Goal: Task Accomplishment & Management: Manage account settings

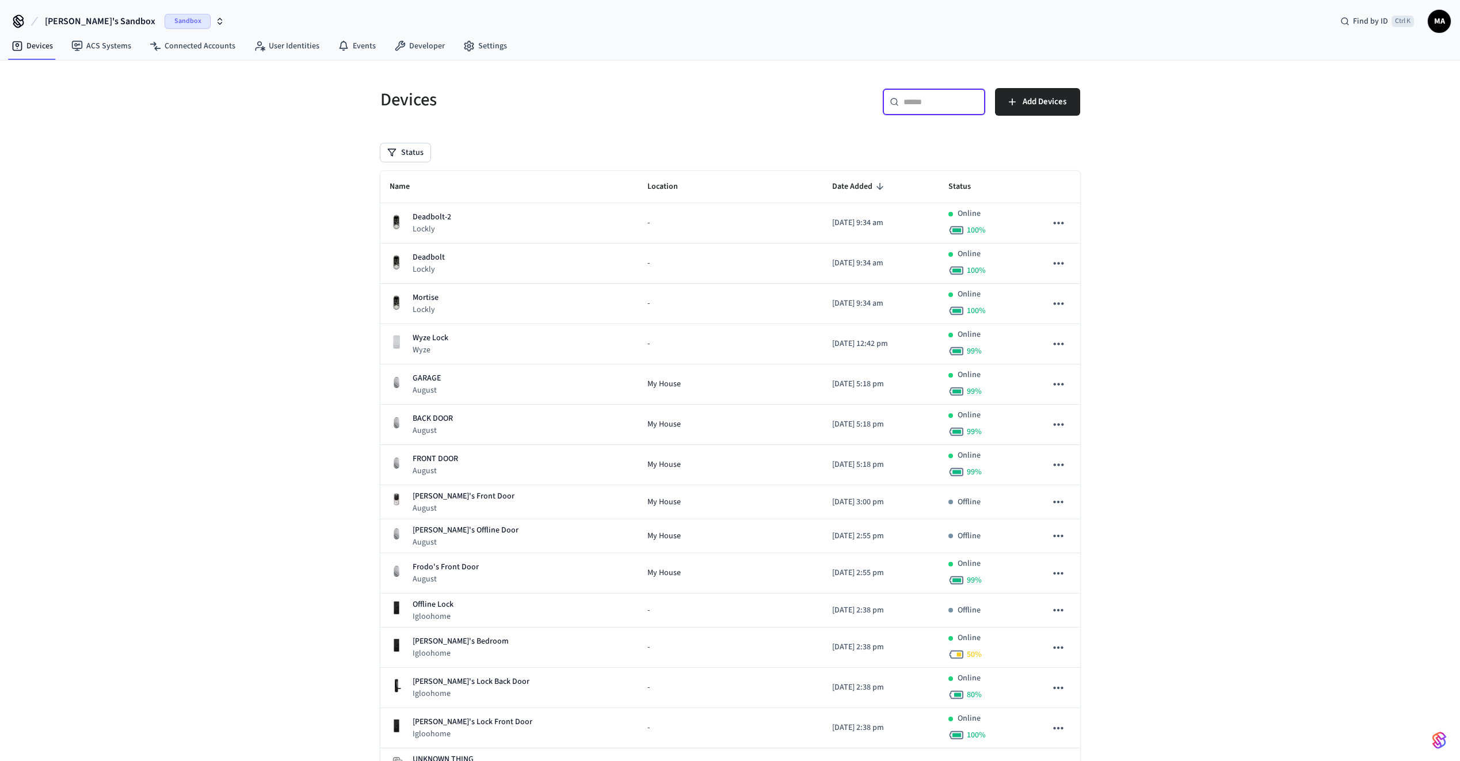
click at [926, 105] on input "text" at bounding box center [940, 102] width 75 height 12
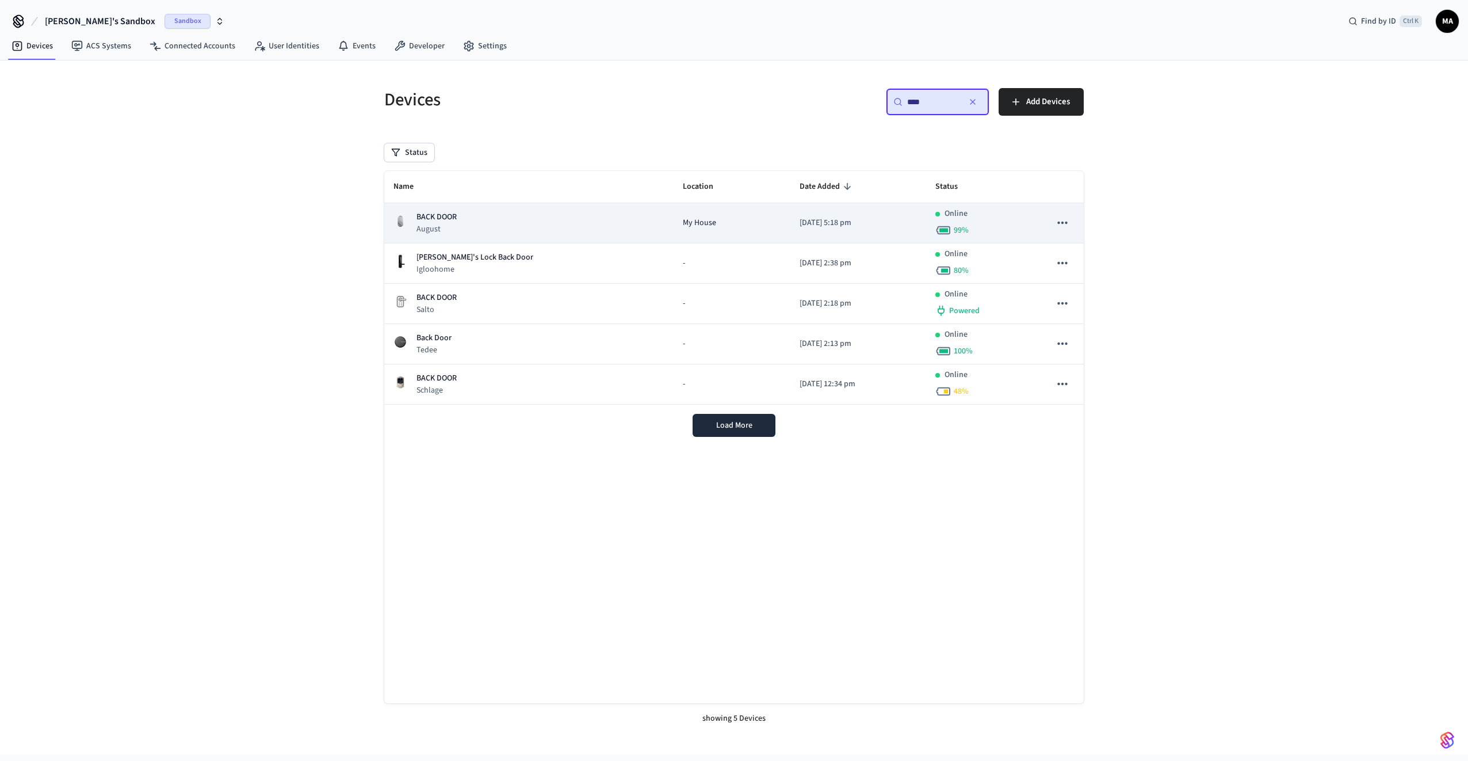
type input "****"
click at [519, 230] on div "BACK DOOR August" at bounding box center [529, 223] width 271 height 24
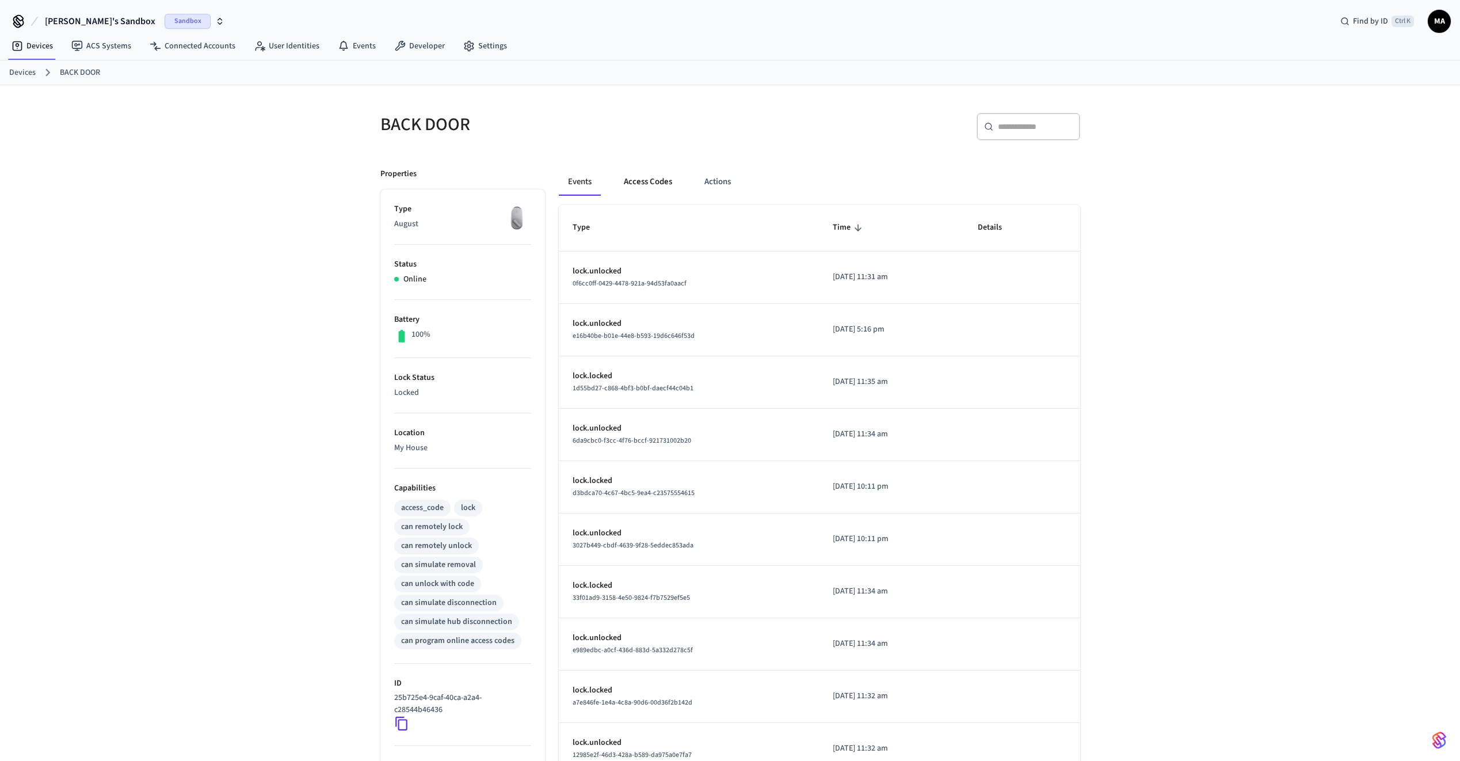
click at [646, 183] on button "Access Codes" at bounding box center [648, 182] width 67 height 28
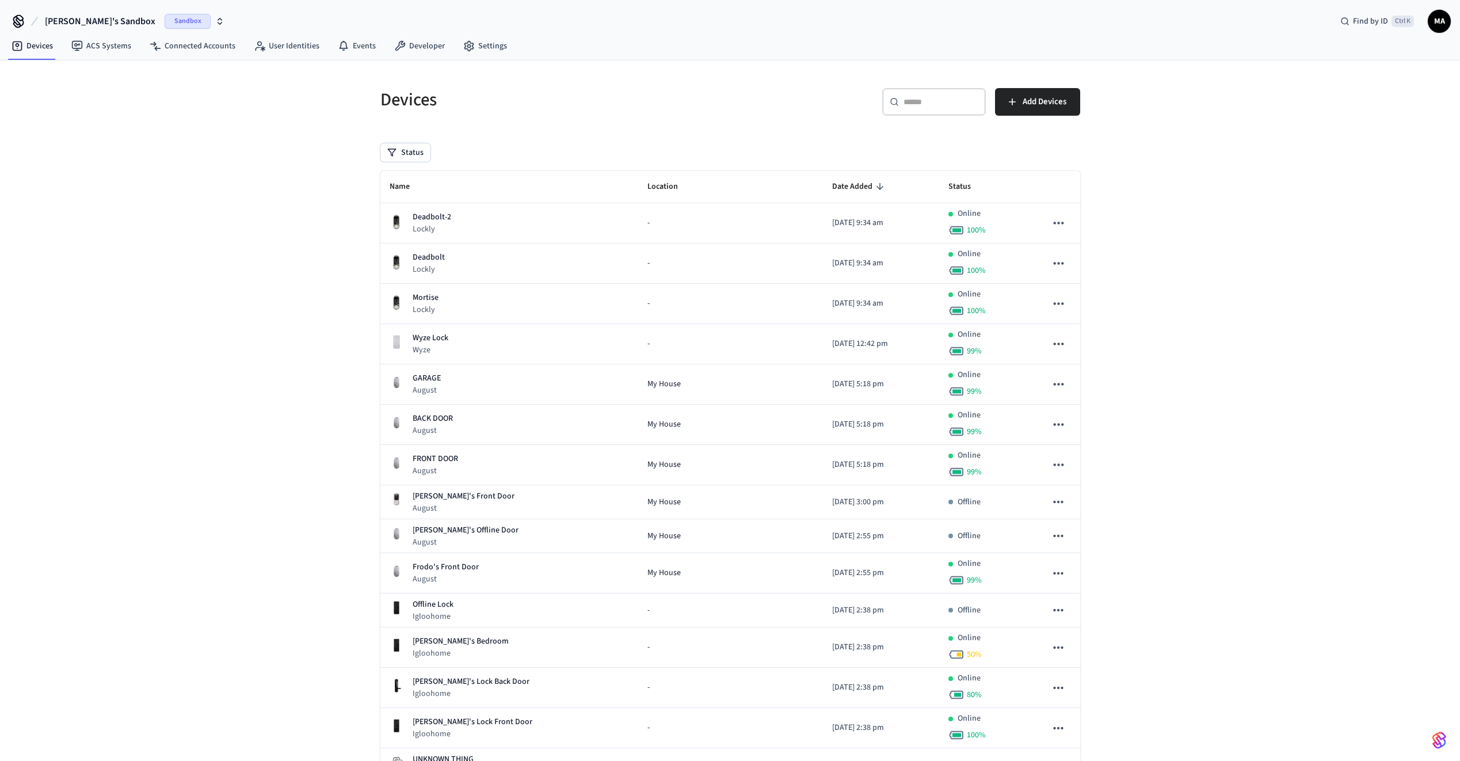
click at [935, 105] on input "text" at bounding box center [940, 102] width 75 height 12
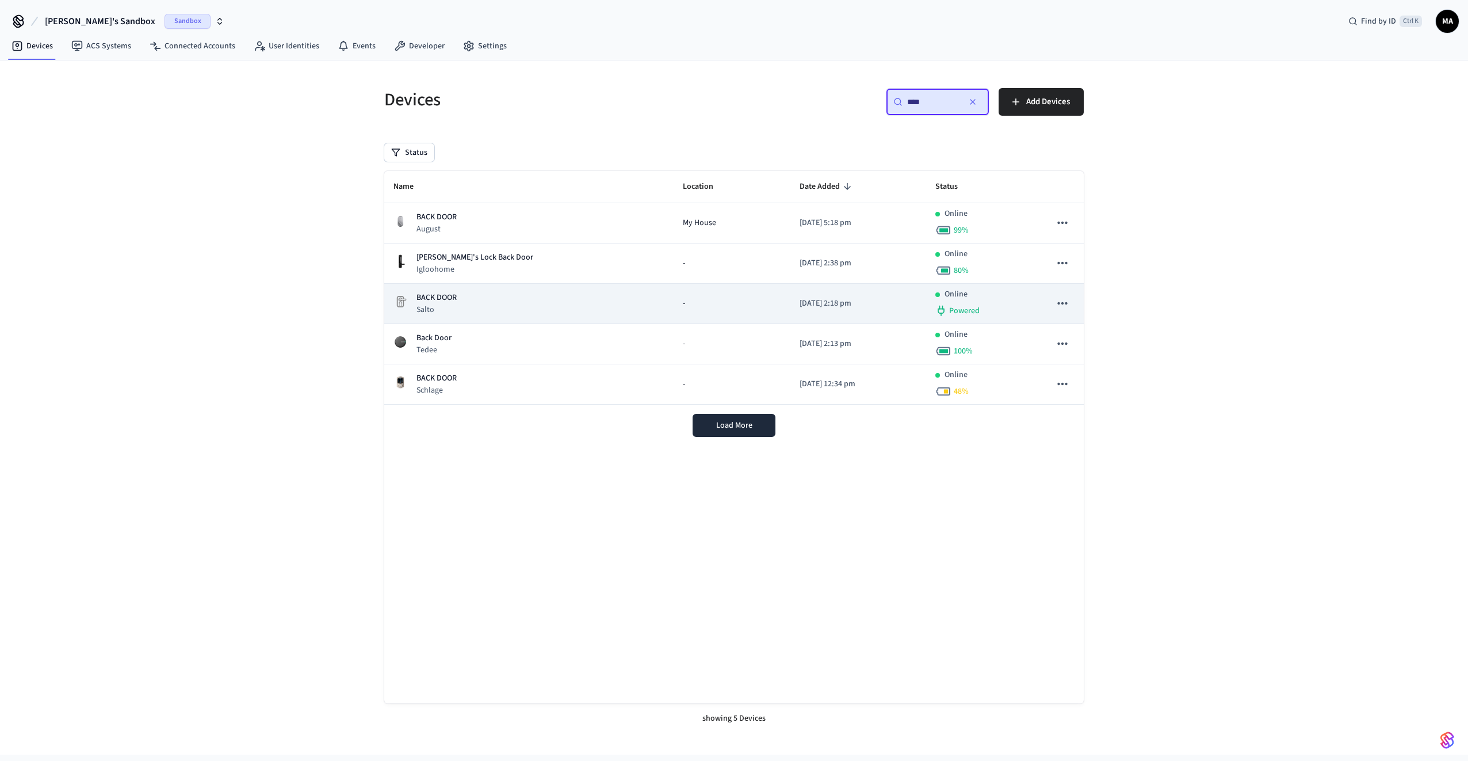
type input "****"
click at [562, 291] on td "BACK DOOR Salto" at bounding box center [528, 304] width 289 height 40
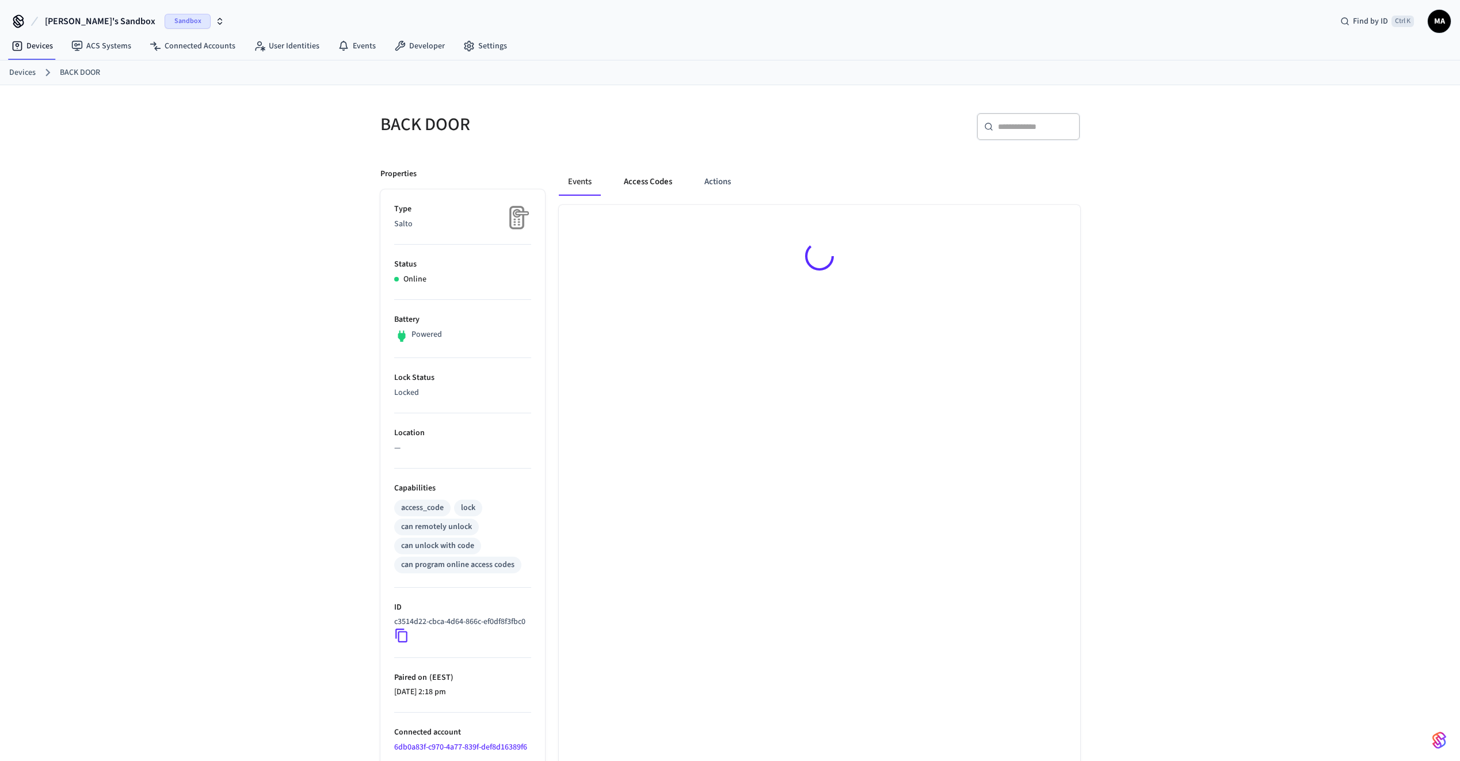
click at [640, 181] on button "Access Codes" at bounding box center [648, 182] width 67 height 28
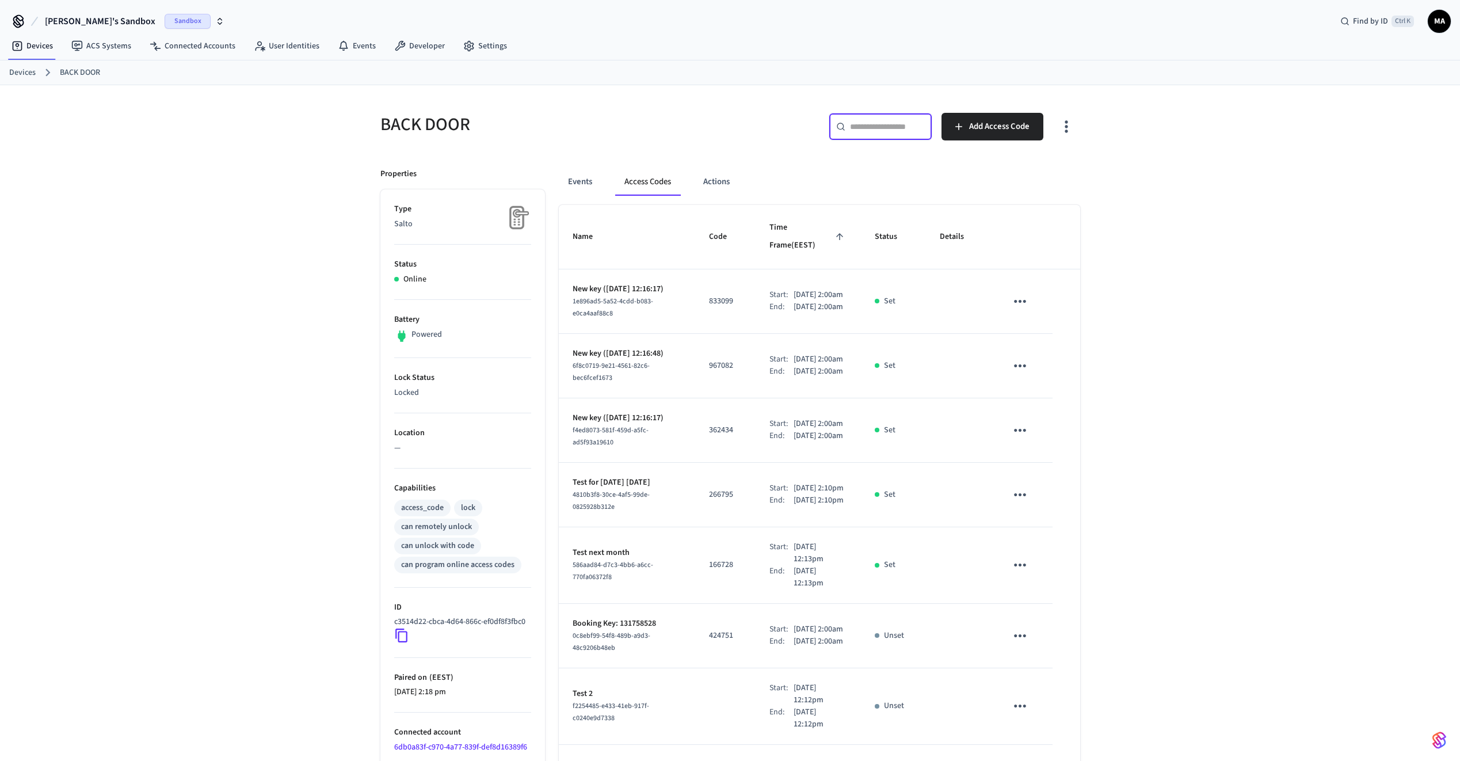
click at [891, 130] on input "text" at bounding box center [887, 127] width 75 height 12
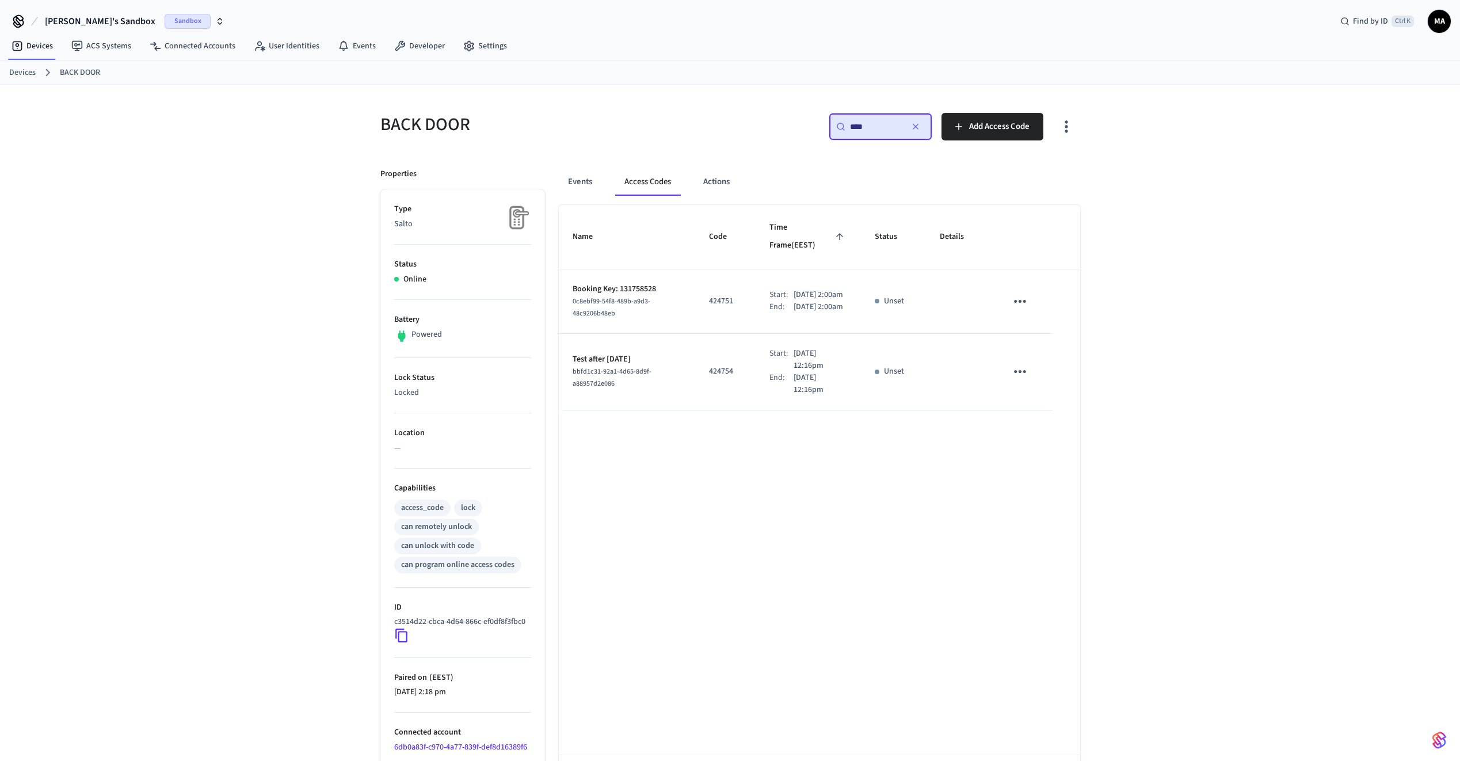
type input "****"
click at [1017, 300] on icon "sticky table" at bounding box center [1020, 301] width 12 height 3
click at [1052, 349] on li "Delete" at bounding box center [1050, 346] width 55 height 30
click at [651, 295] on div "0c8ebf99-54f8-489b-a9d3-48c9206b48eb" at bounding box center [625, 307] width 104 height 24
click at [920, 126] on icon "button" at bounding box center [915, 126] width 9 height 9
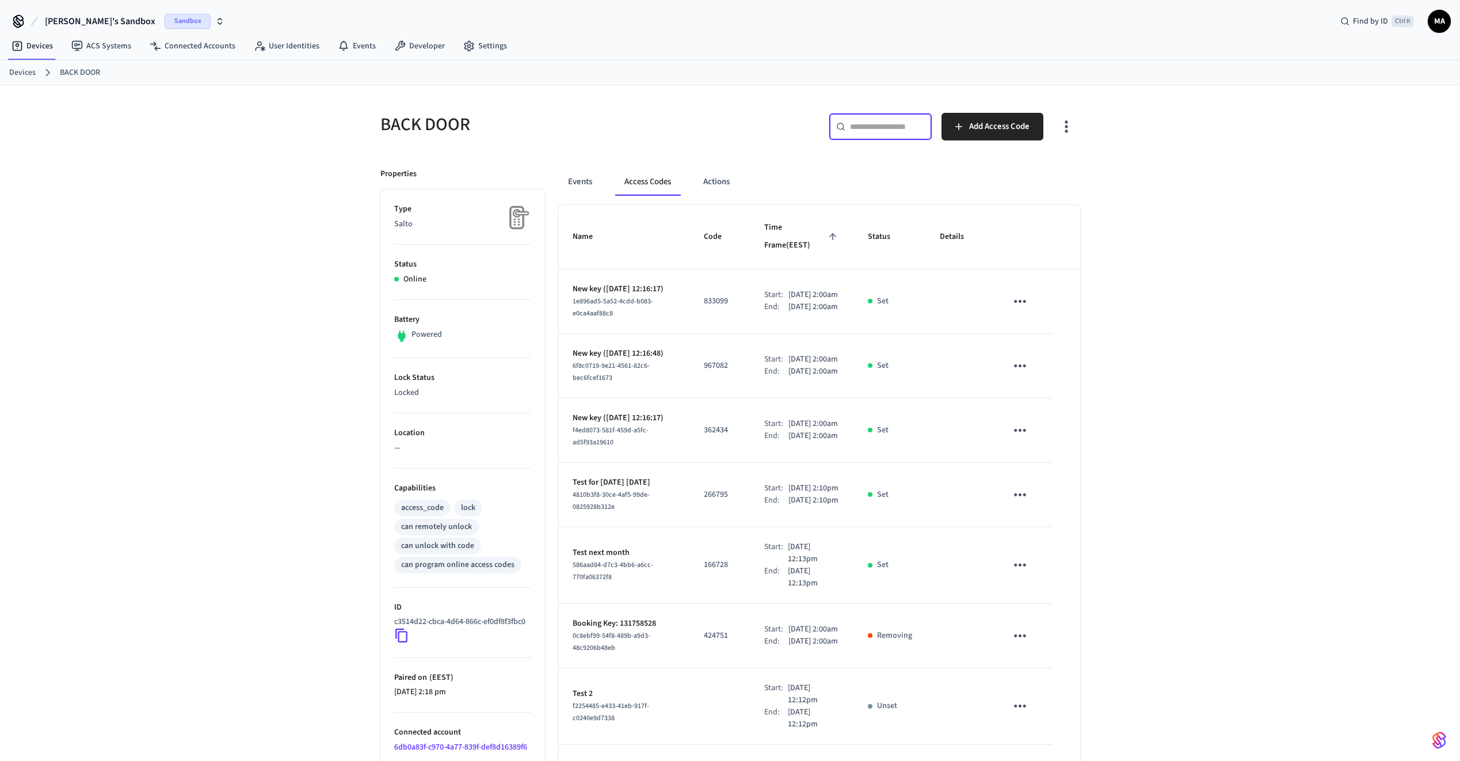
click at [883, 125] on input "text" at bounding box center [887, 127] width 75 height 12
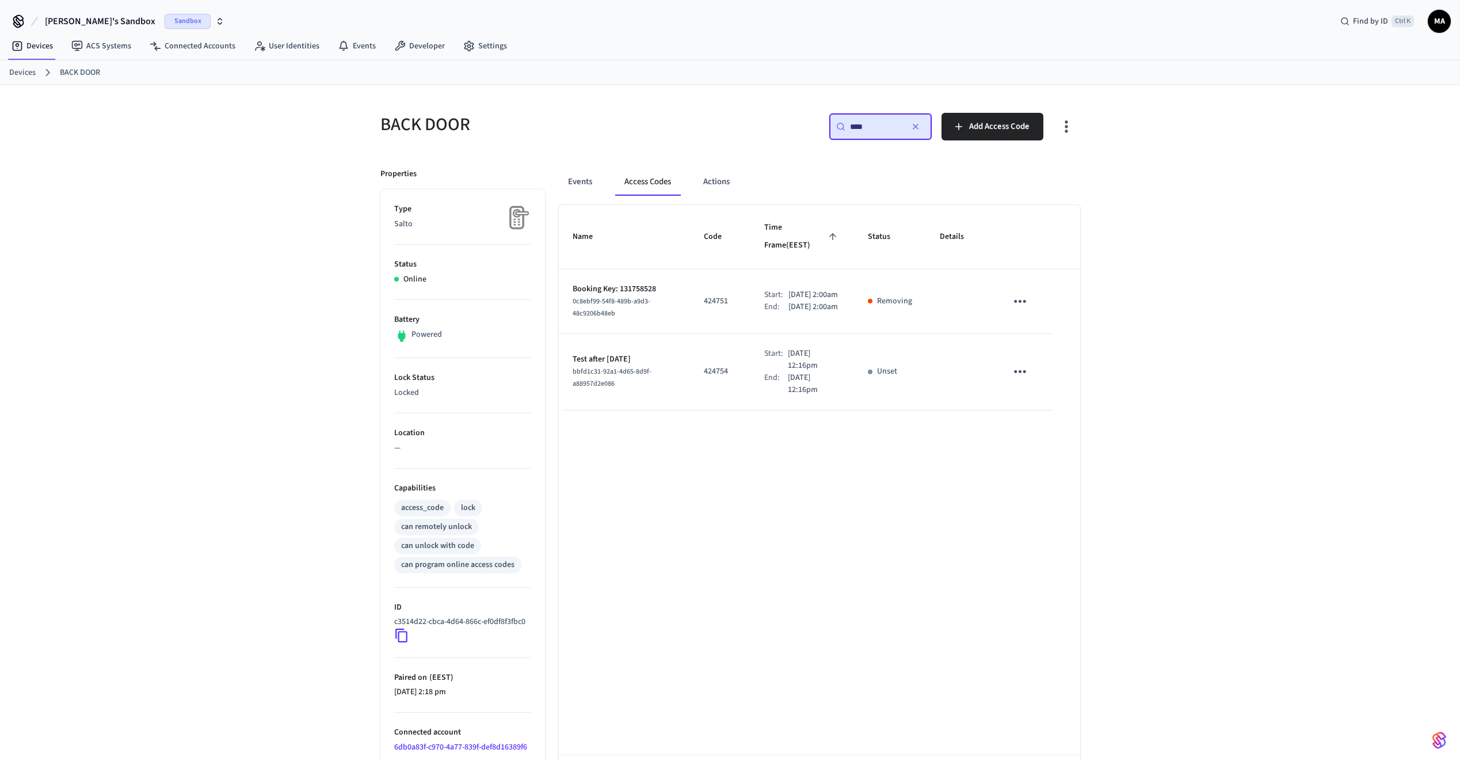
type input "****"
click at [796, 289] on p "Jan 1st 2100 2:00am" at bounding box center [812, 295] width 49 height 12
drag, startPoint x: 796, startPoint y: 283, endPoint x: 785, endPoint y: 296, distance: 17.2
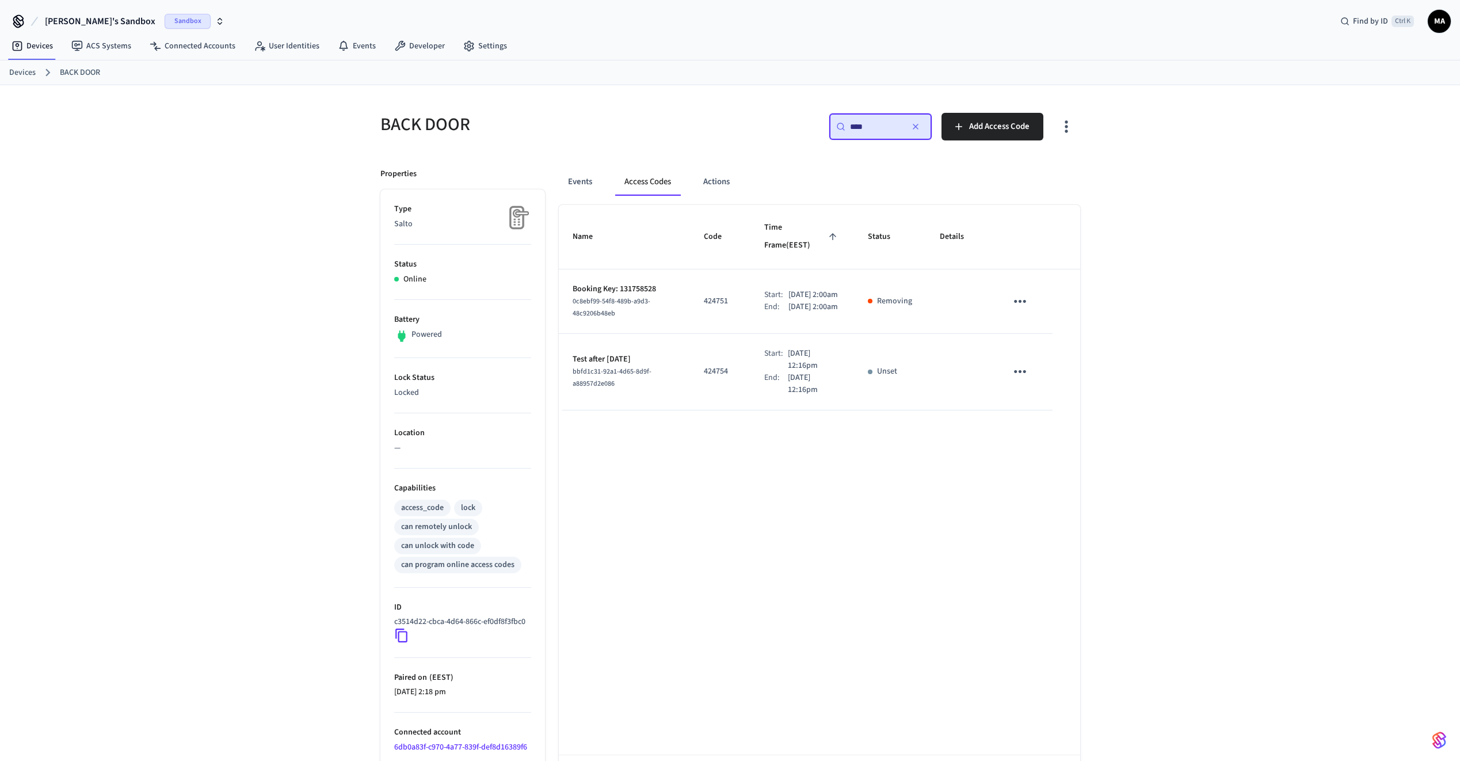
click at [788, 301] on p "Jan 2nd 2100 2:00am" at bounding box center [812, 307] width 49 height 12
click at [1018, 292] on icon "sticky table" at bounding box center [1020, 301] width 18 height 18
click at [880, 291] on div at bounding box center [734, 380] width 1468 height 761
click at [1023, 292] on icon "sticky table" at bounding box center [1020, 301] width 18 height 18
click at [1044, 352] on li "Delete" at bounding box center [1047, 353] width 55 height 30
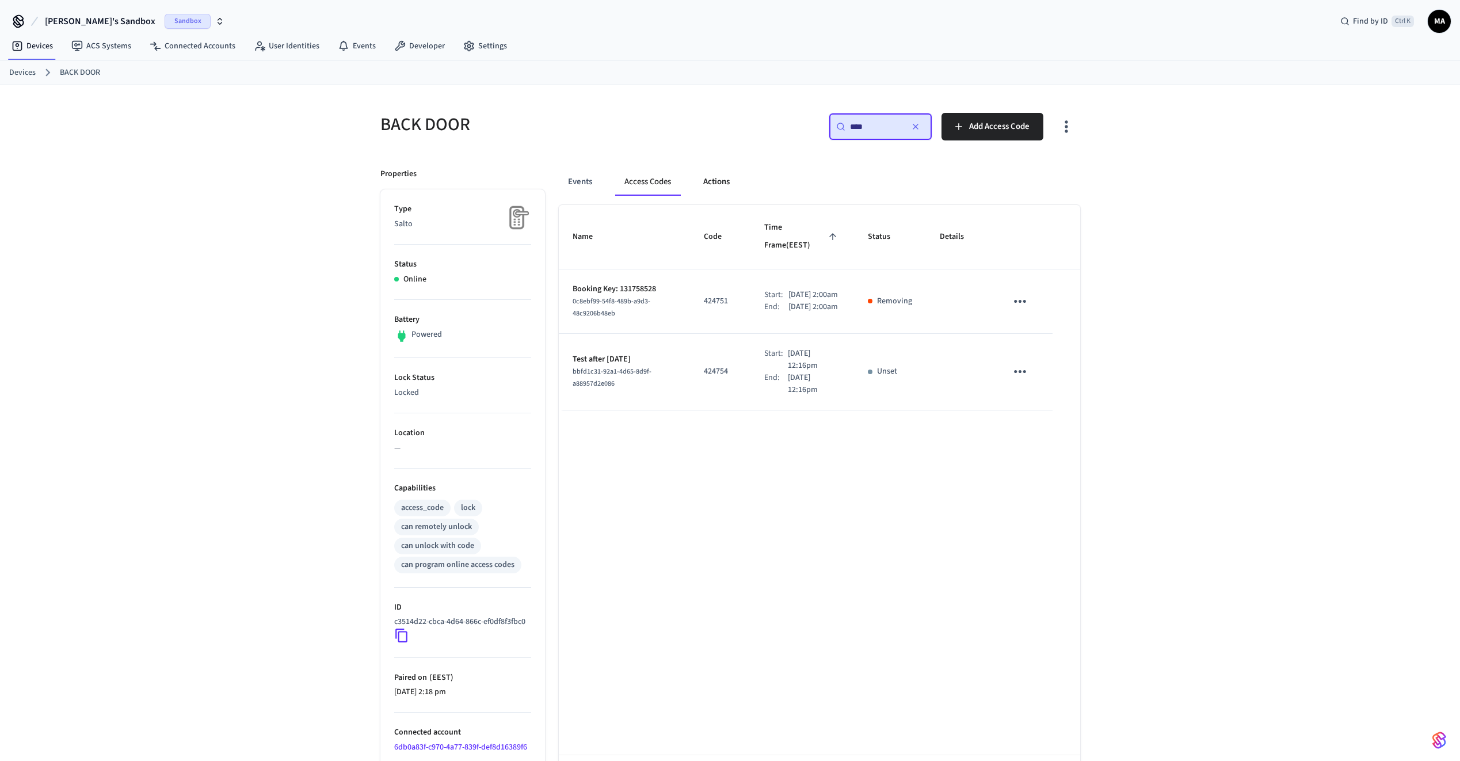
click at [721, 176] on button "Actions" at bounding box center [716, 182] width 45 height 28
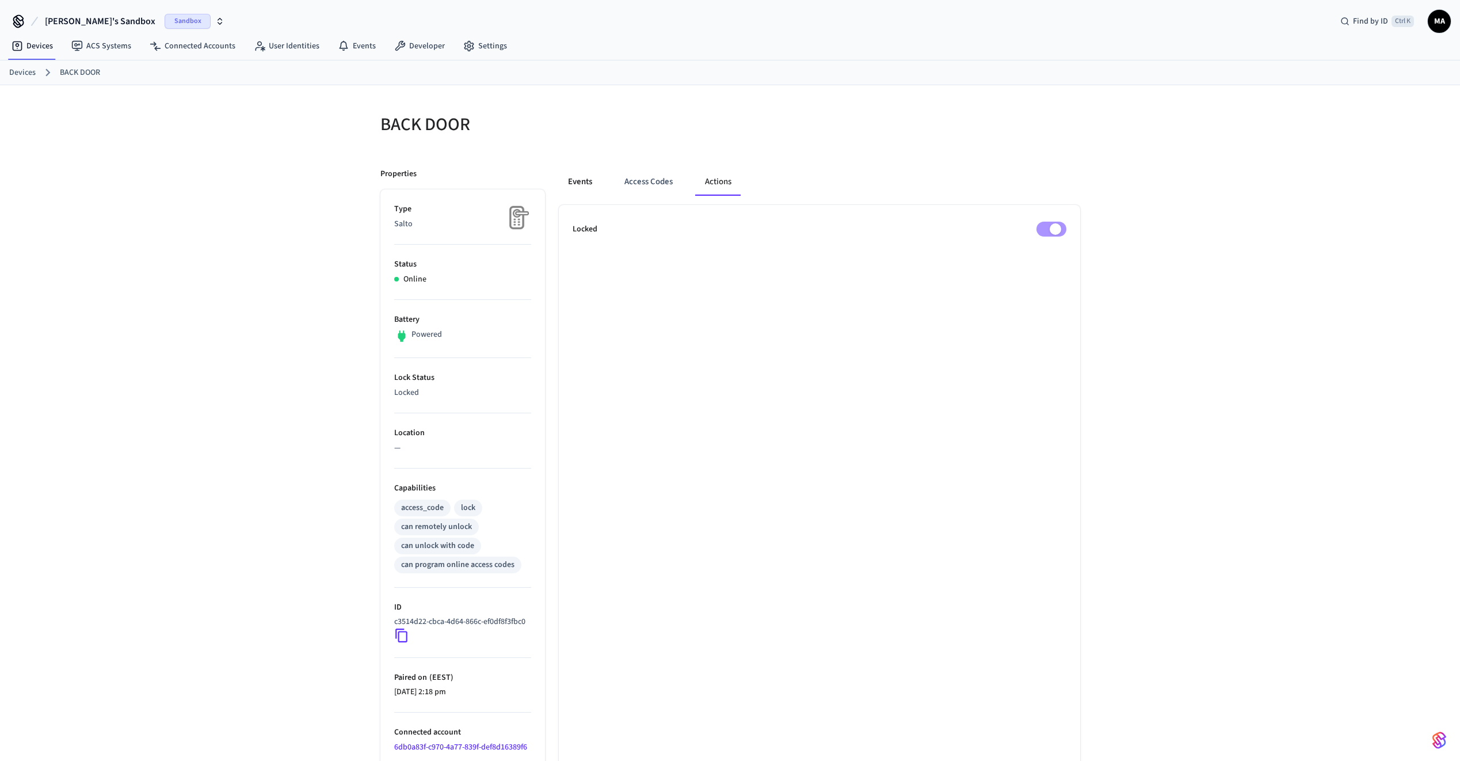
click at [581, 177] on button "Events" at bounding box center [580, 182] width 43 height 28
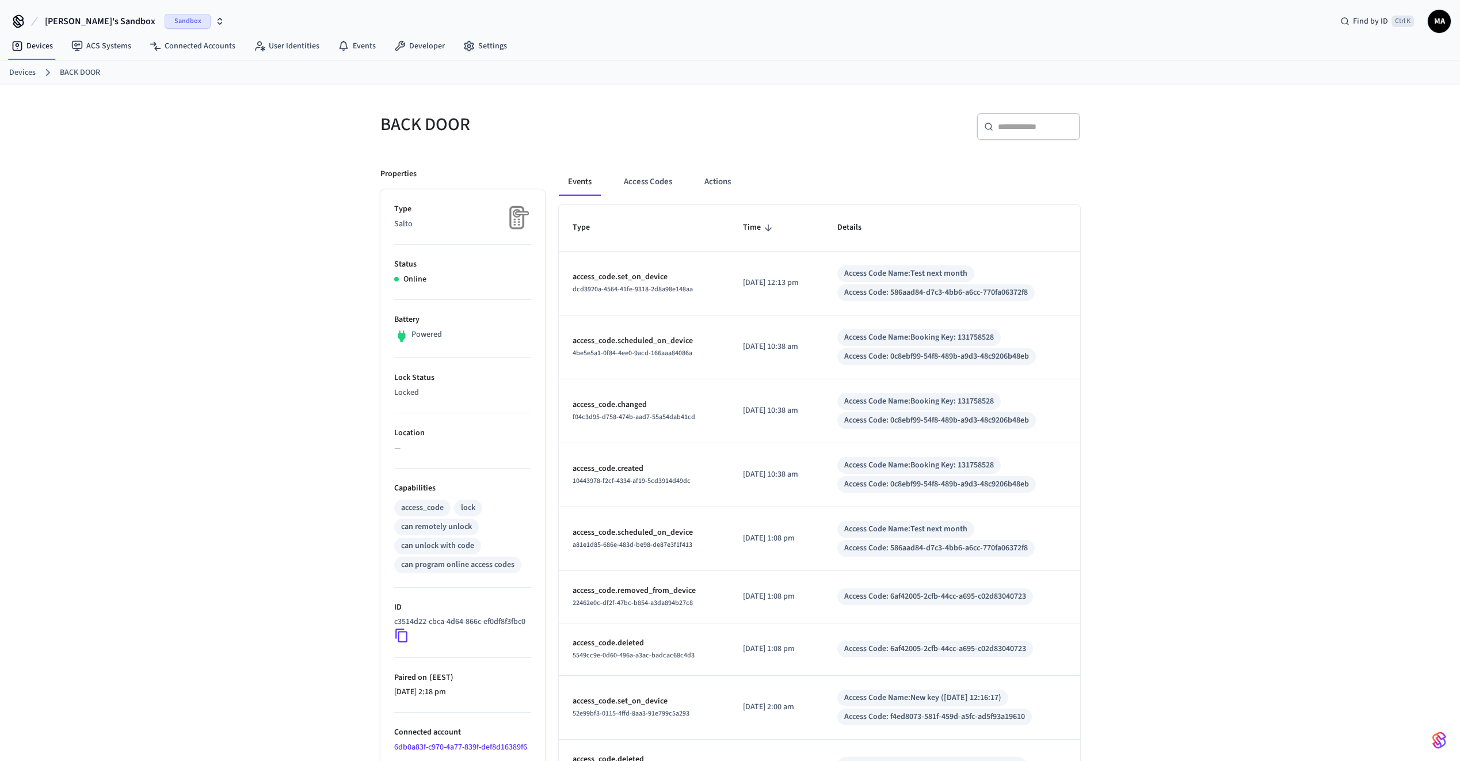
click at [747, 226] on span "Time" at bounding box center [759, 228] width 33 height 18
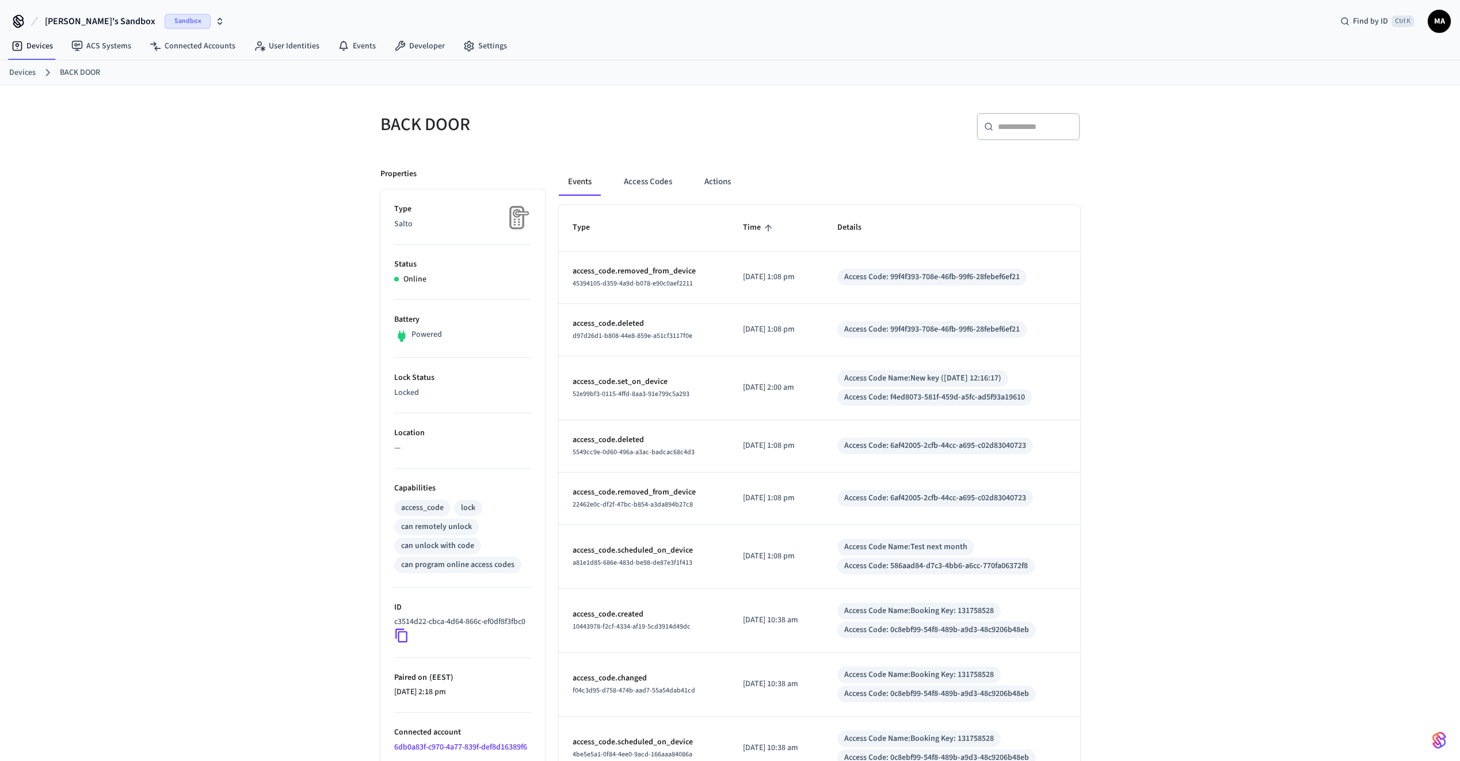
click at [747, 226] on span "Time" at bounding box center [759, 228] width 33 height 18
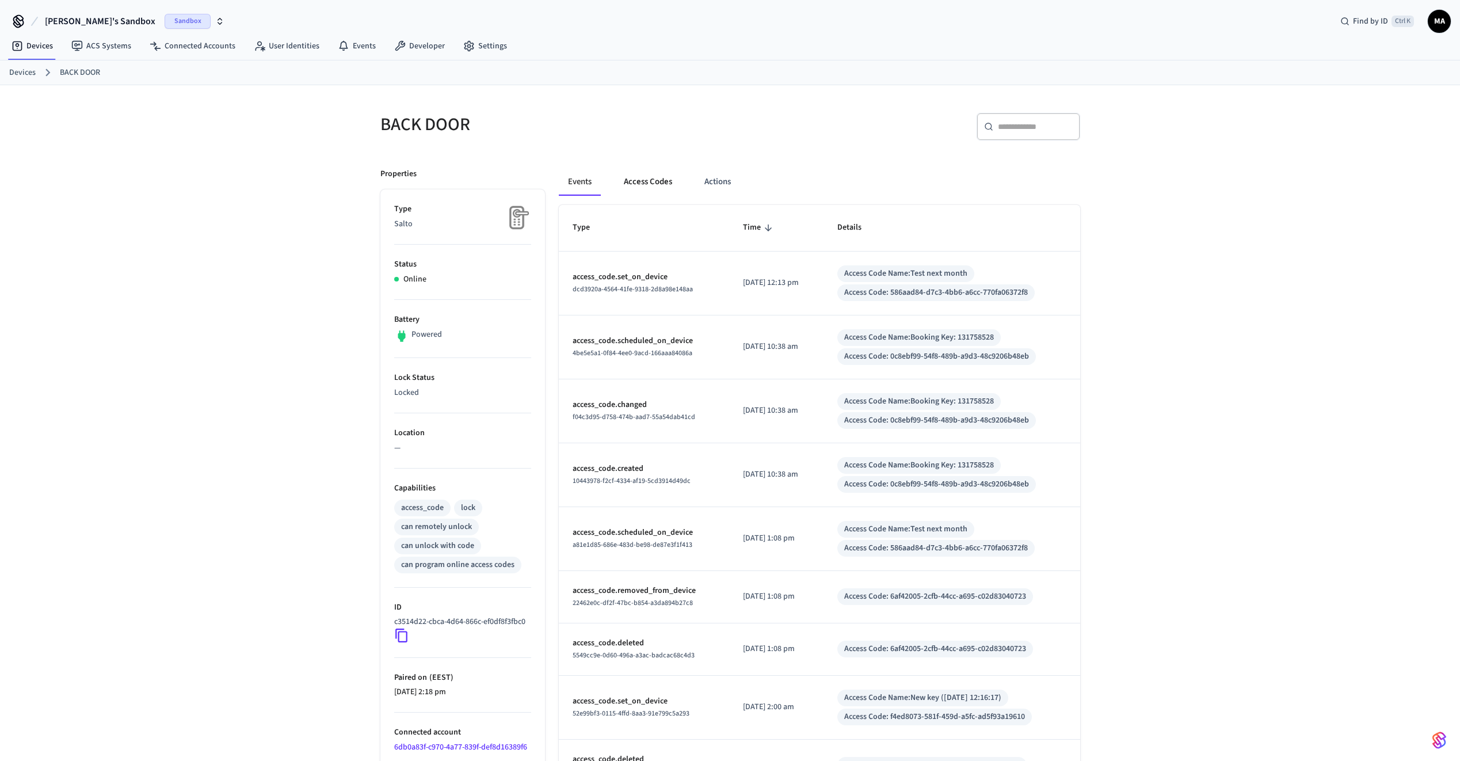
click at [638, 179] on button "Access Codes" at bounding box center [648, 182] width 67 height 28
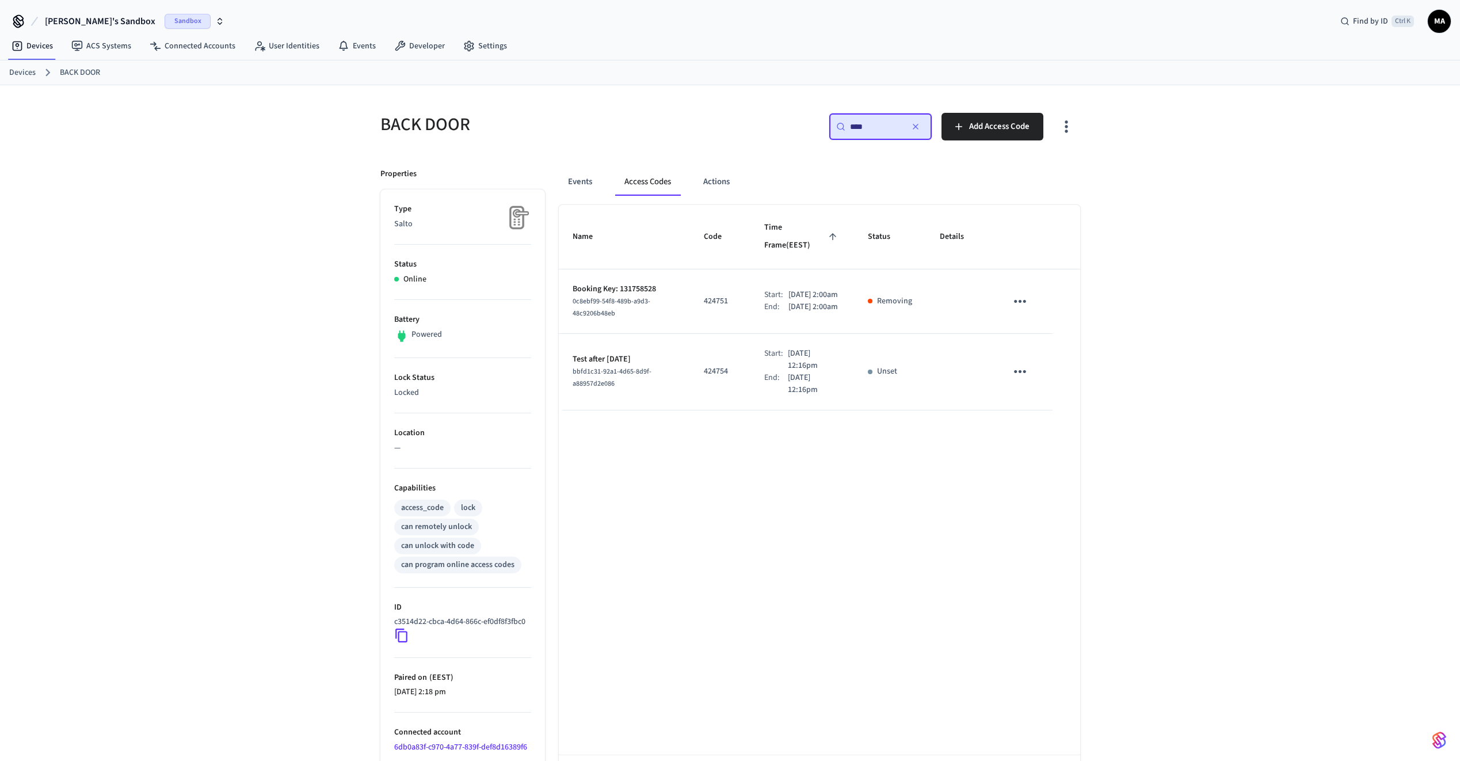
click at [872, 299] on div "sticky table" at bounding box center [870, 301] width 5 height 5
click at [893, 295] on p "Removing" at bounding box center [894, 301] width 35 height 12
click at [72, 74] on link "BACK DOOR" at bounding box center [80, 73] width 40 height 12
click at [25, 51] on link "Devices" at bounding box center [32, 46] width 60 height 21
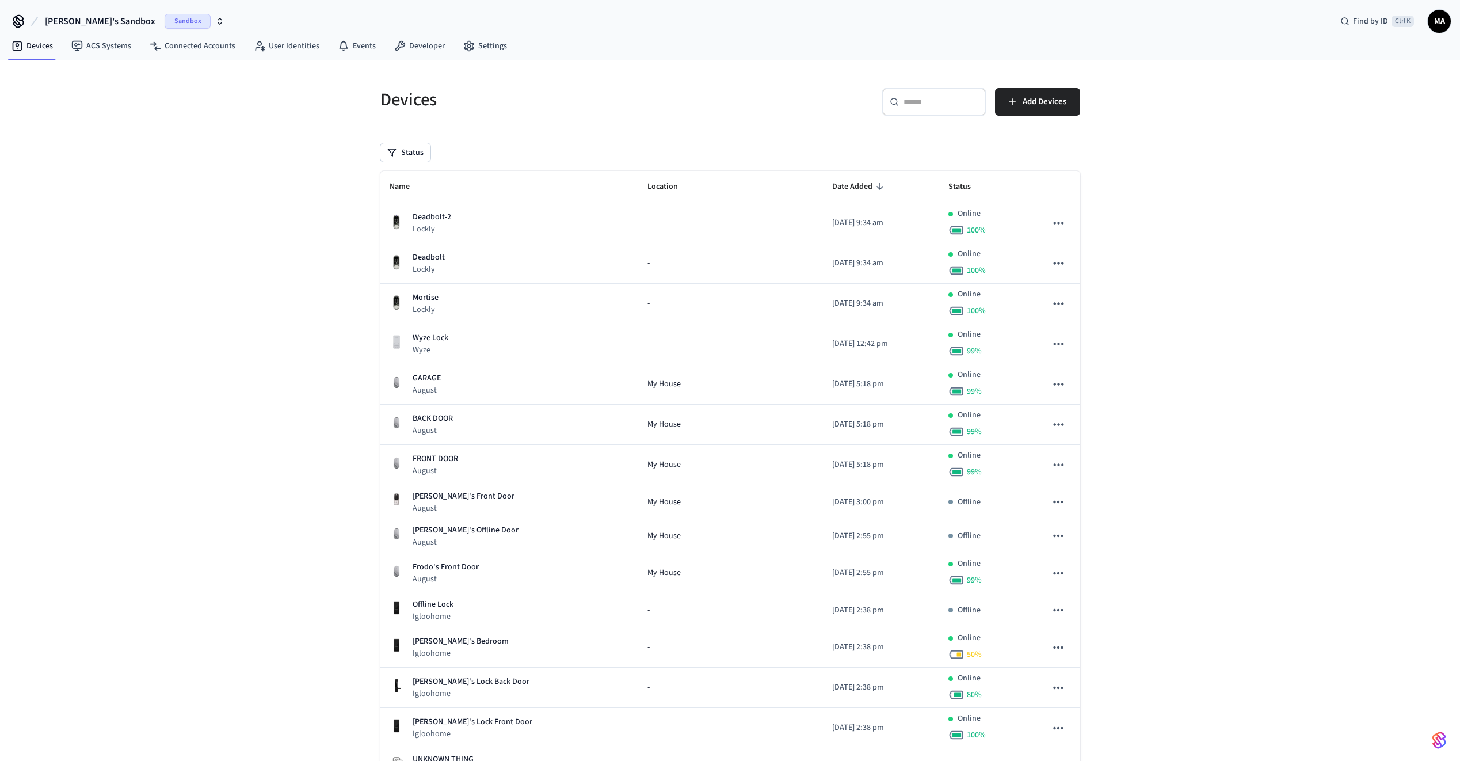
click at [921, 110] on div "​ ​" at bounding box center [934, 102] width 104 height 28
type input "*"
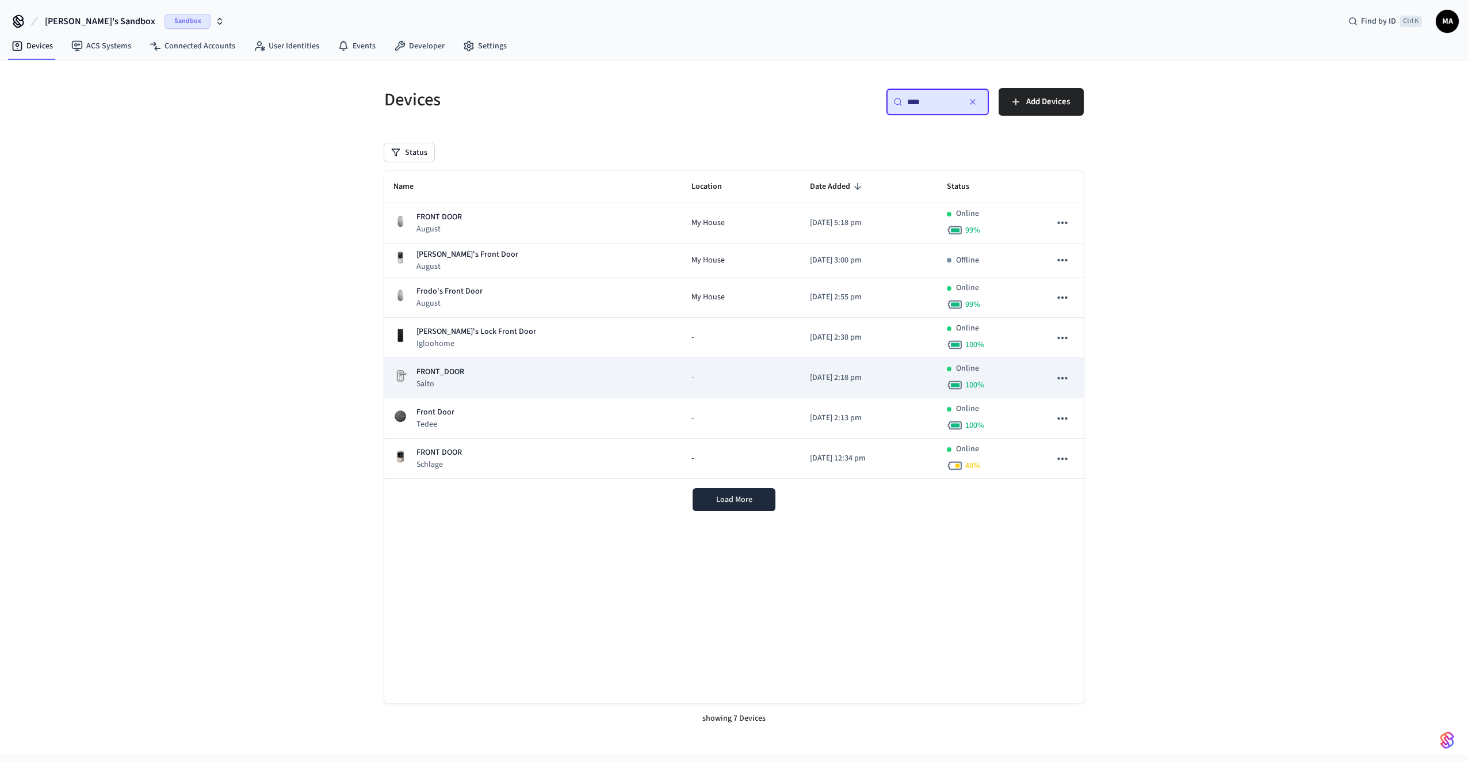
type input "****"
click at [546, 372] on div "FRONT_DOOR Salto" at bounding box center [534, 378] width 280 height 24
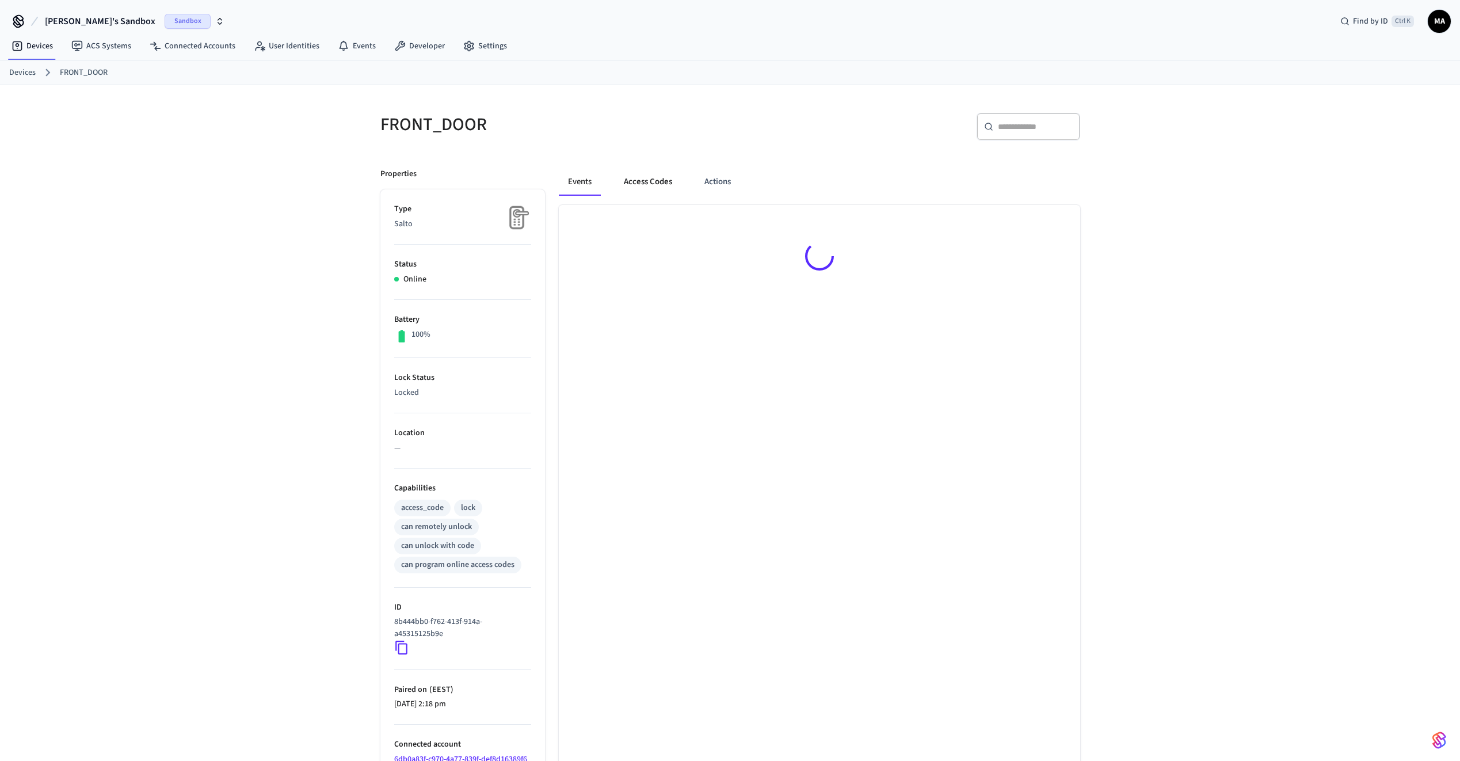
click at [650, 182] on button "Access Codes" at bounding box center [648, 182] width 67 height 28
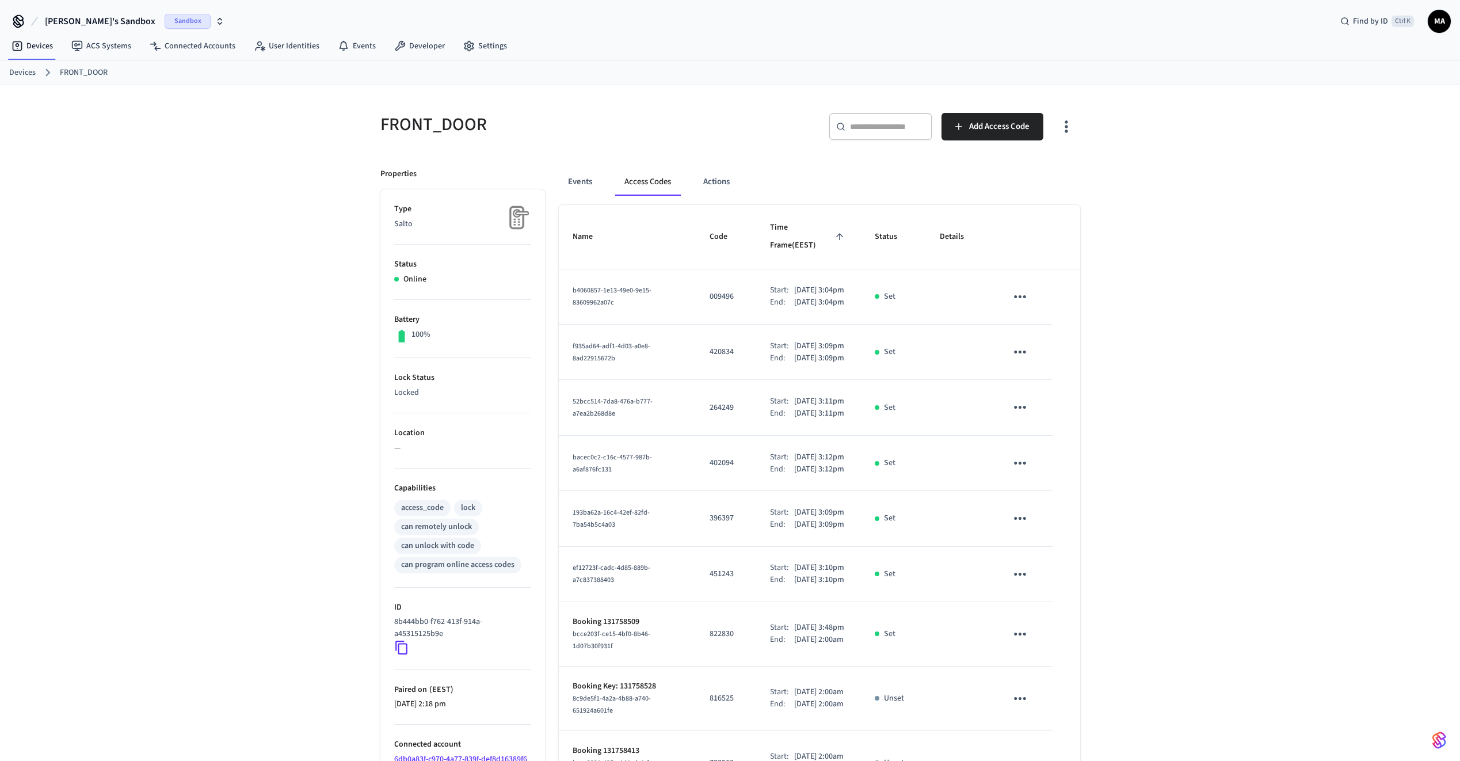
click at [898, 125] on input "text" at bounding box center [887, 127] width 75 height 12
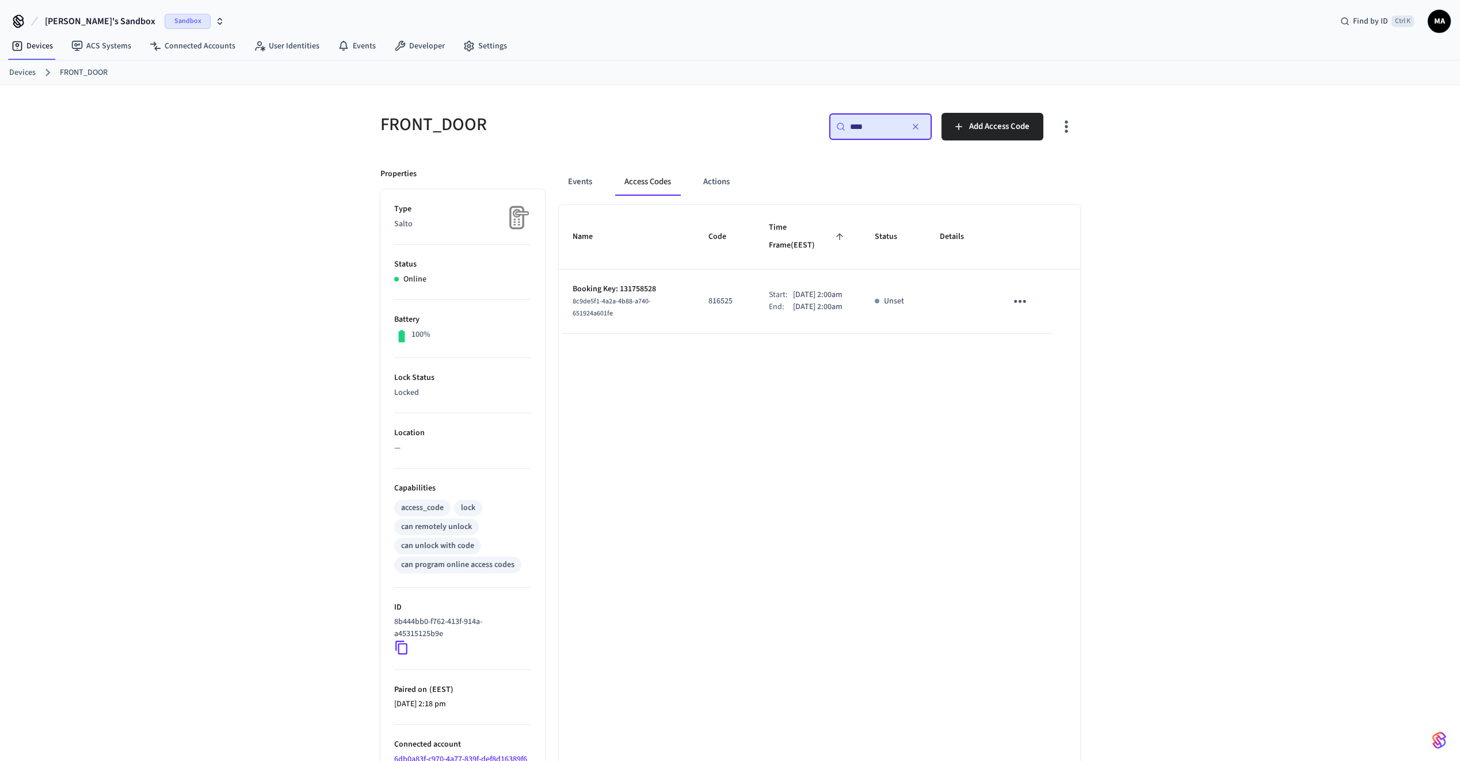
type input "****"
click at [1017, 292] on icon "sticky table" at bounding box center [1020, 301] width 18 height 18
click at [1053, 349] on li "Delete" at bounding box center [1047, 353] width 55 height 30
click at [886, 295] on p "Removing" at bounding box center [894, 301] width 35 height 12
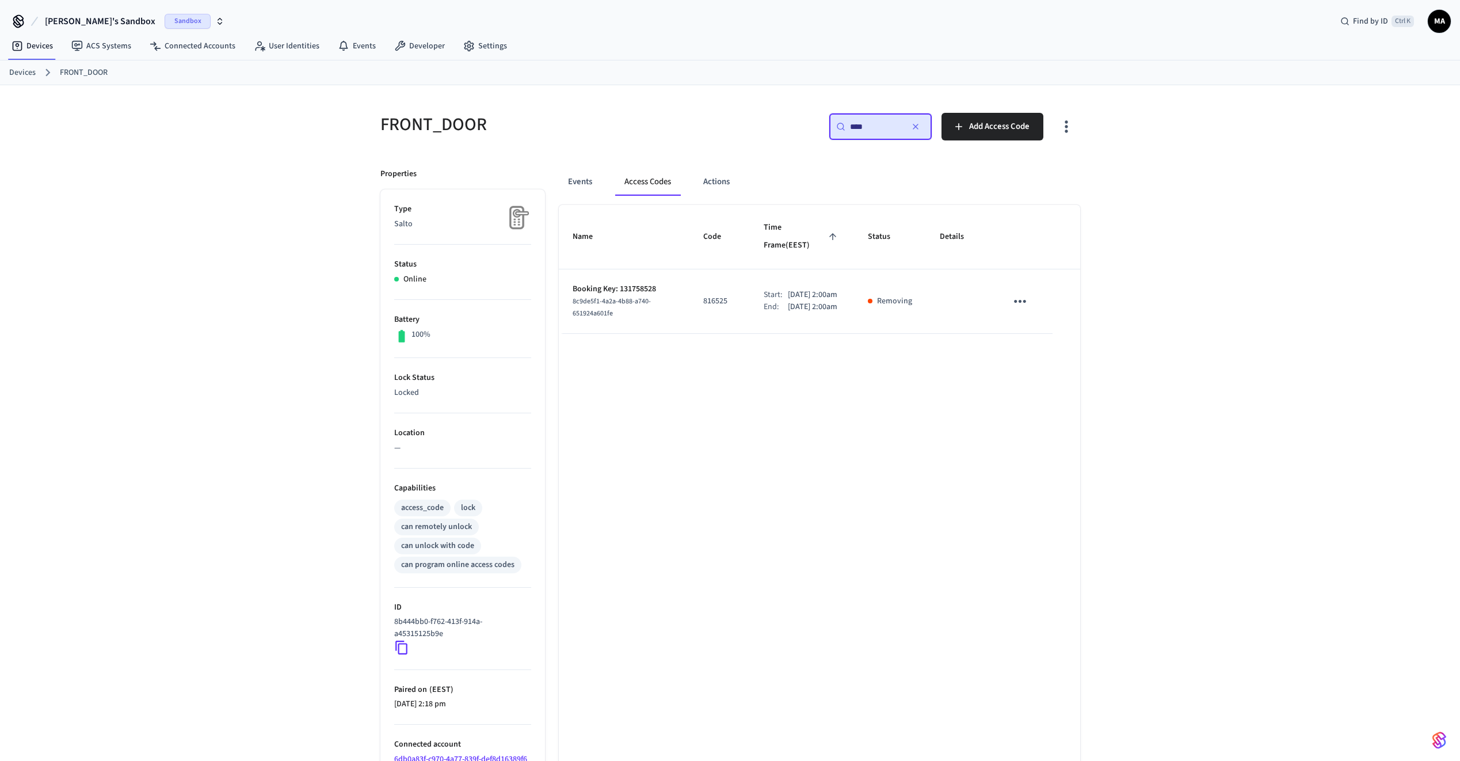
drag, startPoint x: 886, startPoint y: 290, endPoint x: 851, endPoint y: 335, distance: 57.0
click at [851, 335] on div "Name Code Time Frame (EEST) Status Details Booking Key: 131758528 8c9de5f1-4a2a…" at bounding box center [819, 513] width 521 height 617
click at [788, 289] on p "Jan 1st 2100 2:00am" at bounding box center [812, 295] width 49 height 12
drag, startPoint x: 787, startPoint y: 286, endPoint x: 770, endPoint y: 291, distance: 17.5
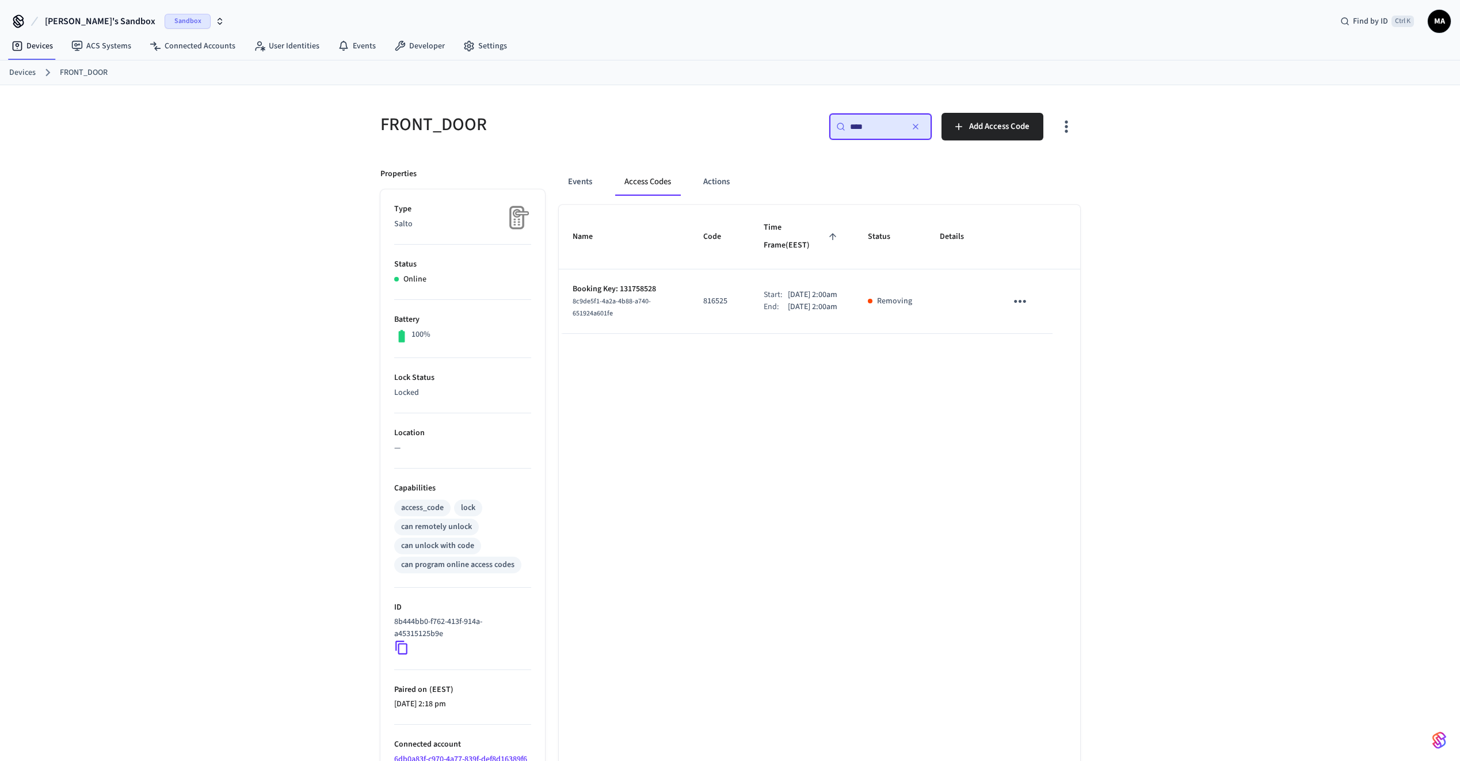
click at [770, 301] on div "End:" at bounding box center [776, 307] width 24 height 12
click at [704, 295] on p "816525" at bounding box center [719, 301] width 33 height 12
drag, startPoint x: 704, startPoint y: 289, endPoint x: 688, endPoint y: 323, distance: 37.1
click at [689, 323] on td "816525" at bounding box center [719, 301] width 60 height 64
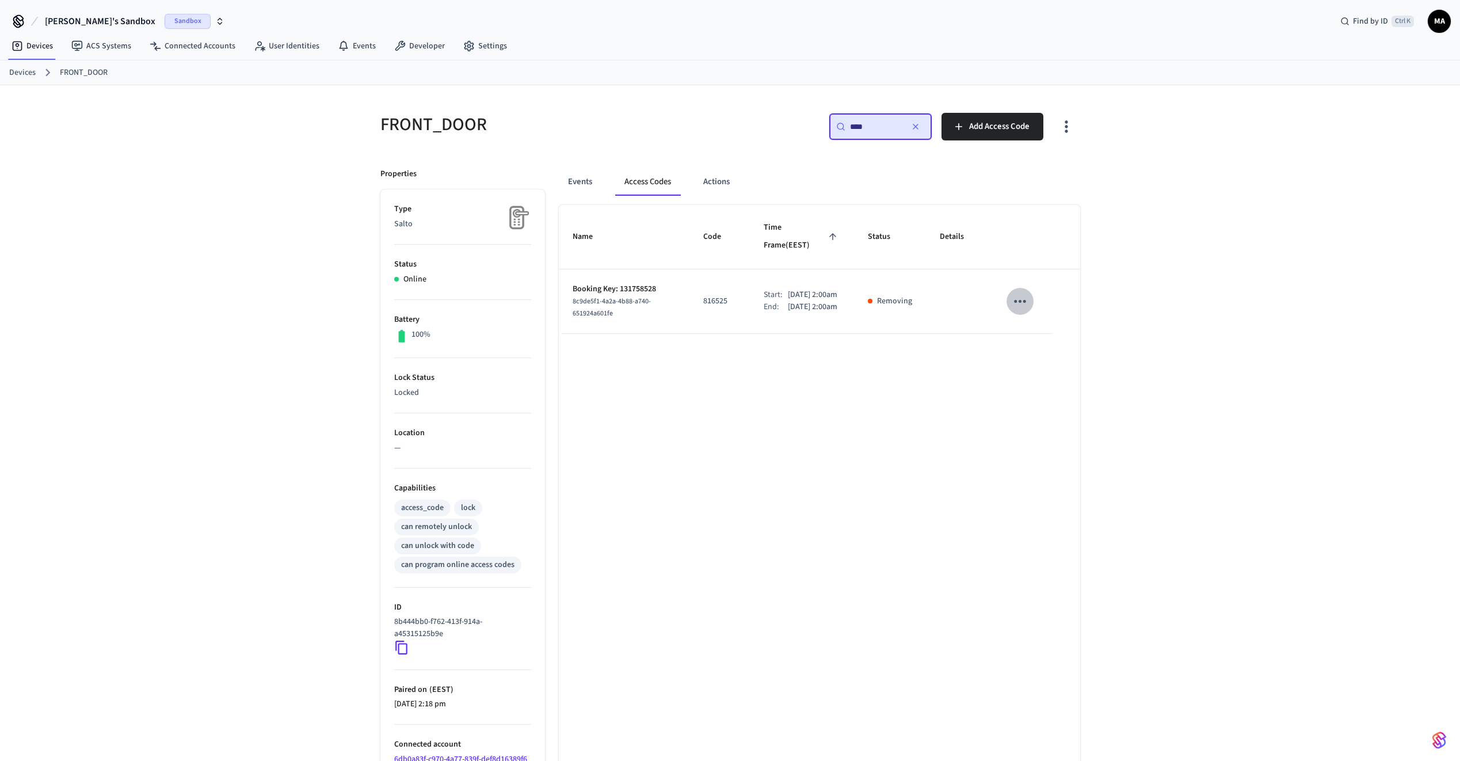
click at [1021, 292] on icon "sticky table" at bounding box center [1020, 301] width 18 height 18
click at [1060, 356] on li "Delete" at bounding box center [1047, 353] width 55 height 30
click at [917, 128] on icon "button" at bounding box center [915, 126] width 5 height 5
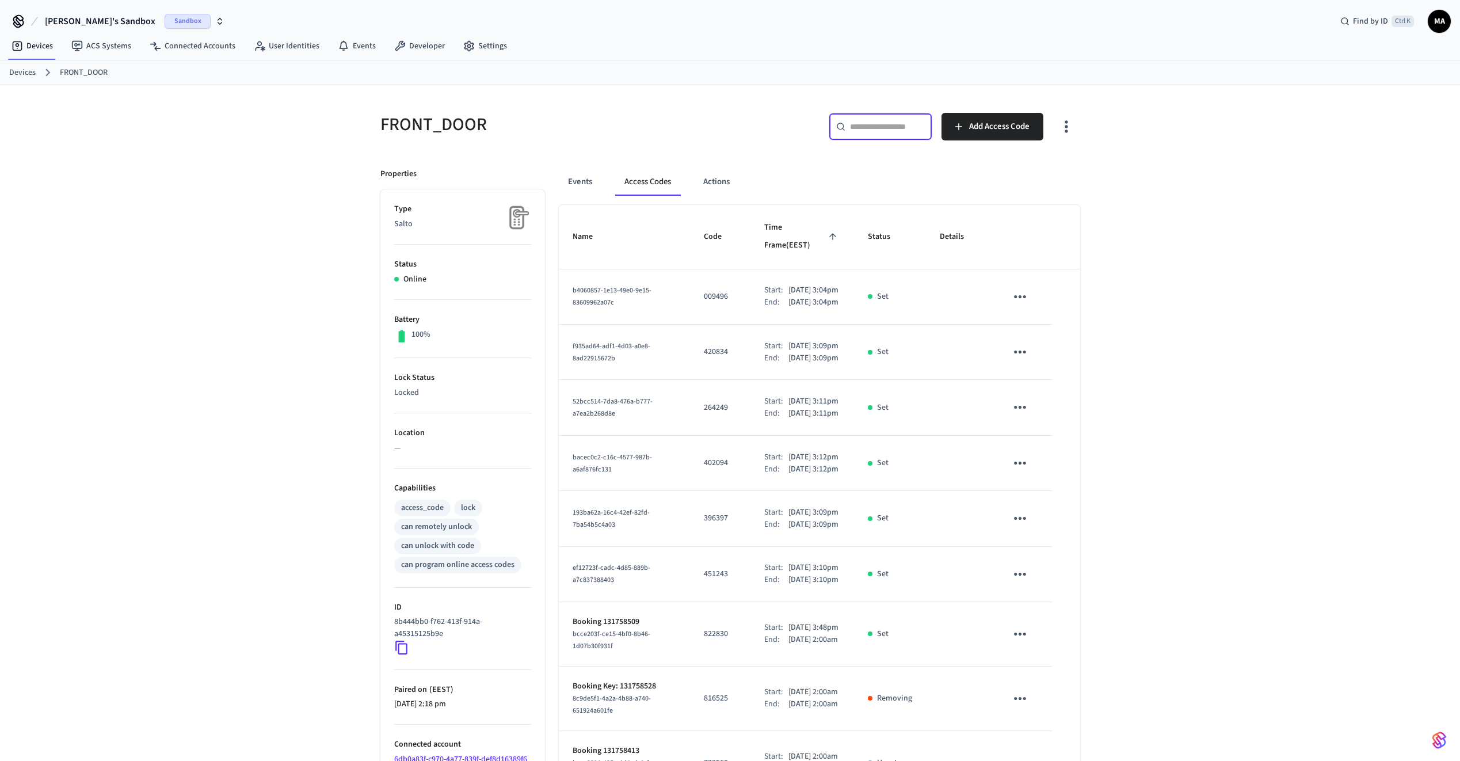
click at [876, 128] on input "text" at bounding box center [887, 127] width 75 height 12
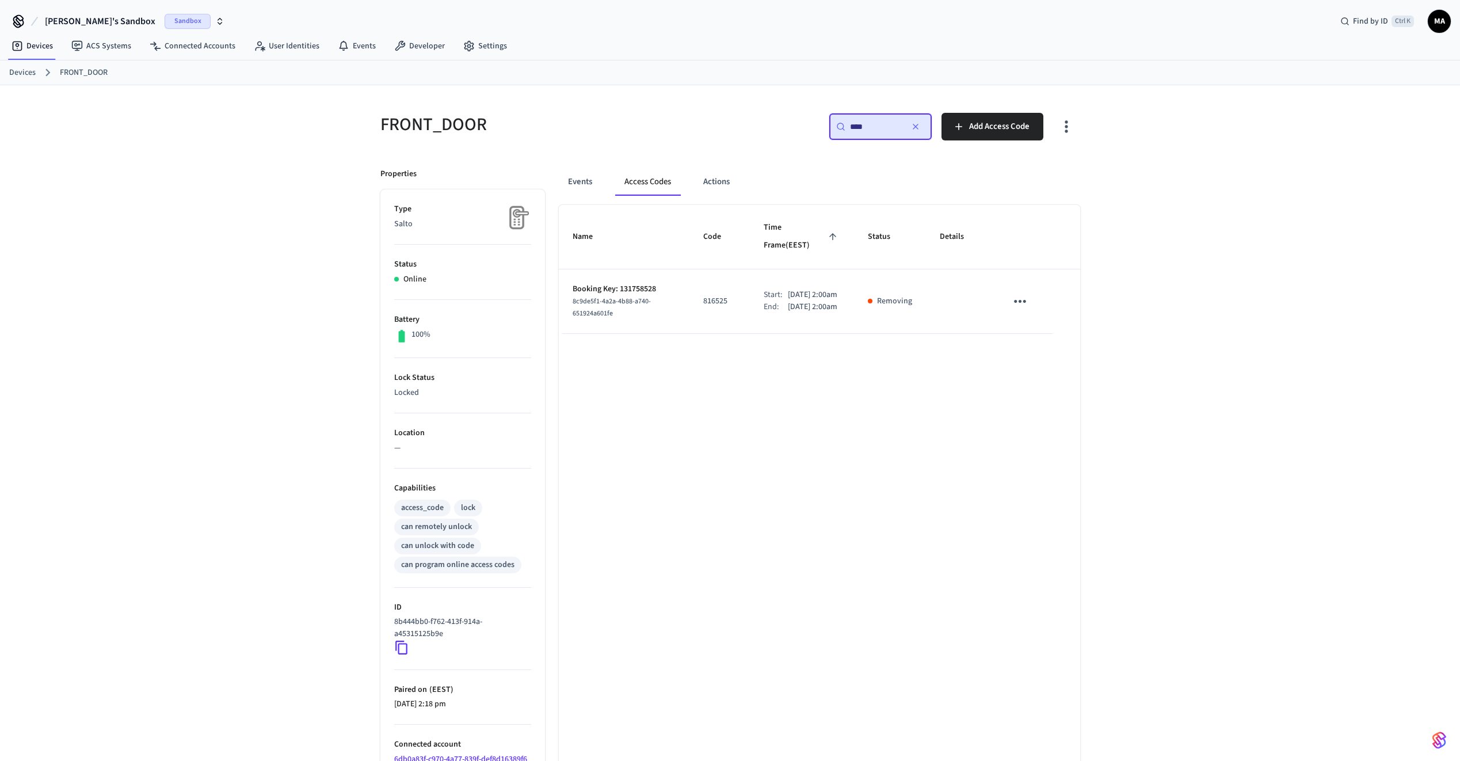
type input "****"
click at [789, 289] on p "Jan 1st 2100 2:00am" at bounding box center [812, 295] width 49 height 12
drag, startPoint x: 789, startPoint y: 280, endPoint x: 765, endPoint y: 305, distance: 35.0
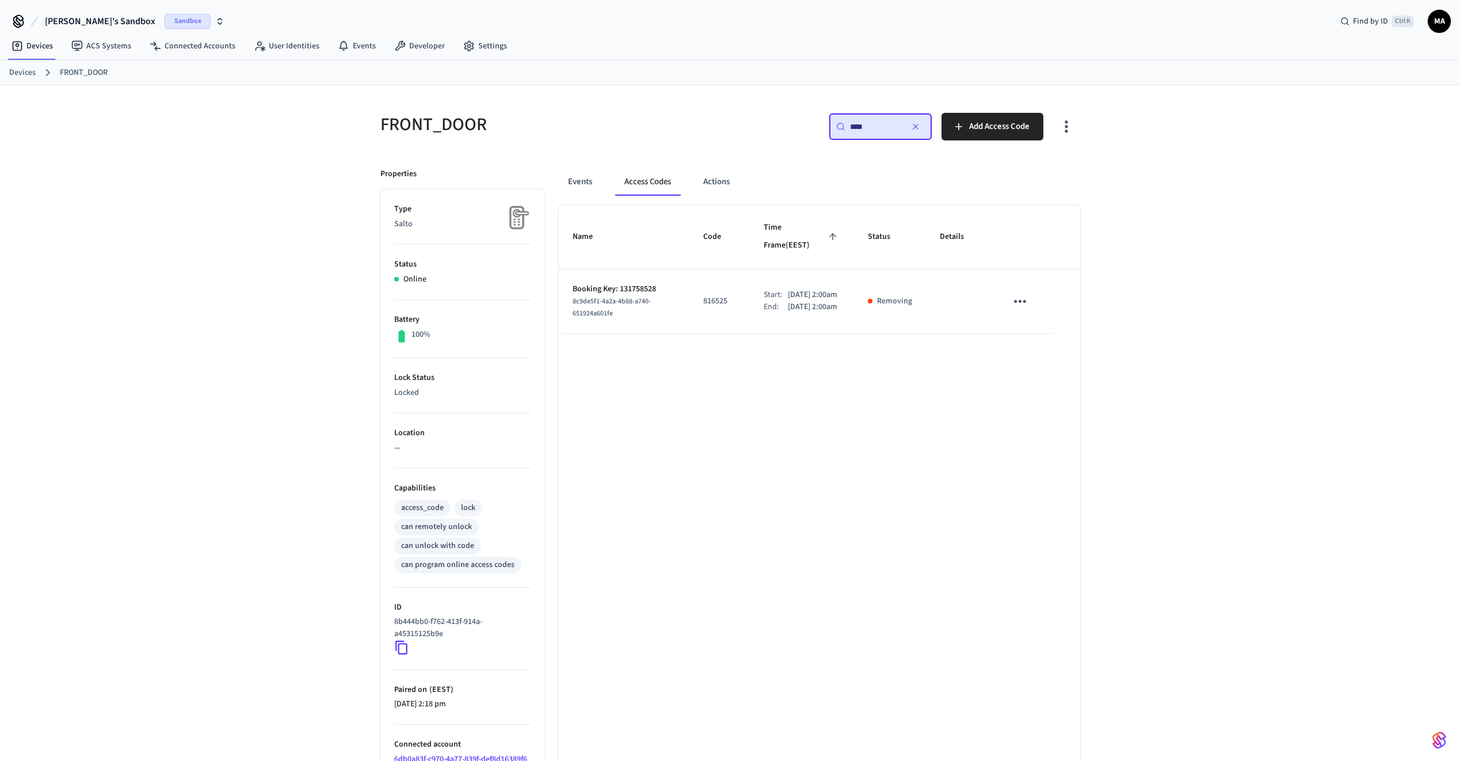
click at [765, 305] on div "End:" at bounding box center [776, 307] width 24 height 12
click at [1022, 292] on icon "sticky table" at bounding box center [1020, 301] width 18 height 18
click at [1045, 342] on li "Delete" at bounding box center [1047, 353] width 55 height 30
click at [917, 123] on icon "button" at bounding box center [915, 126] width 9 height 9
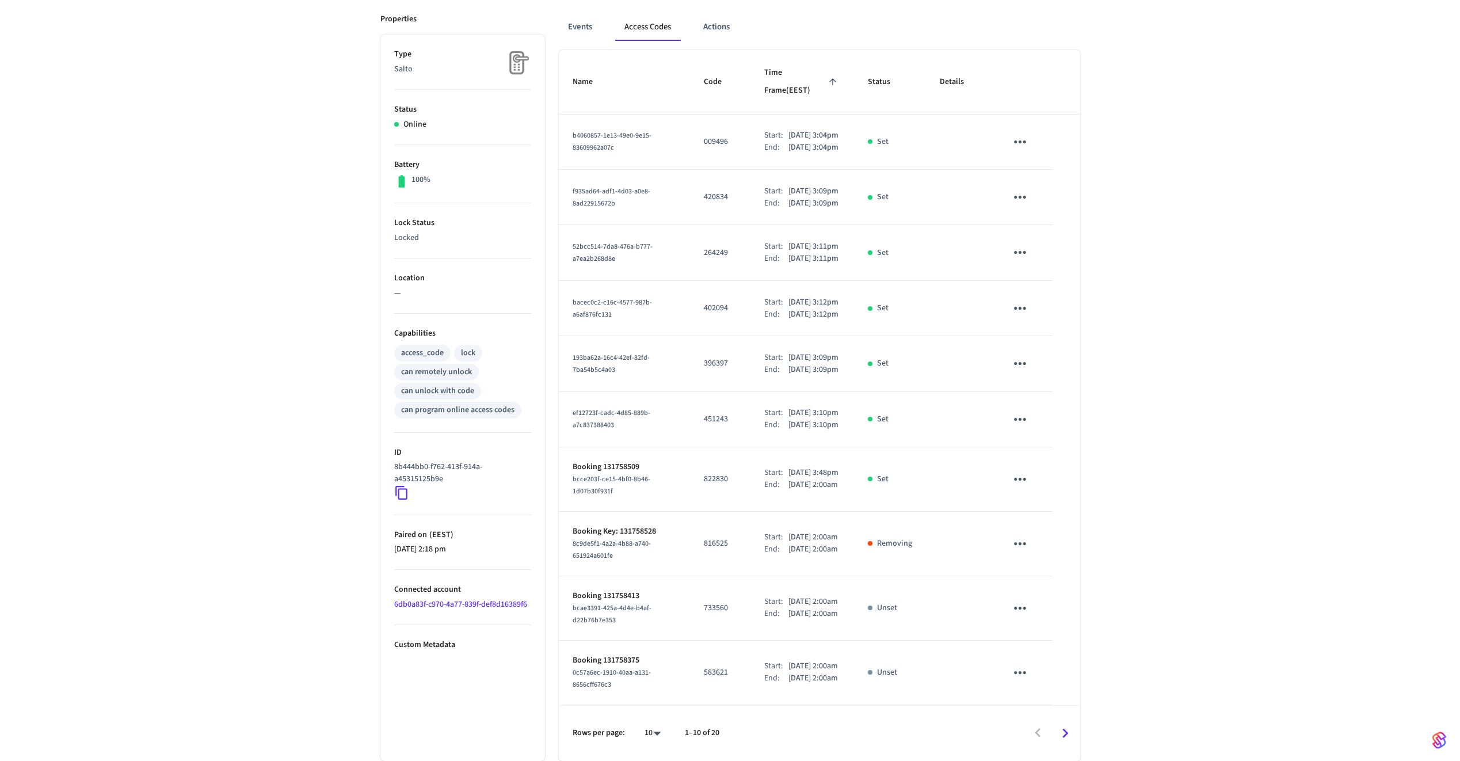
scroll to position [312, 0]
click at [1018, 535] on icon "sticky table" at bounding box center [1020, 544] width 18 height 18
click at [1054, 566] on li "Delete" at bounding box center [1047, 577] width 55 height 30
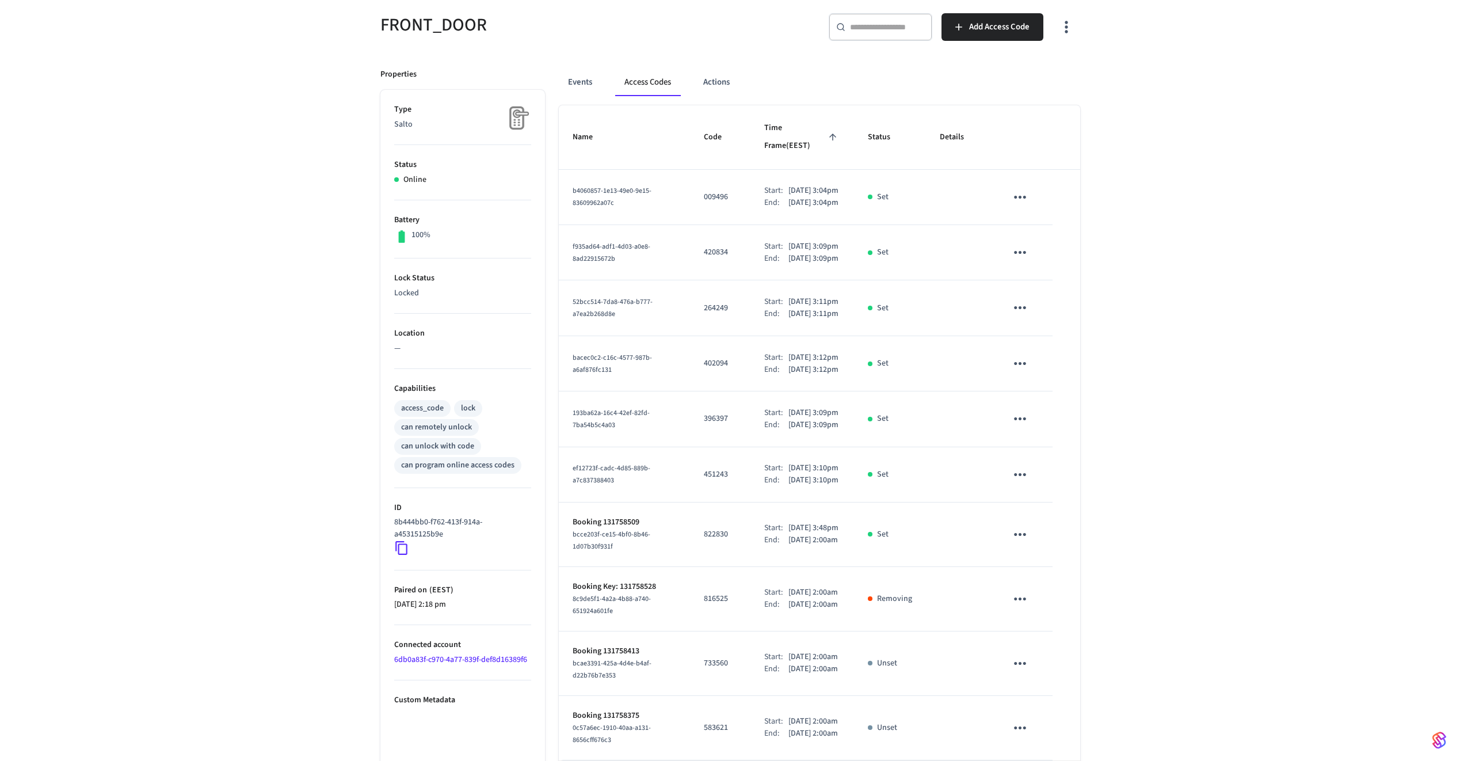
scroll to position [0, 0]
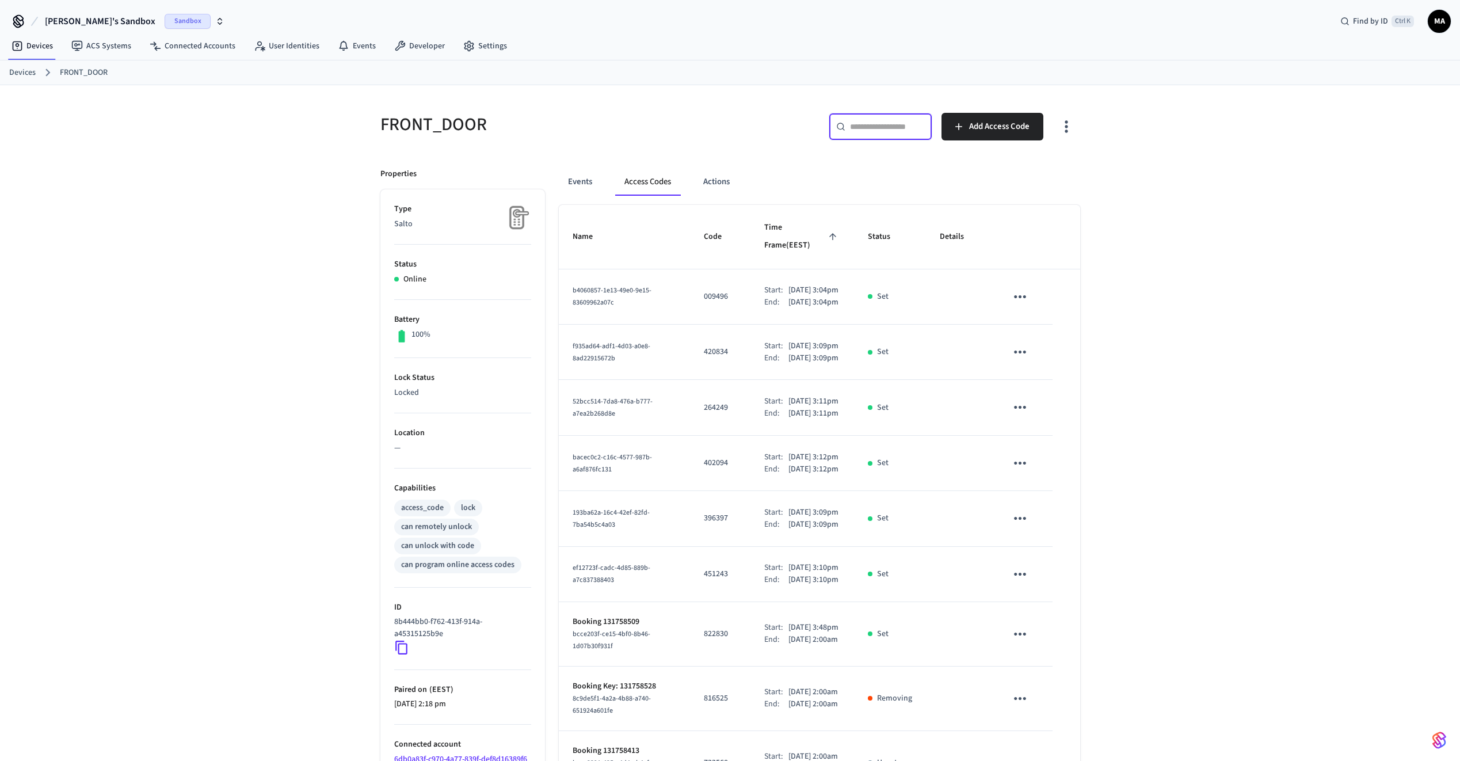
click at [904, 129] on input "text" at bounding box center [887, 127] width 75 height 12
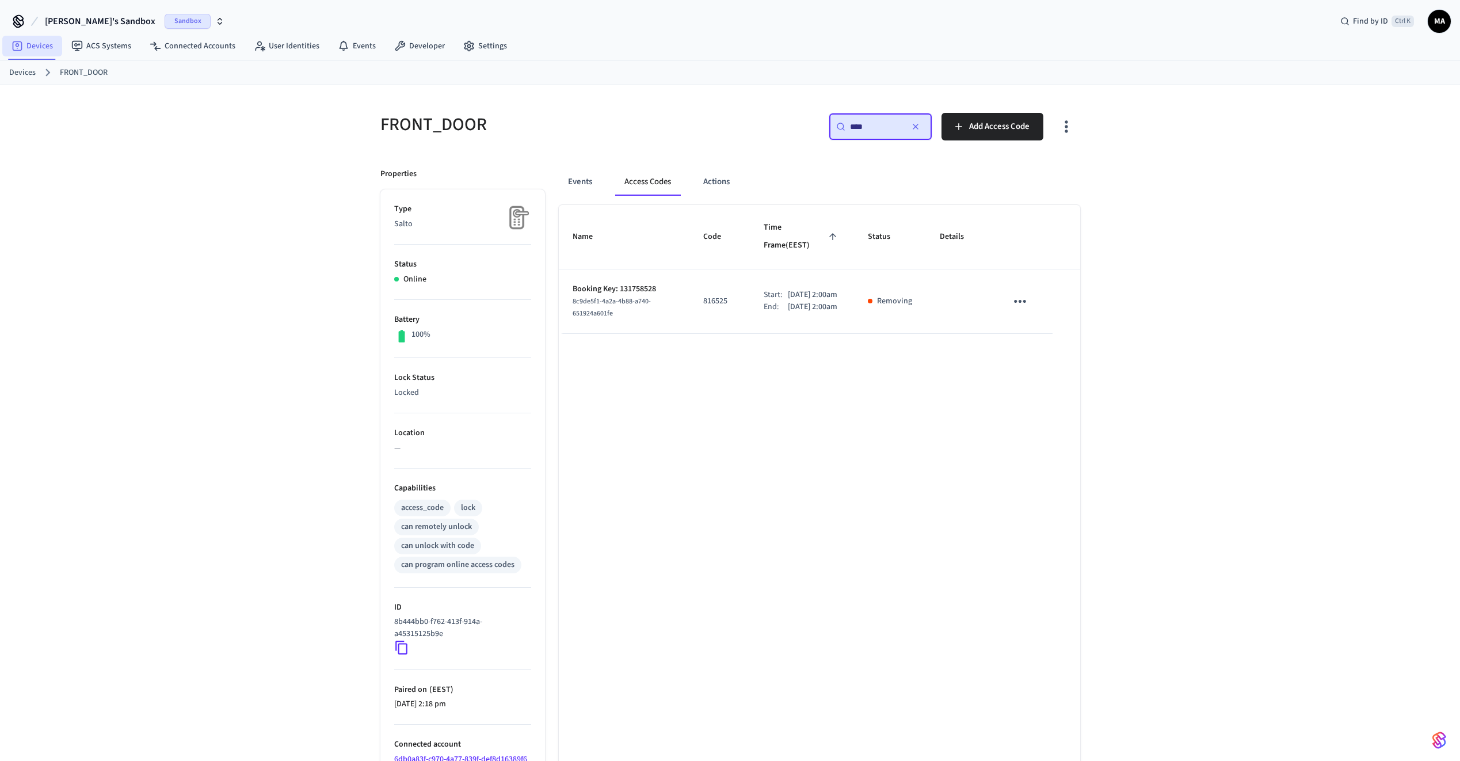
type input "****"
click at [25, 43] on link "Devices" at bounding box center [32, 46] width 60 height 21
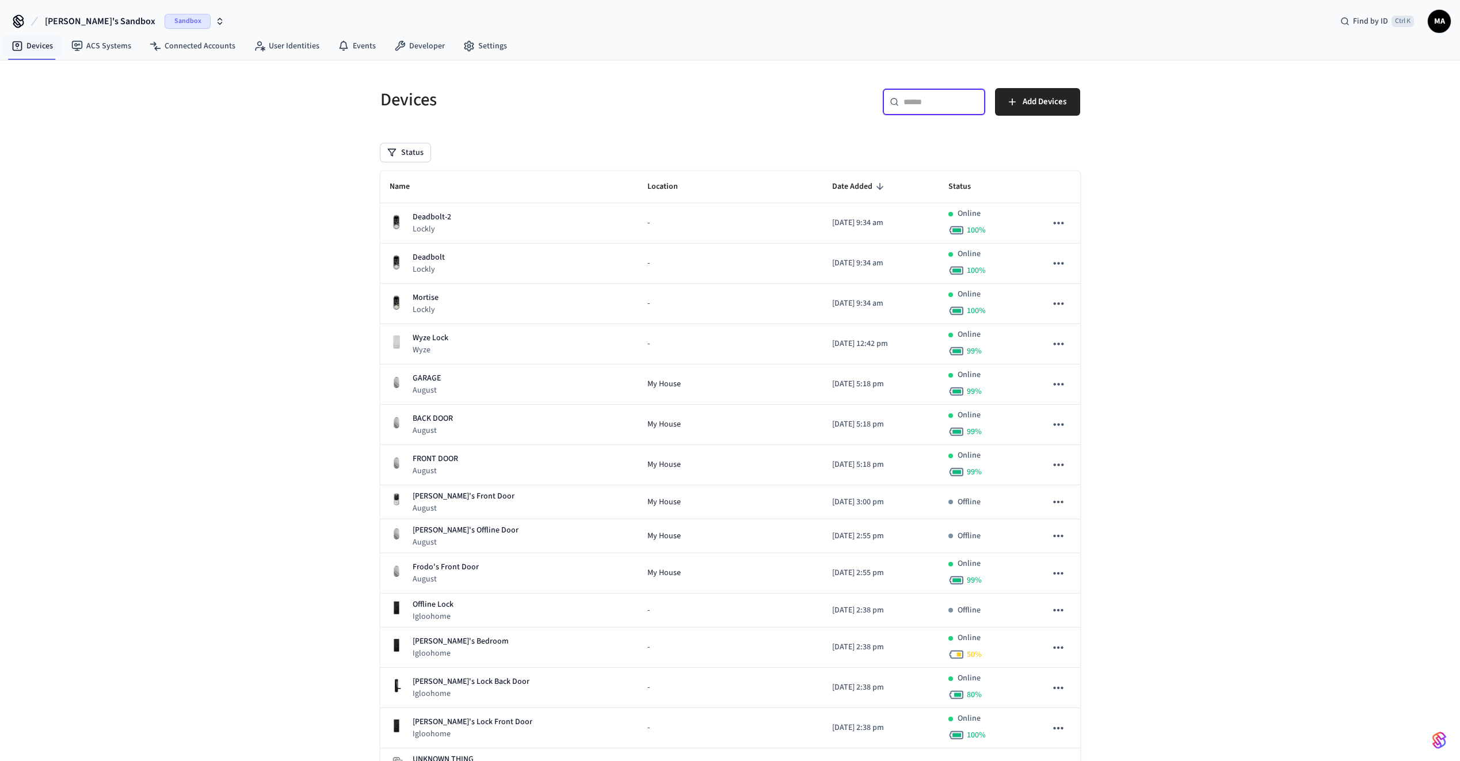
click at [951, 100] on input "text" at bounding box center [940, 102] width 75 height 12
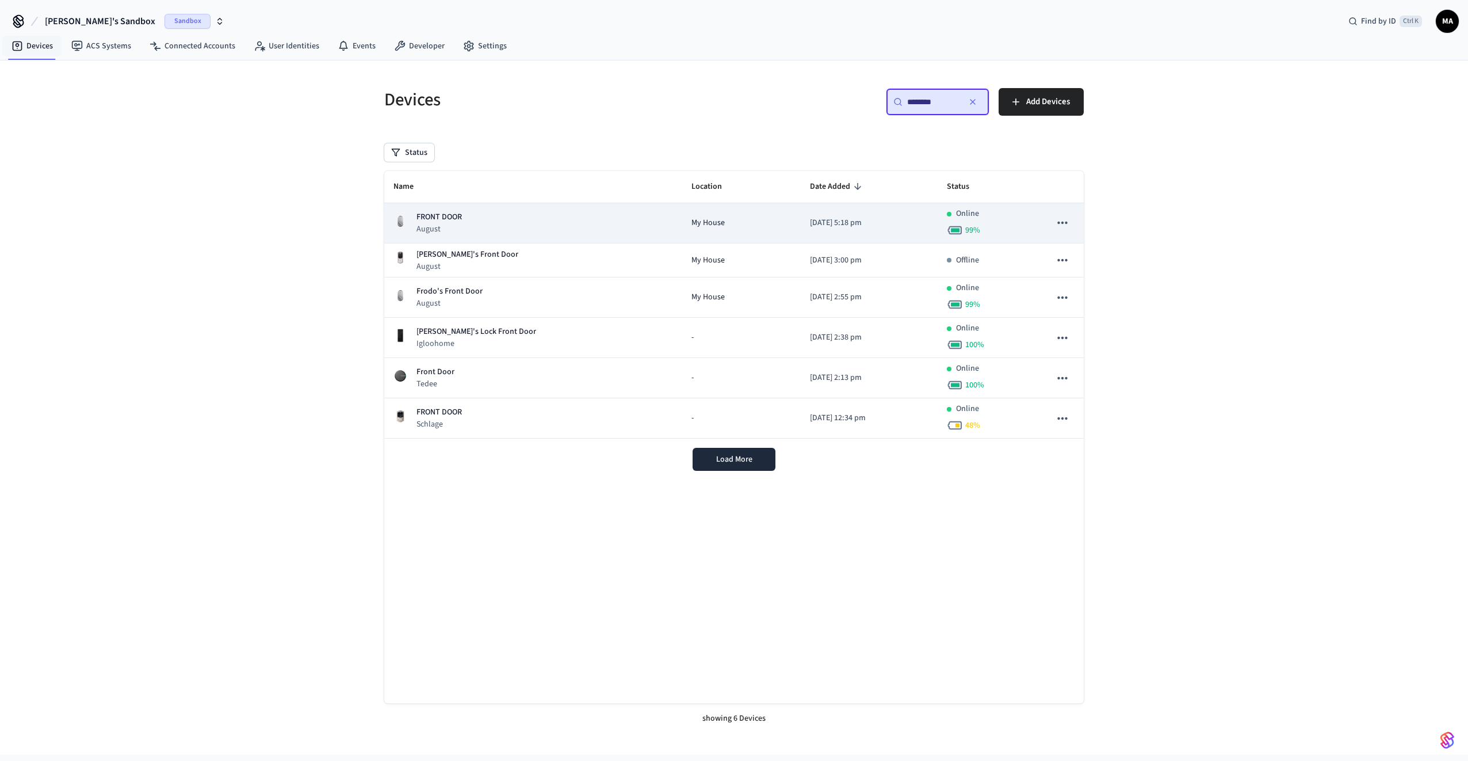
type input "********"
click at [533, 228] on div "FRONT DOOR August" at bounding box center [534, 223] width 280 height 24
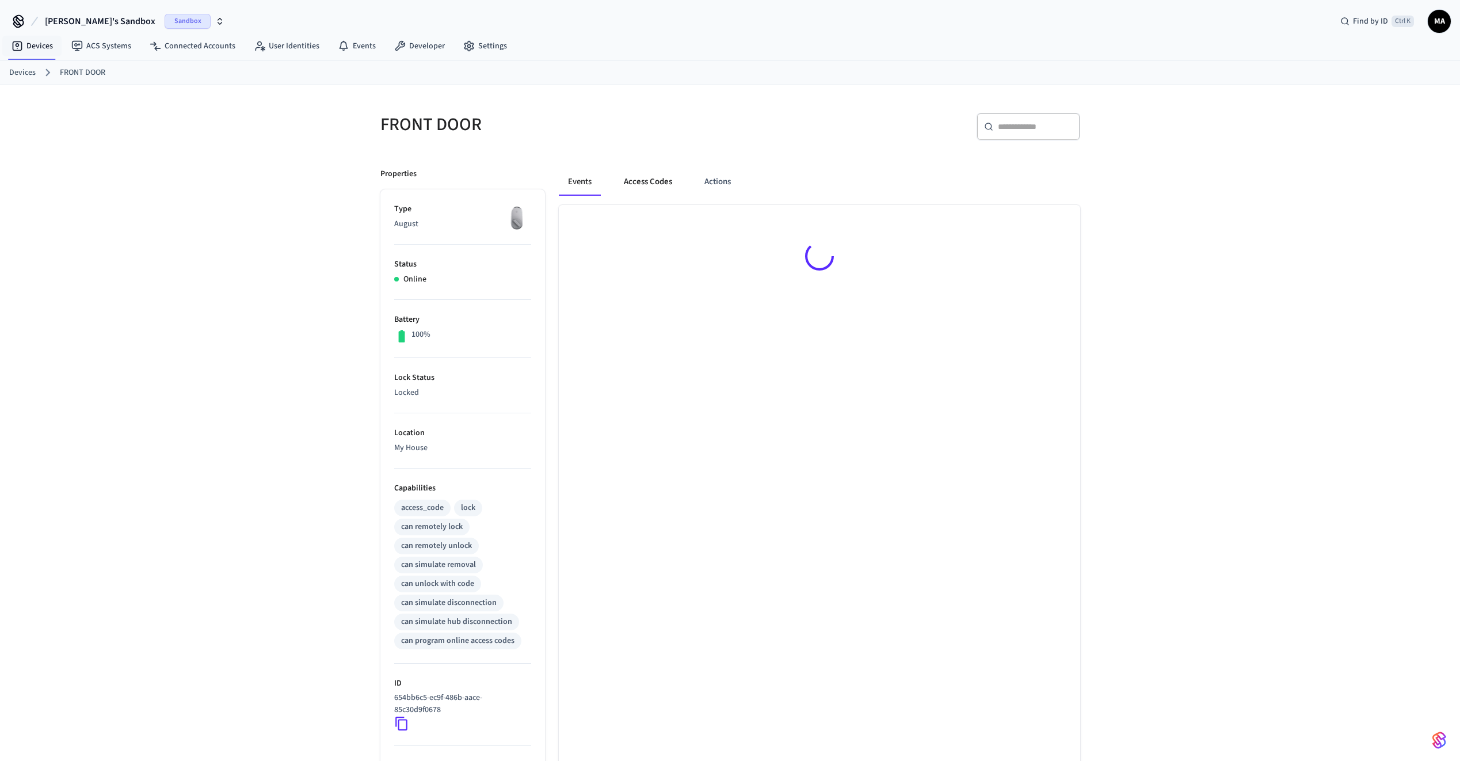
click at [642, 185] on button "Access Codes" at bounding box center [648, 182] width 67 height 28
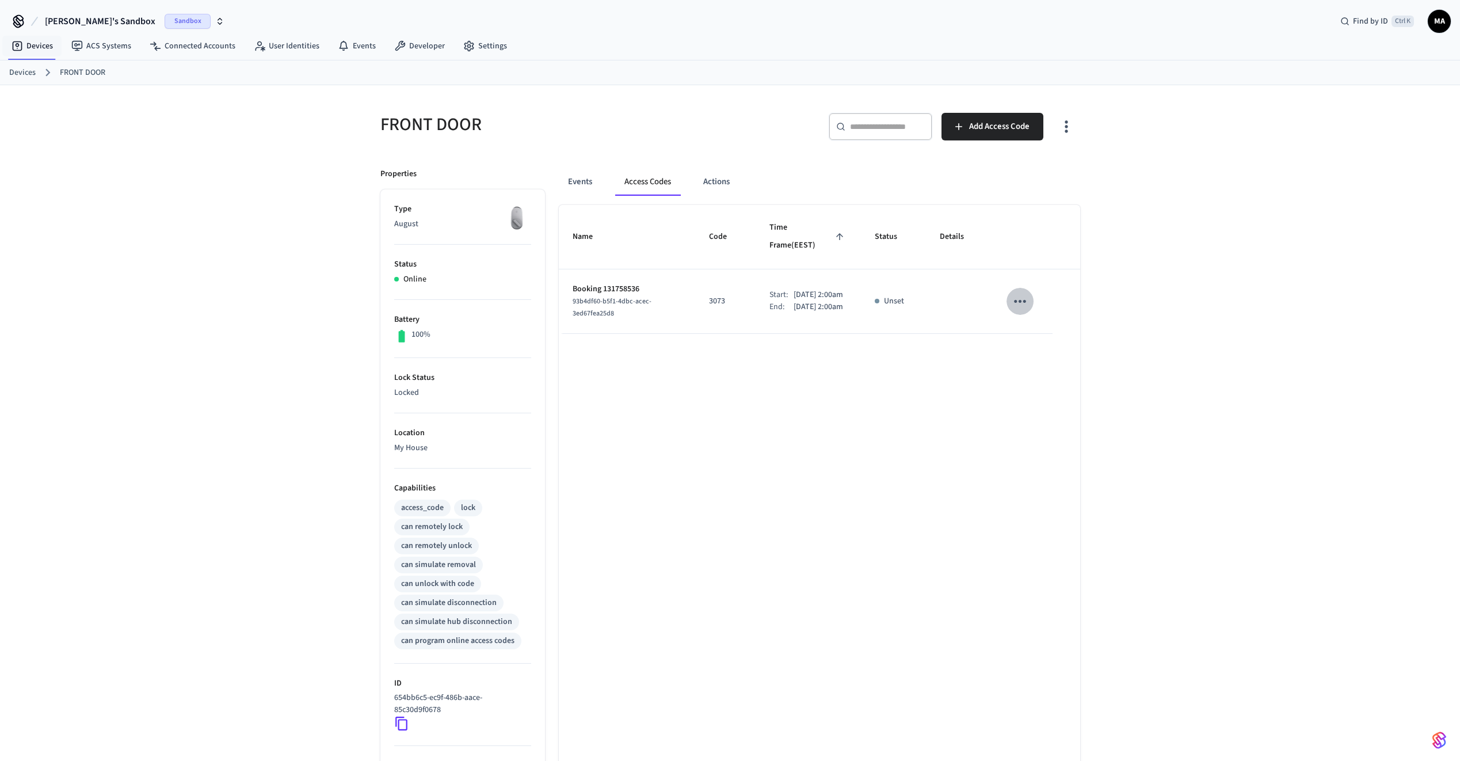
click at [1022, 292] on icon "sticky table" at bounding box center [1020, 301] width 18 height 18
click at [1068, 351] on li "Delete" at bounding box center [1065, 353] width 90 height 31
click at [965, 369] on div "Name Code Time Frame (EEST) Status Details Booking 131758536 93b4df60-b5f1-4dbc…" at bounding box center [819, 557] width 521 height 705
click at [578, 184] on button "Events" at bounding box center [580, 182] width 43 height 28
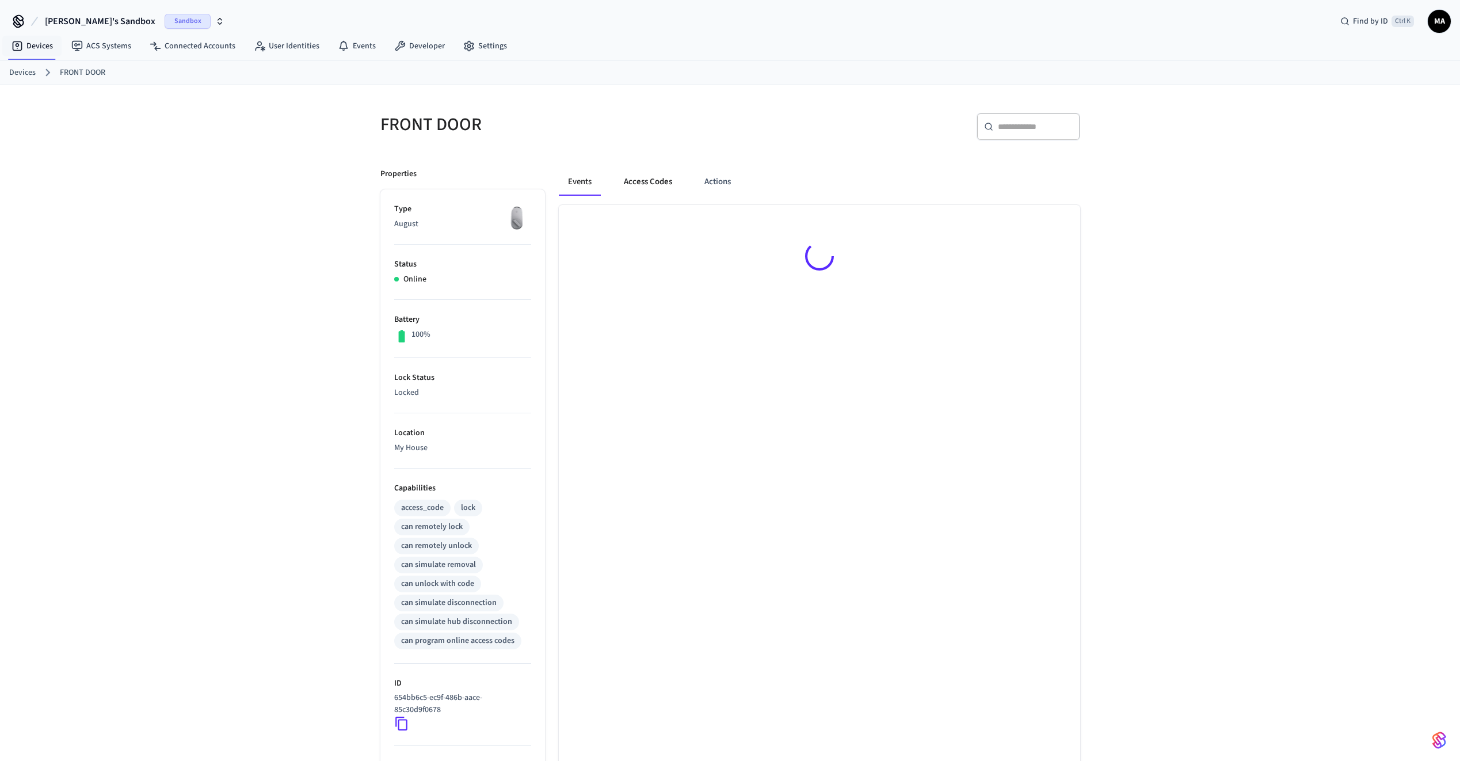
click at [657, 182] on button "Access Codes" at bounding box center [648, 182] width 67 height 28
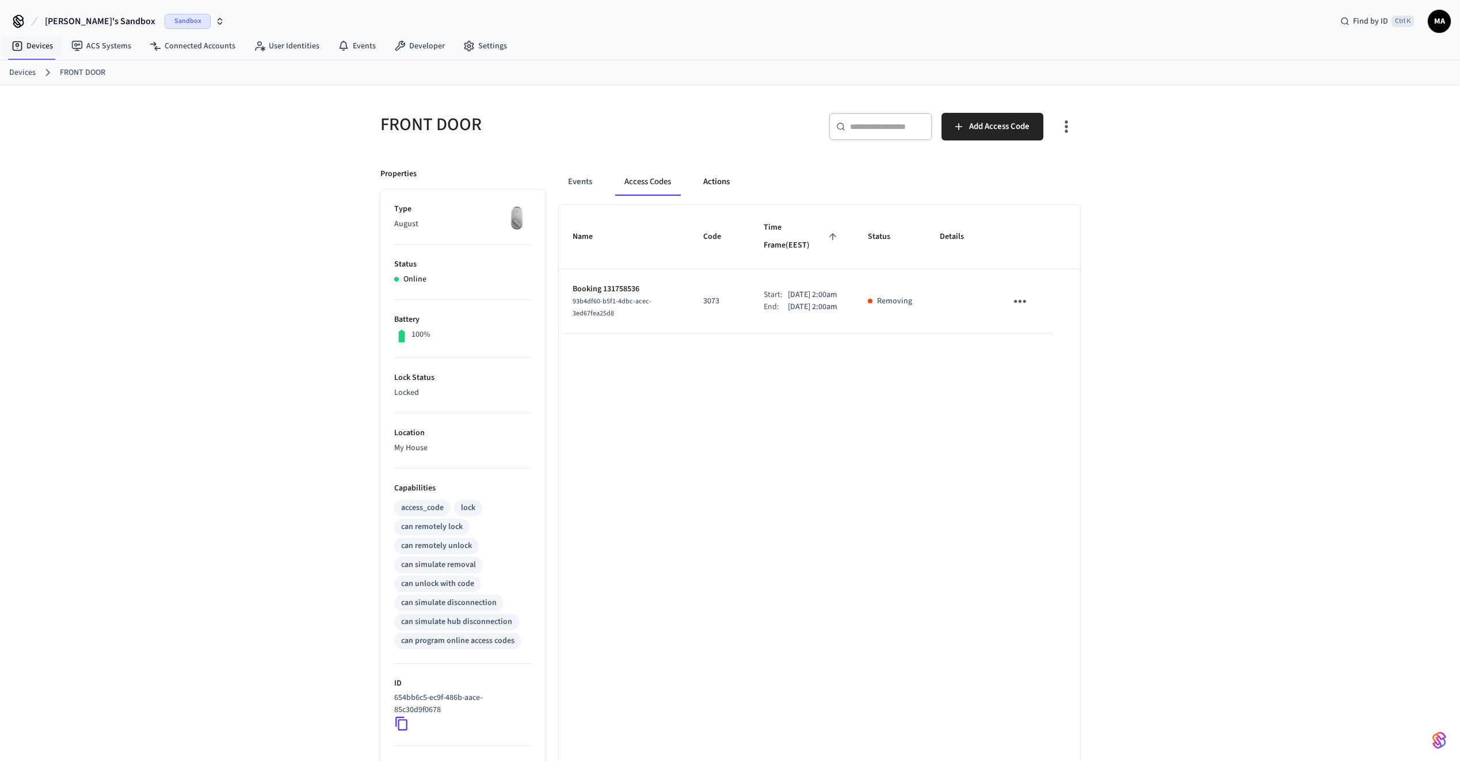
click at [718, 182] on button "Actions" at bounding box center [716, 182] width 45 height 28
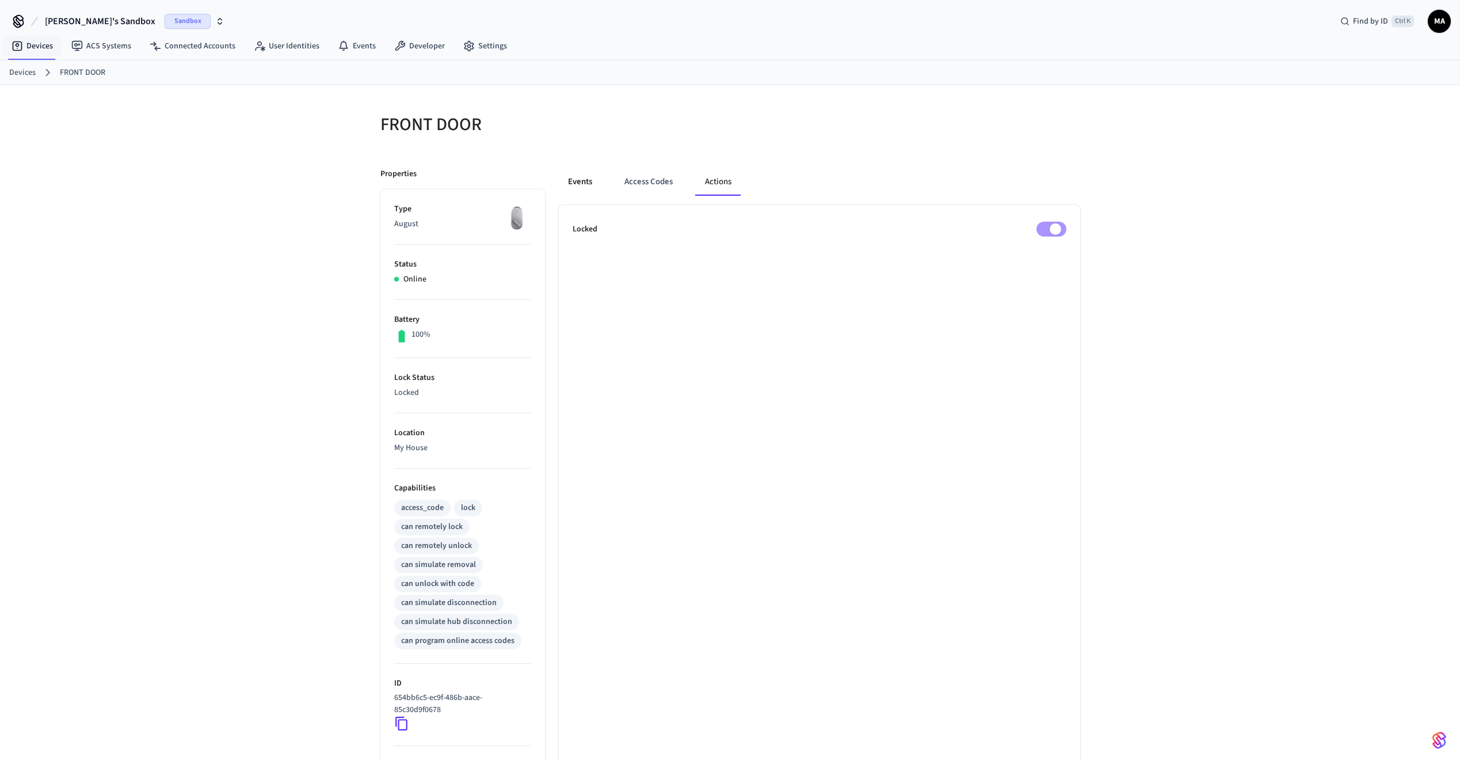
click at [577, 189] on button "Events" at bounding box center [580, 182] width 43 height 28
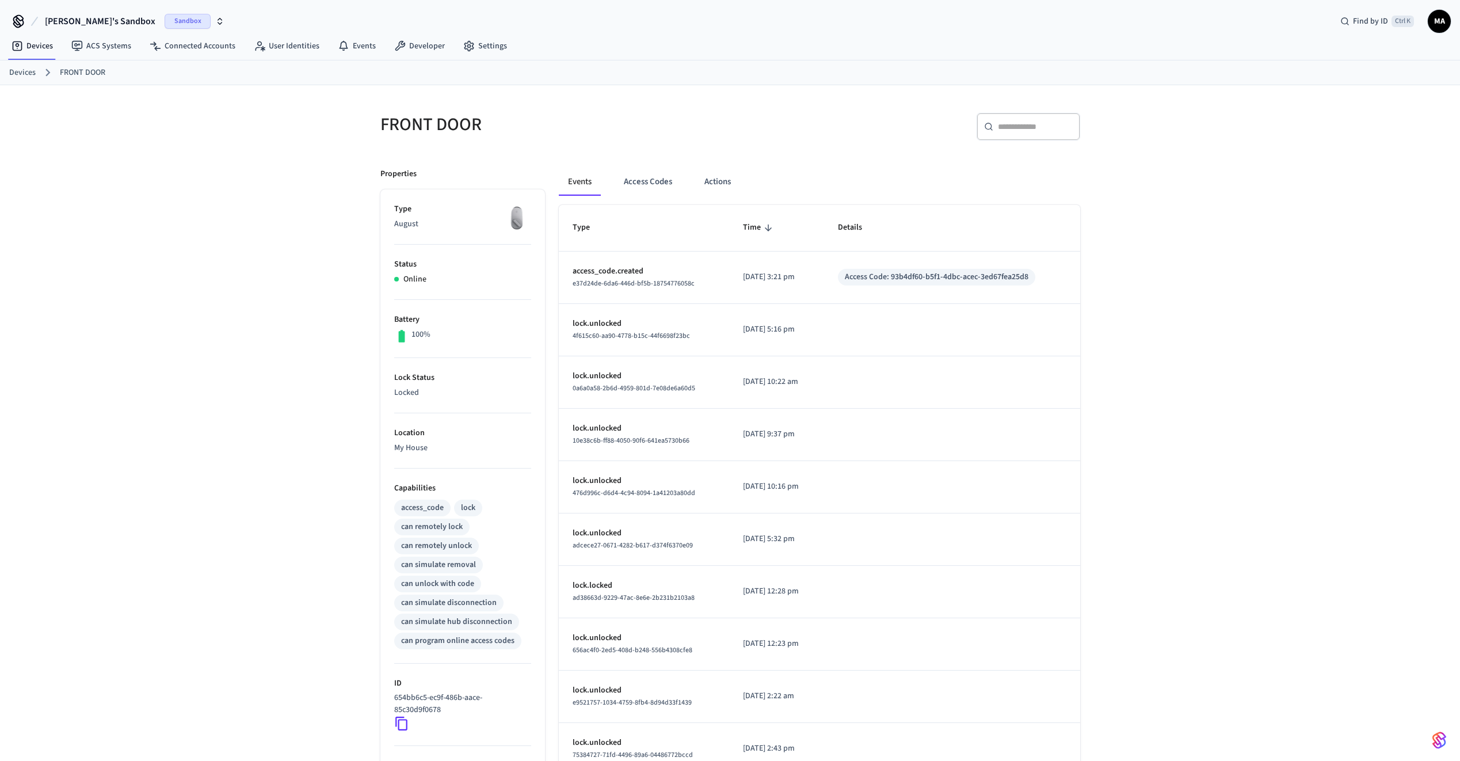
click at [25, 74] on link "Devices" at bounding box center [22, 73] width 26 height 12
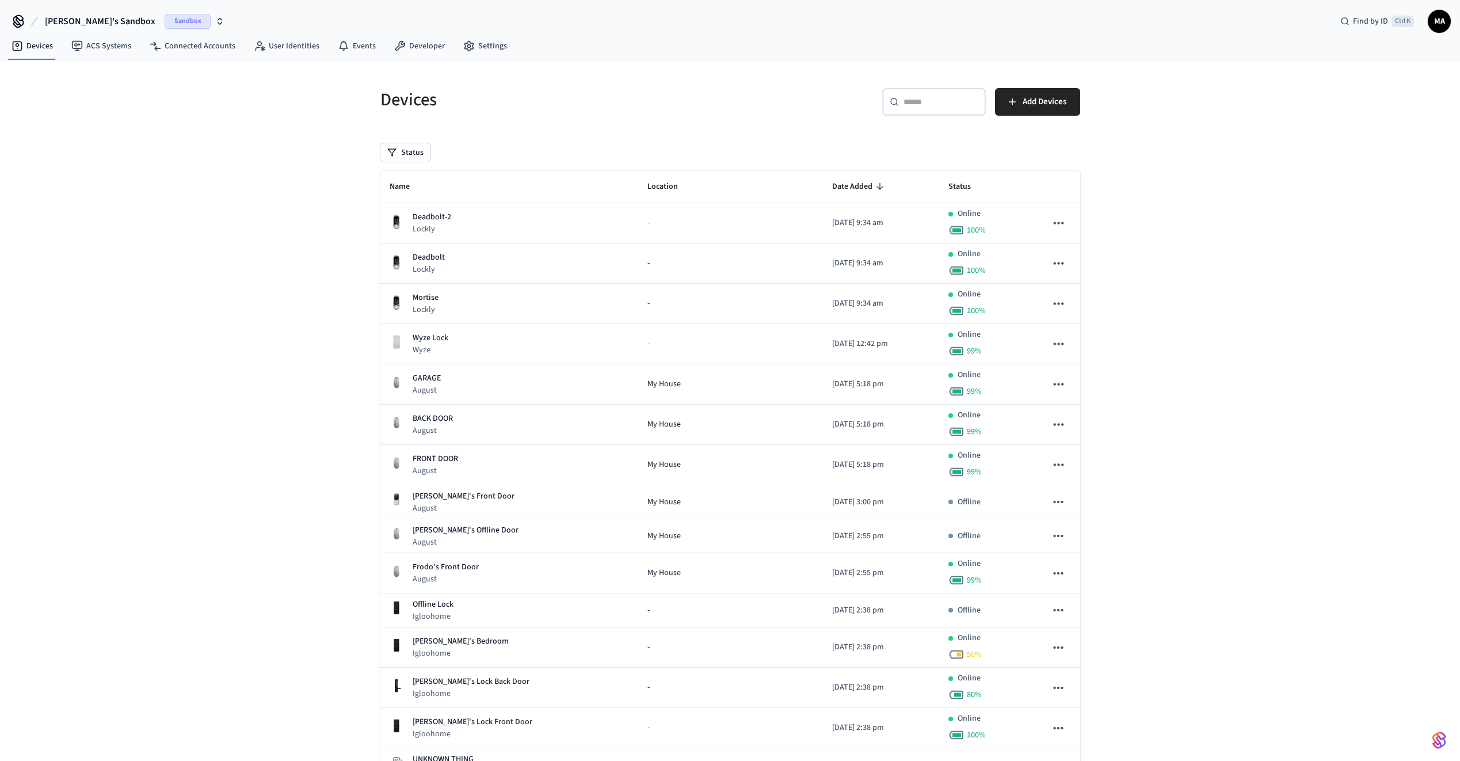
click at [924, 103] on input "text" at bounding box center [940, 102] width 75 height 12
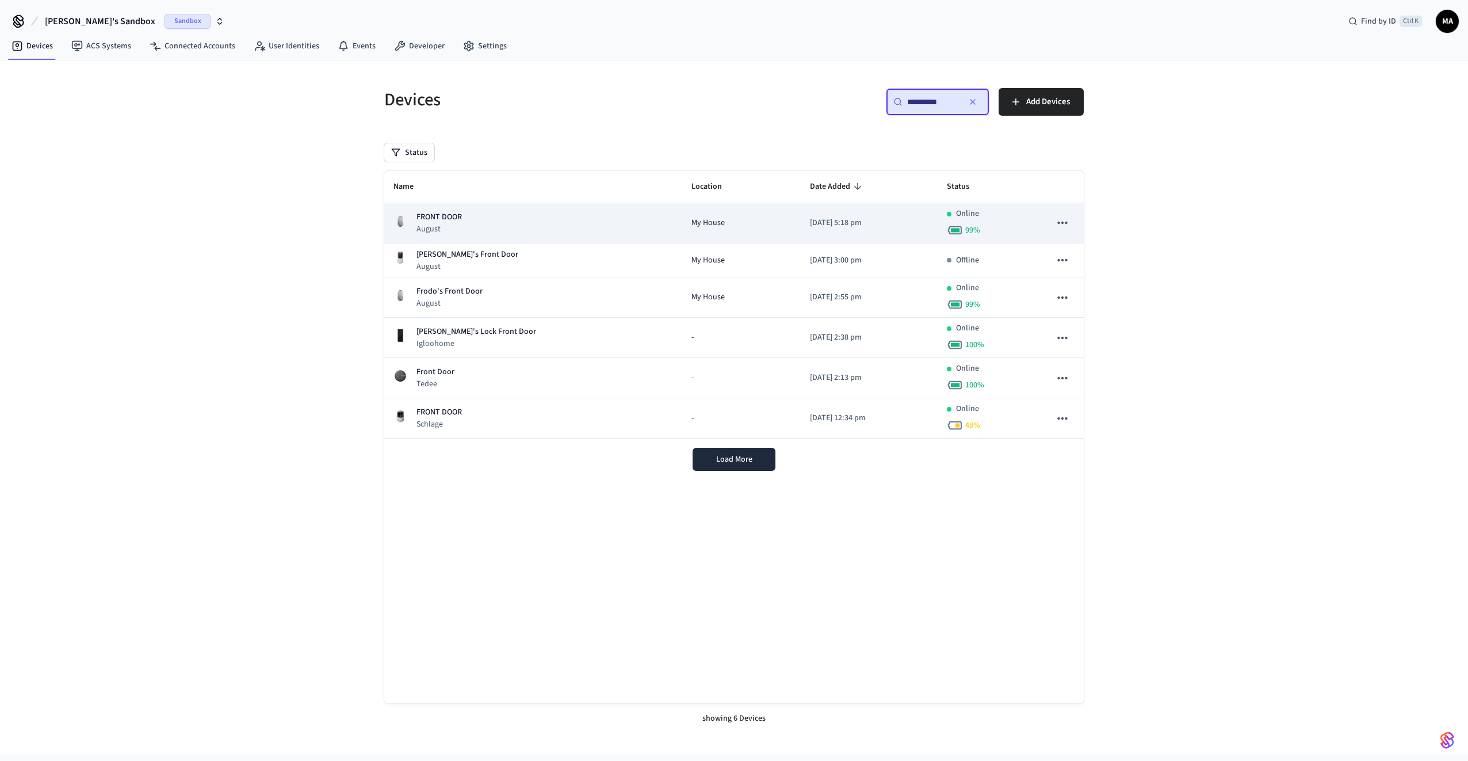
type input "**********"
click at [524, 232] on div "FRONT DOOR August" at bounding box center [534, 223] width 280 height 24
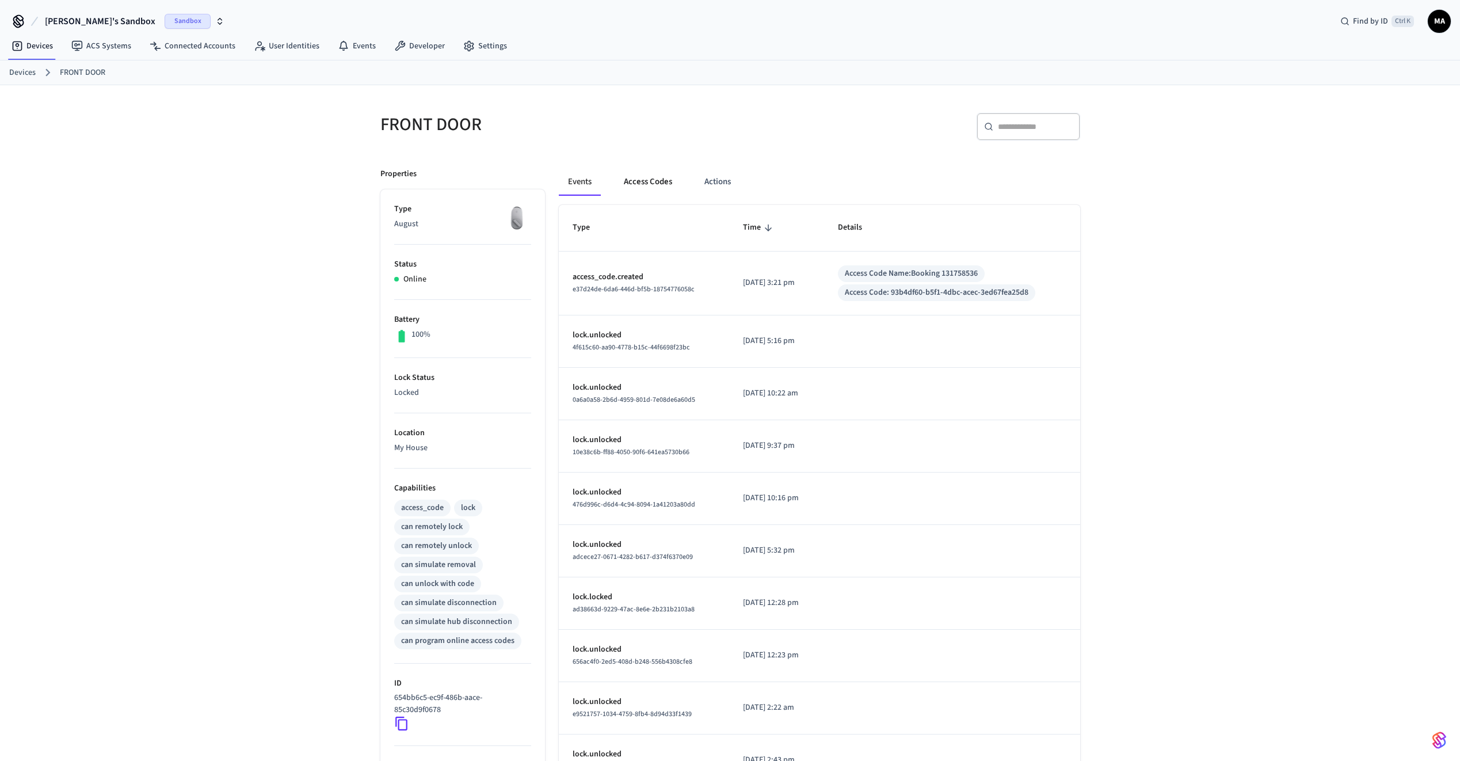
click at [651, 186] on button "Access Codes" at bounding box center [648, 182] width 67 height 28
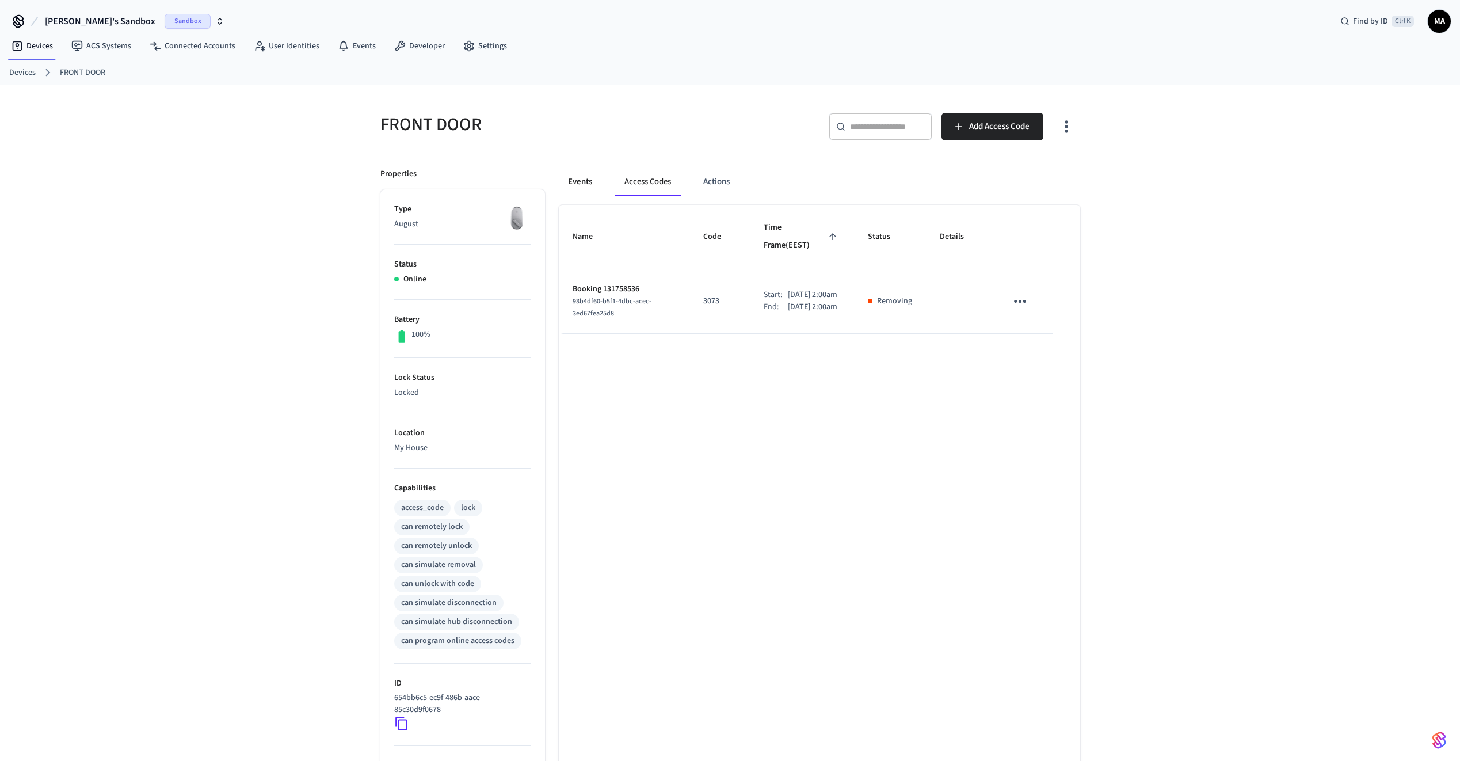
click at [581, 180] on button "Events" at bounding box center [580, 182] width 43 height 28
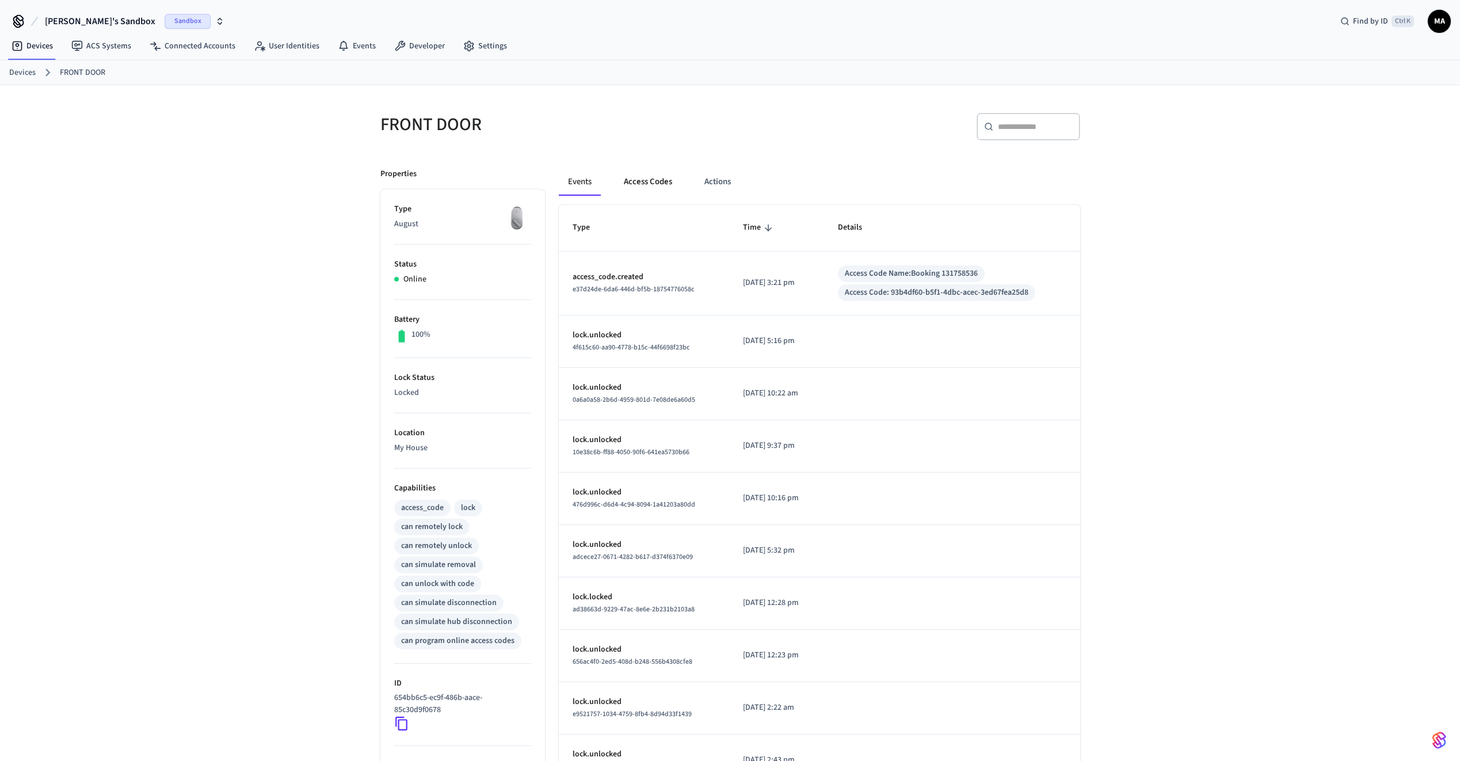
click at [652, 177] on button "Access Codes" at bounding box center [648, 182] width 67 height 28
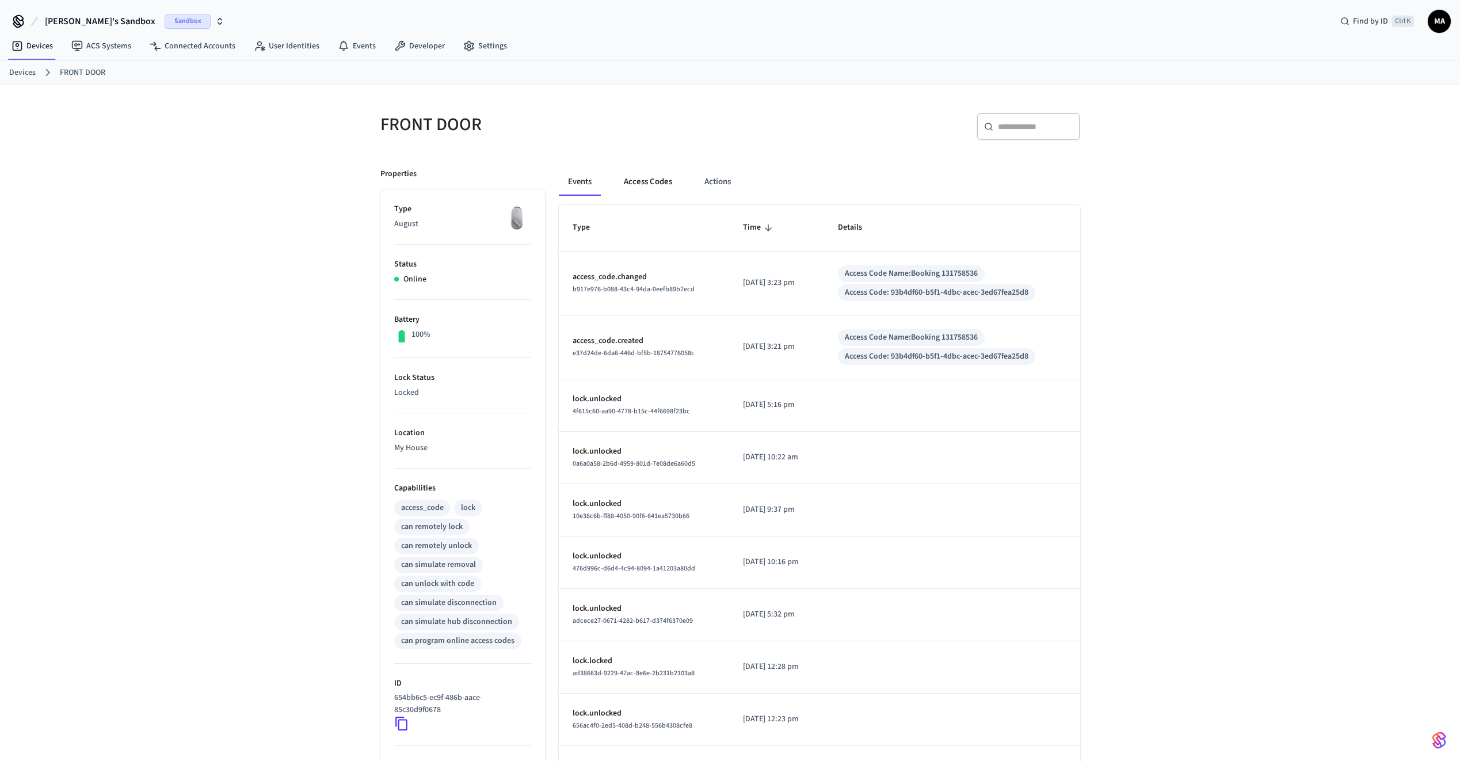
click at [658, 188] on button "Access Codes" at bounding box center [648, 182] width 67 height 28
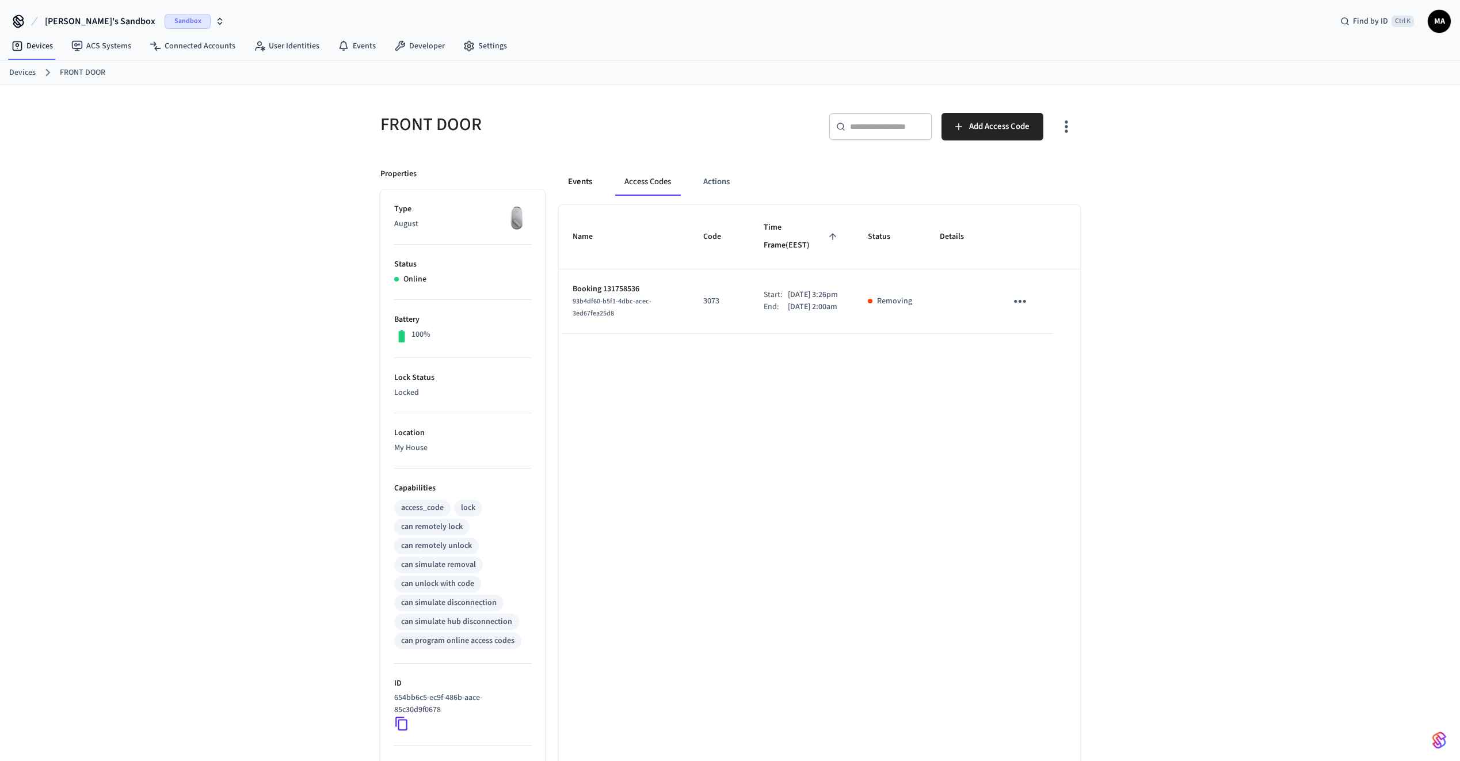
click at [582, 185] on button "Events" at bounding box center [580, 182] width 43 height 28
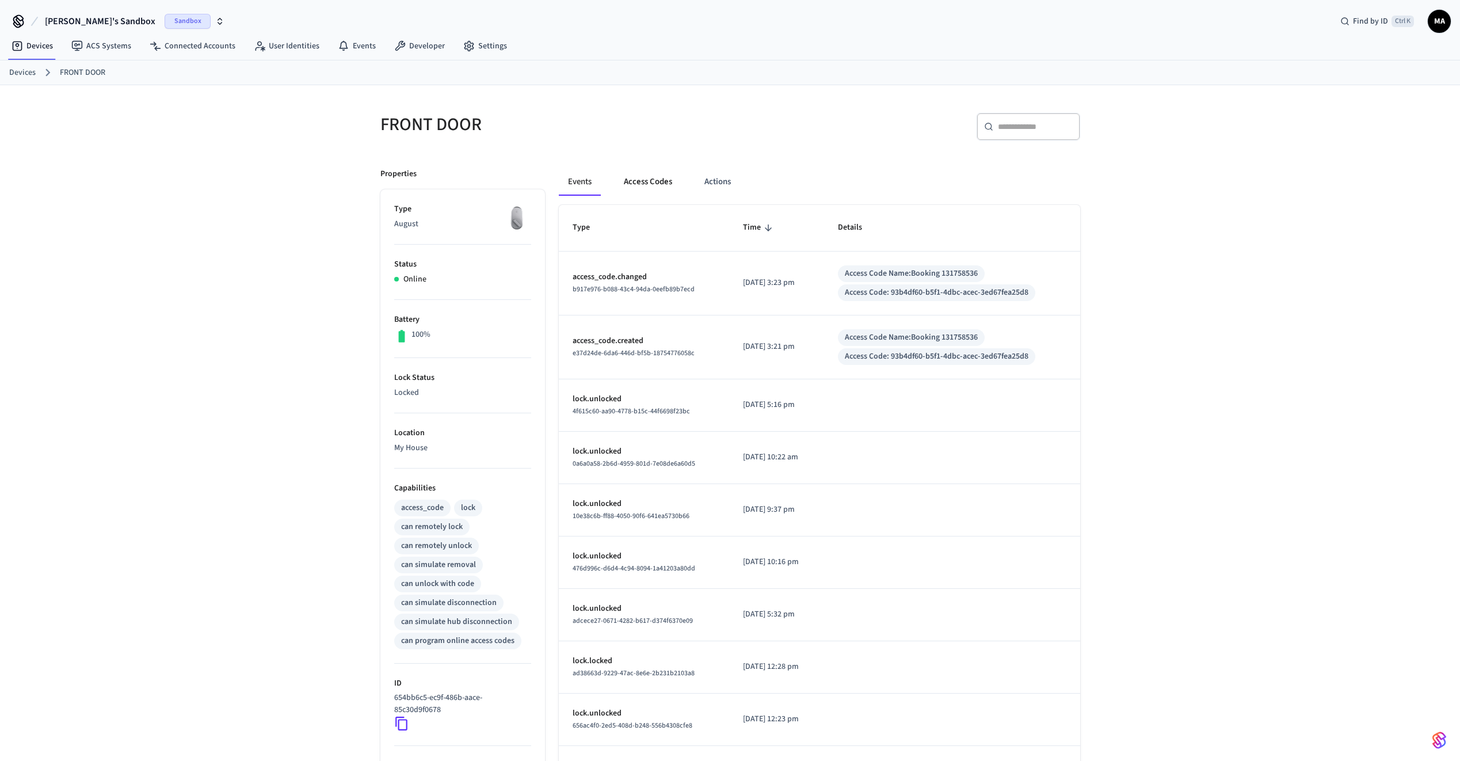
click at [655, 188] on button "Access Codes" at bounding box center [648, 182] width 67 height 28
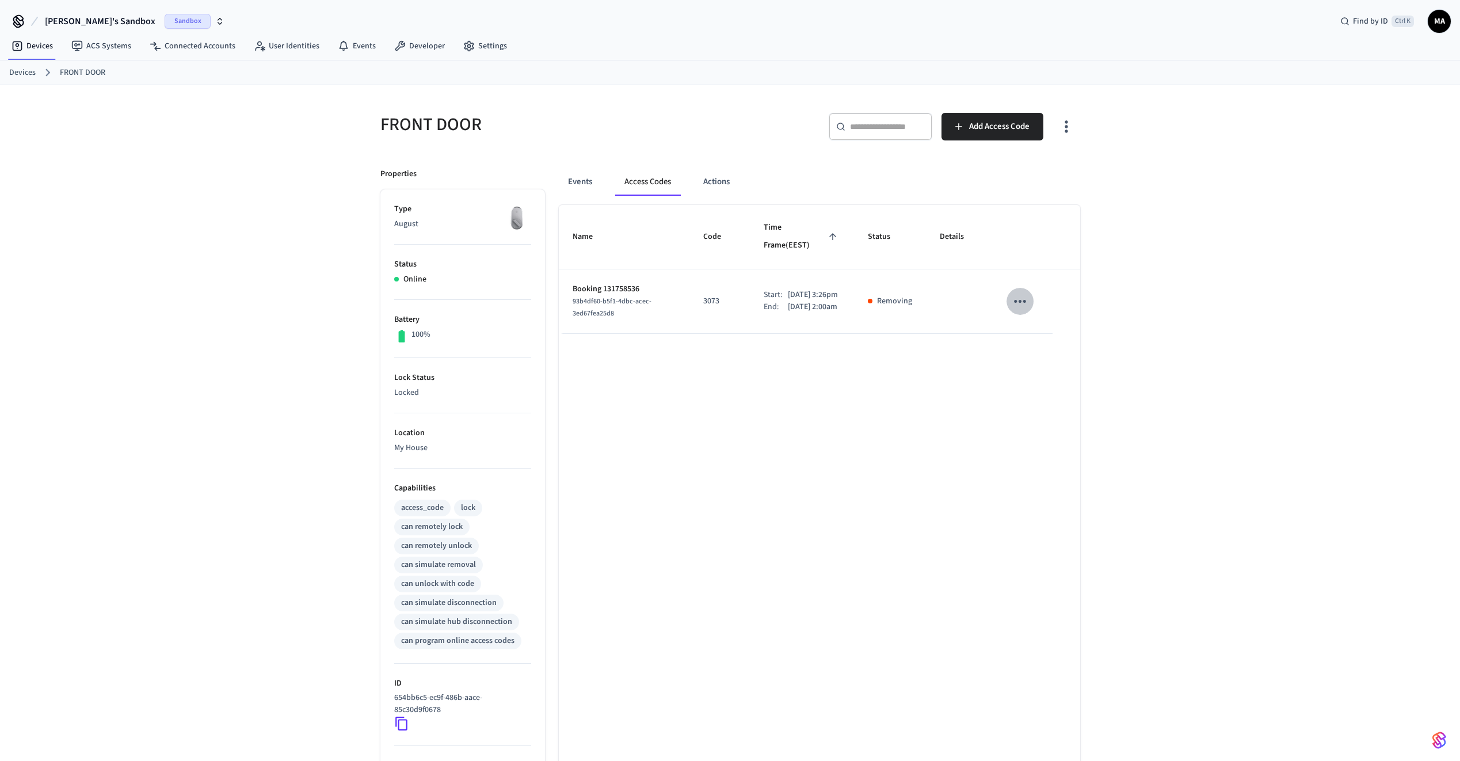
click at [1025, 296] on icon "sticky table" at bounding box center [1020, 301] width 18 height 18
click at [1062, 350] on li "Delete" at bounding box center [1065, 353] width 90 height 31
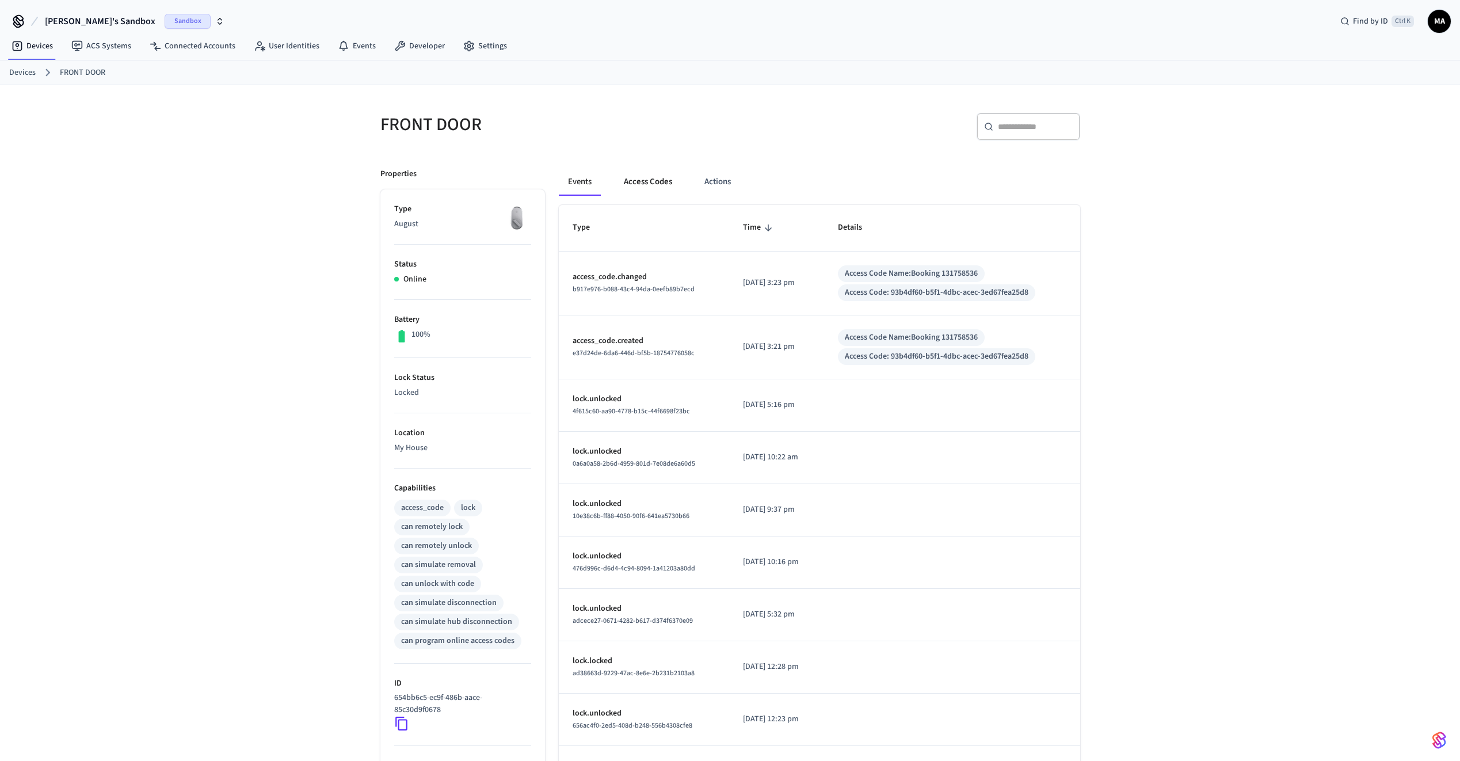
click at [636, 185] on button "Access Codes" at bounding box center [648, 182] width 67 height 28
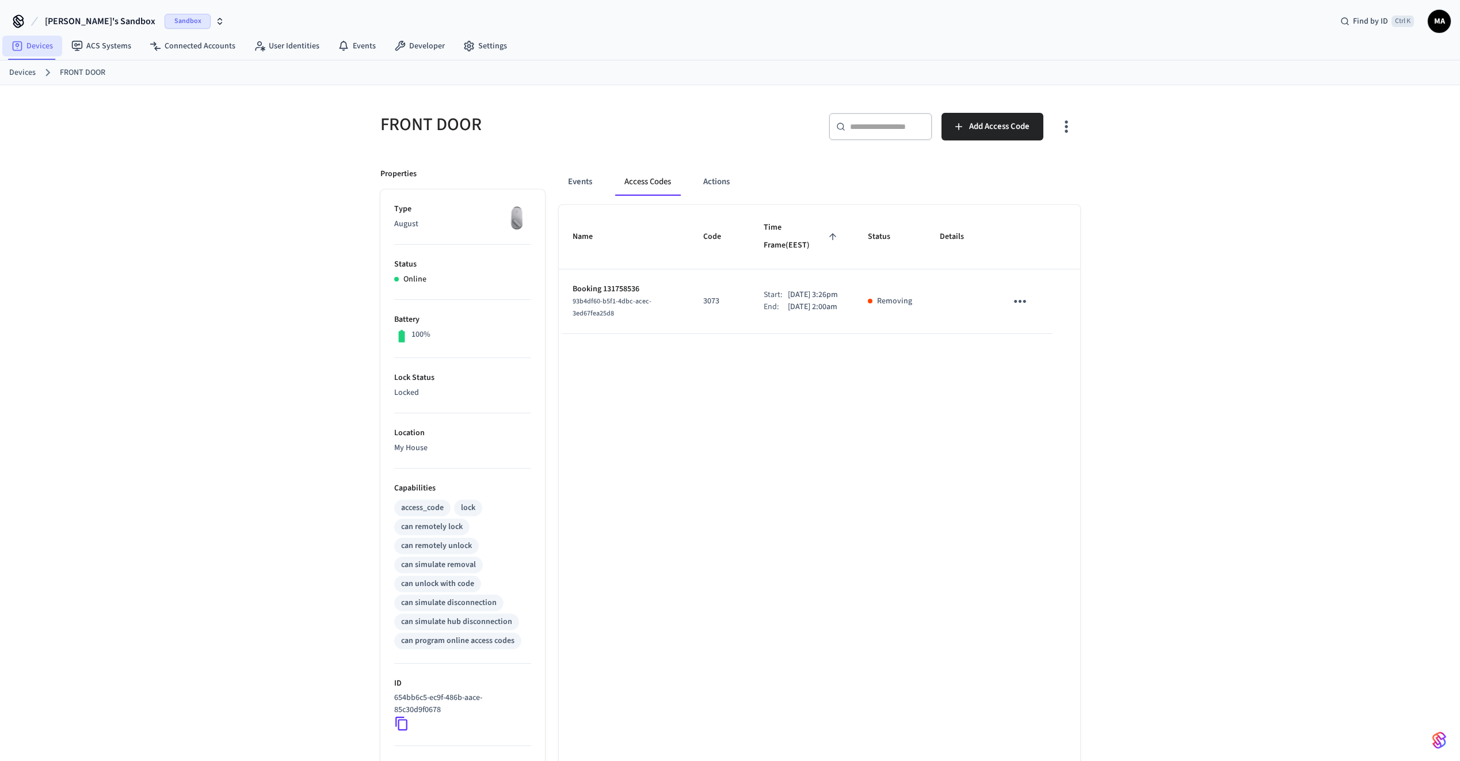
click at [45, 45] on link "Devices" at bounding box center [32, 46] width 60 height 21
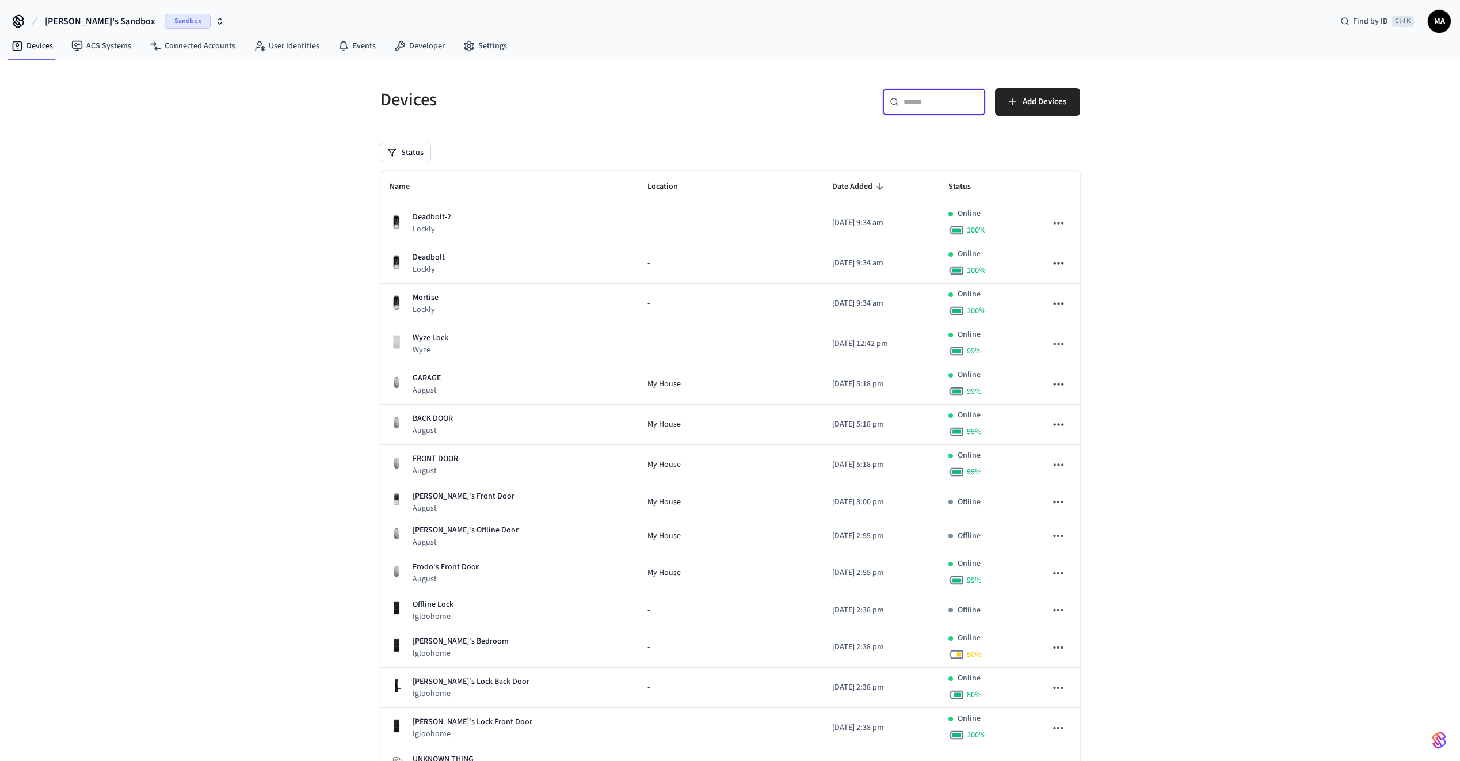
click at [914, 107] on input "text" at bounding box center [940, 102] width 75 height 12
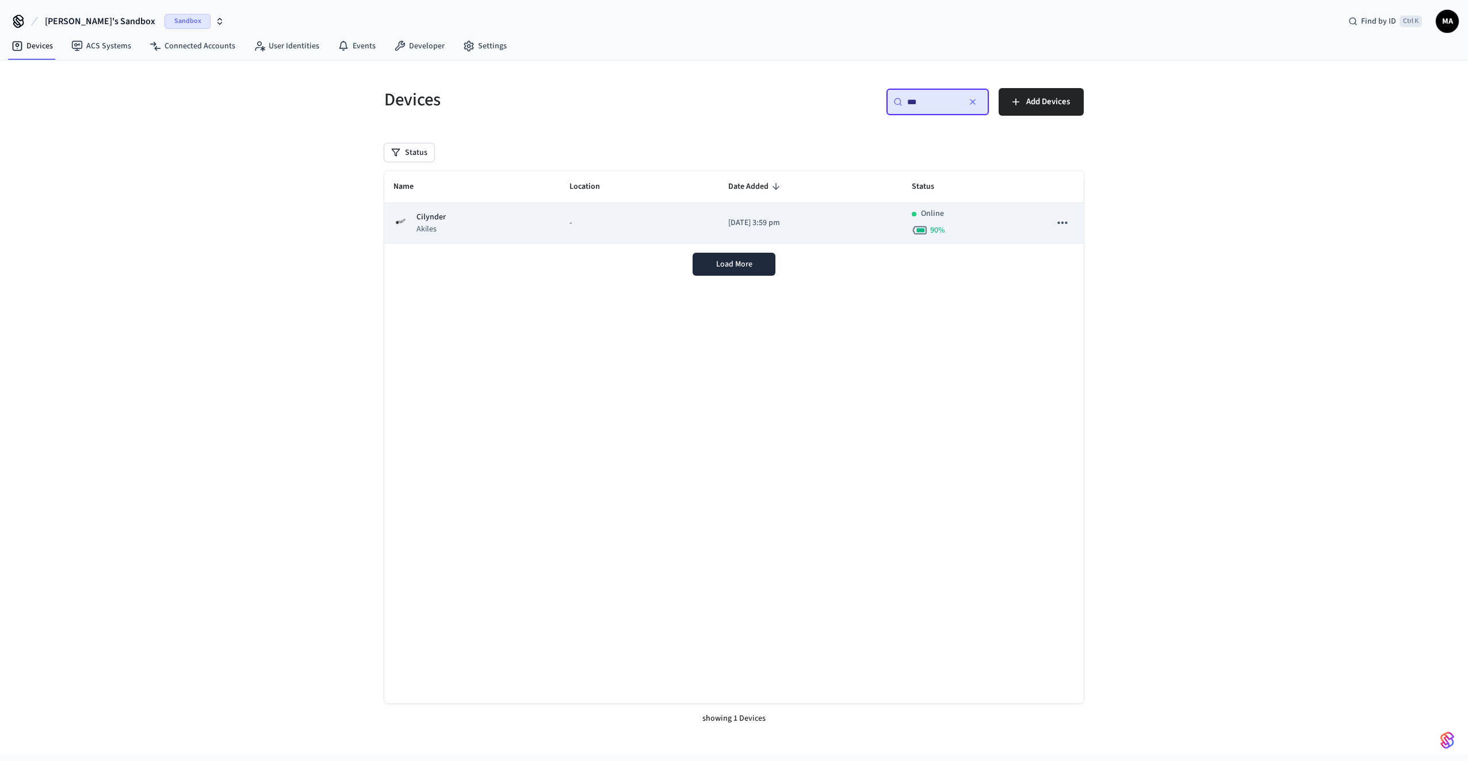
type input "***"
click at [560, 225] on td "-" at bounding box center [639, 223] width 159 height 40
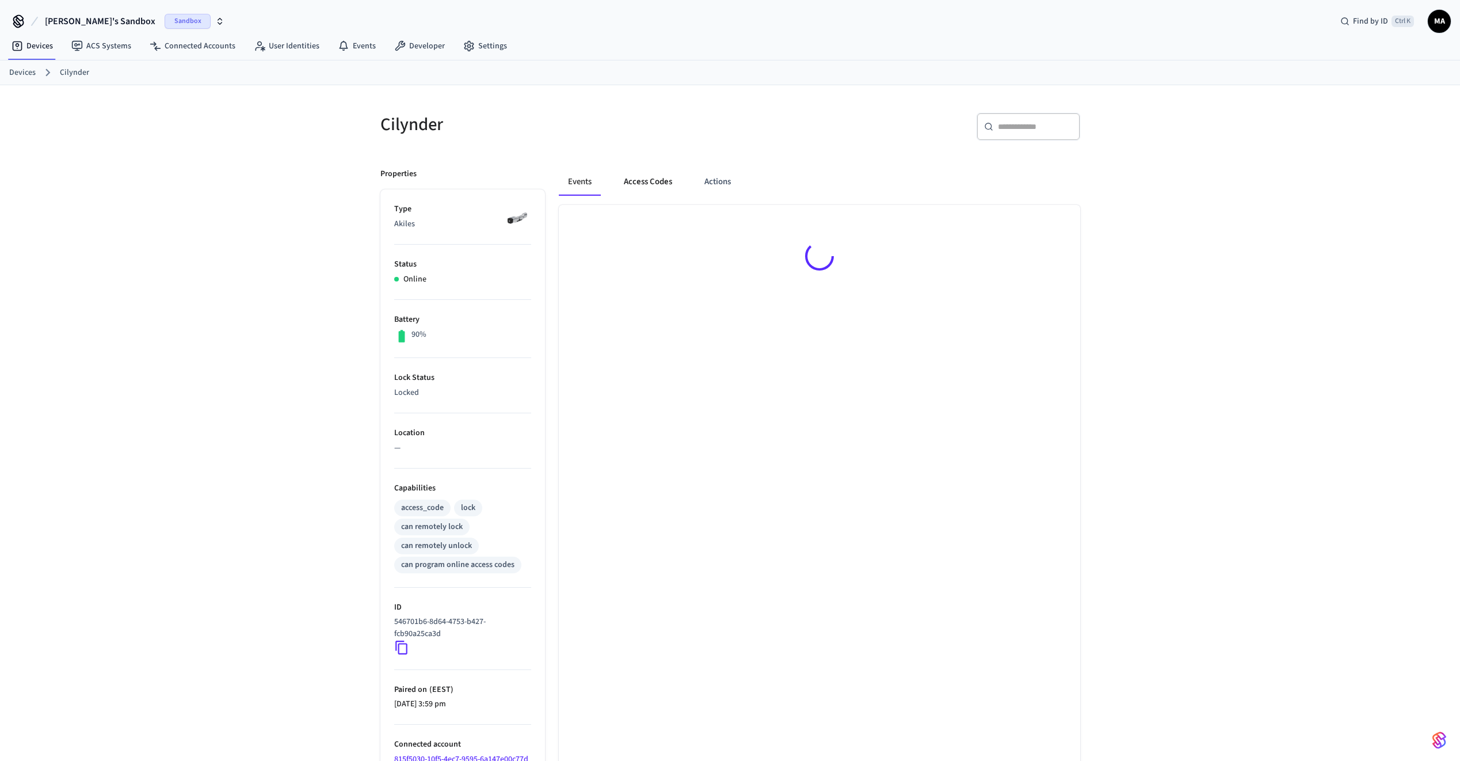
click at [646, 187] on button "Access Codes" at bounding box center [648, 182] width 67 height 28
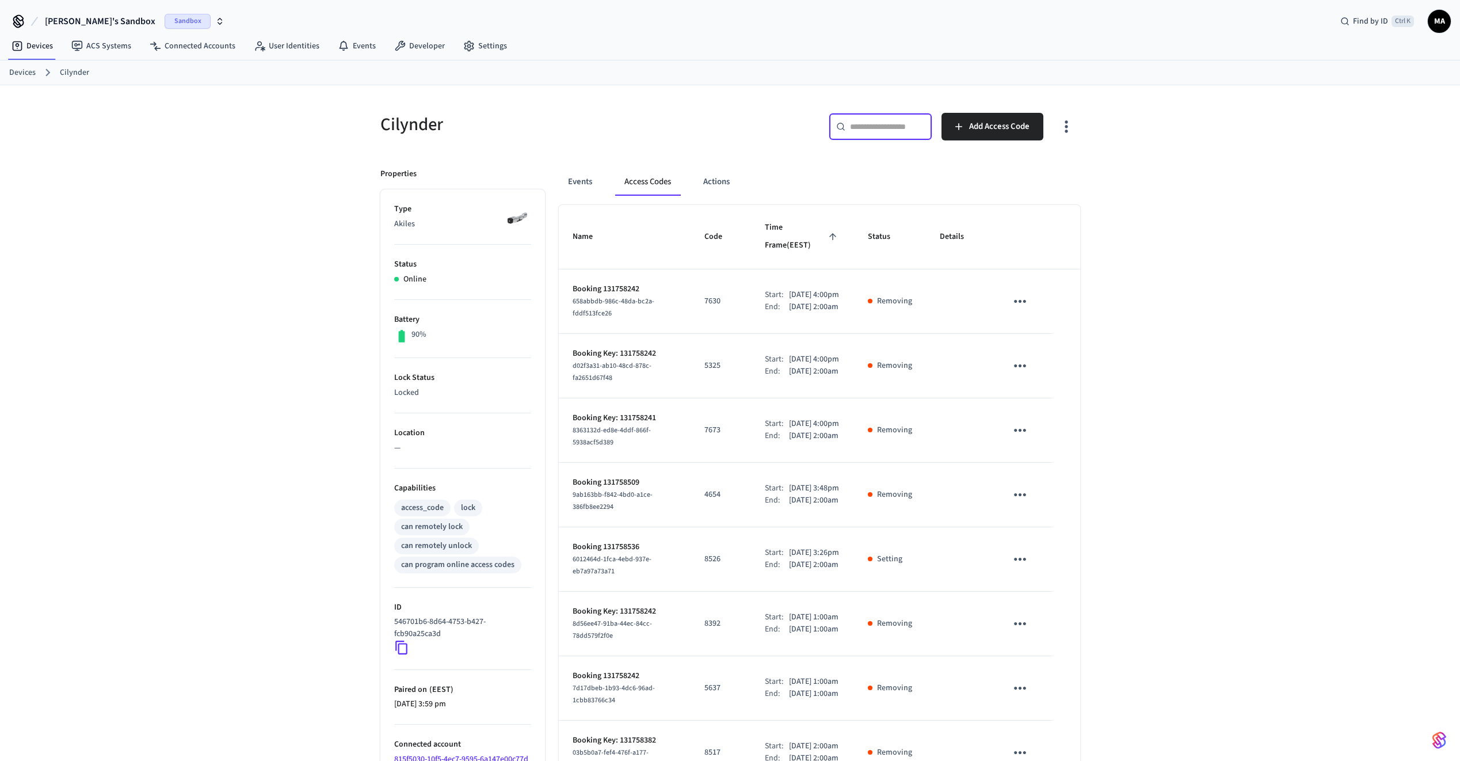
click at [875, 128] on input "text" at bounding box center [887, 127] width 75 height 12
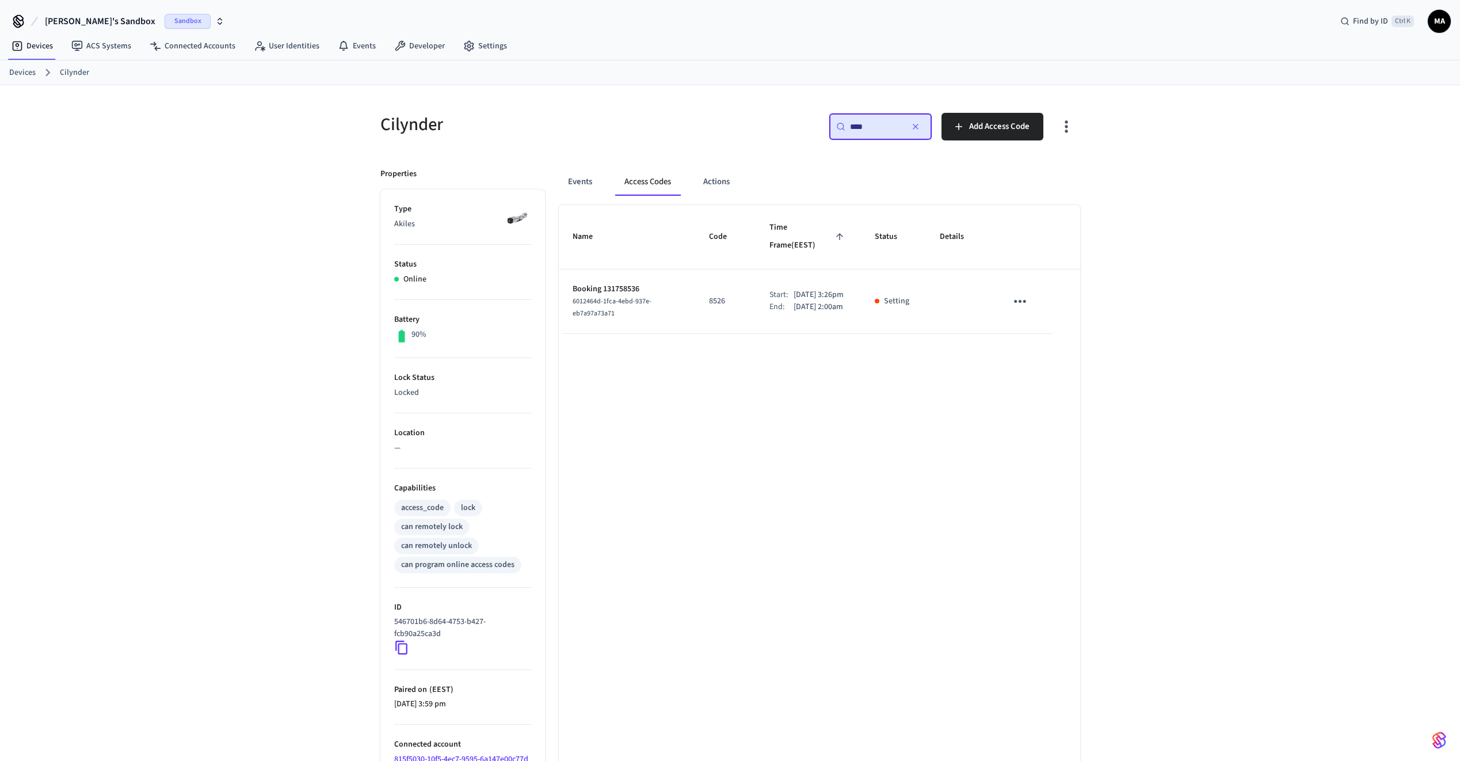
type input "****"
click at [1024, 295] on icon "sticky table" at bounding box center [1020, 301] width 18 height 18
click at [1053, 349] on li "Delete" at bounding box center [1047, 353] width 55 height 30
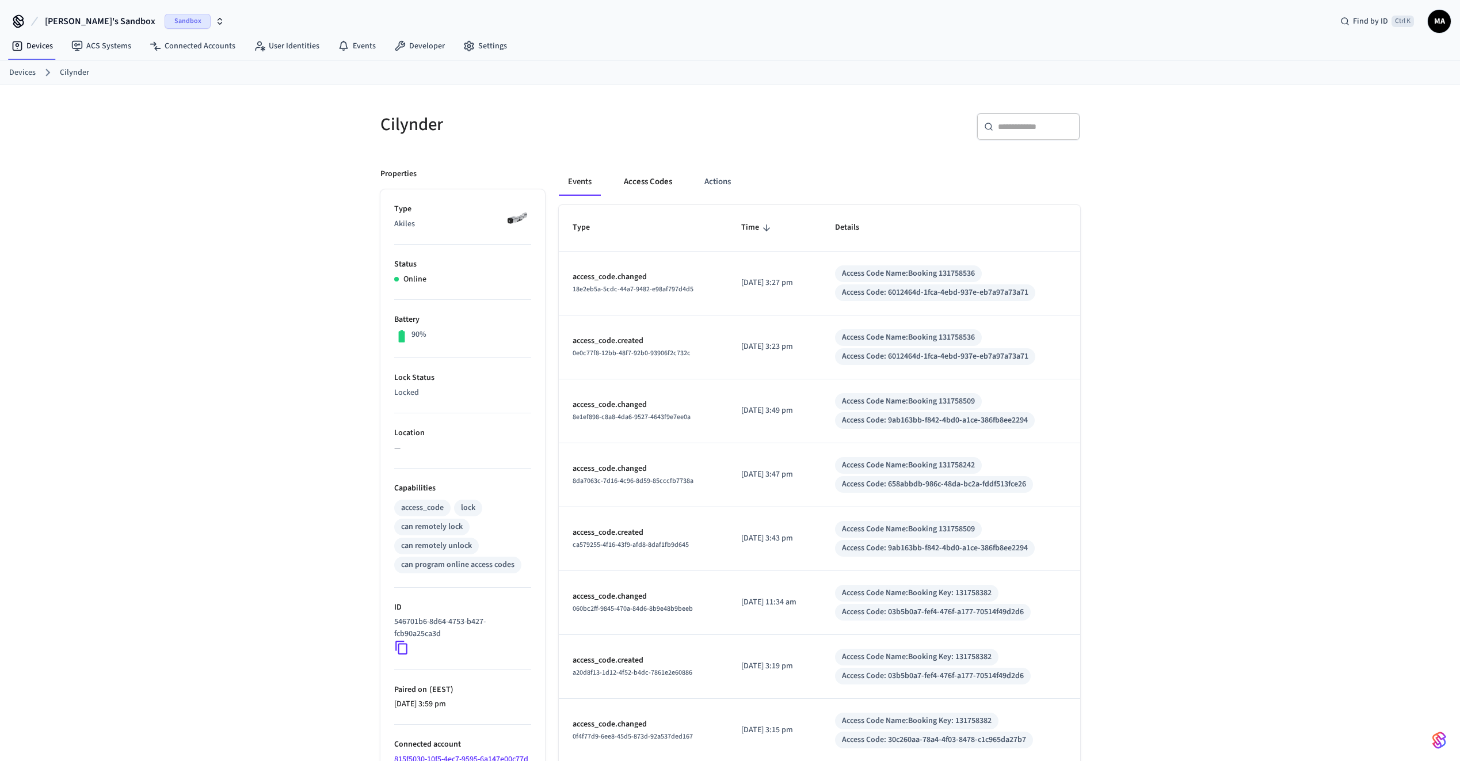
click at [650, 193] on button "Access Codes" at bounding box center [648, 182] width 67 height 28
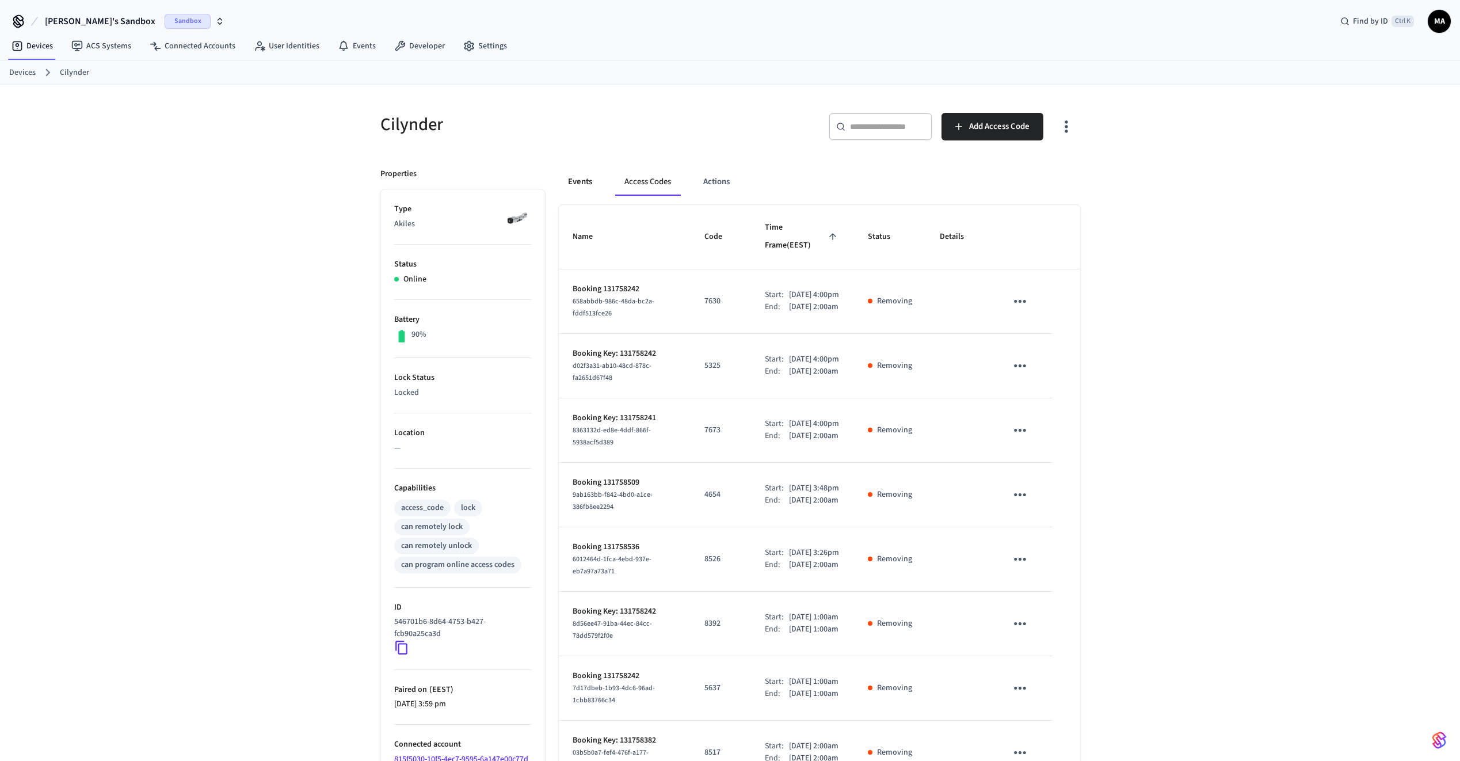
click at [583, 180] on button "Events" at bounding box center [580, 182] width 43 height 28
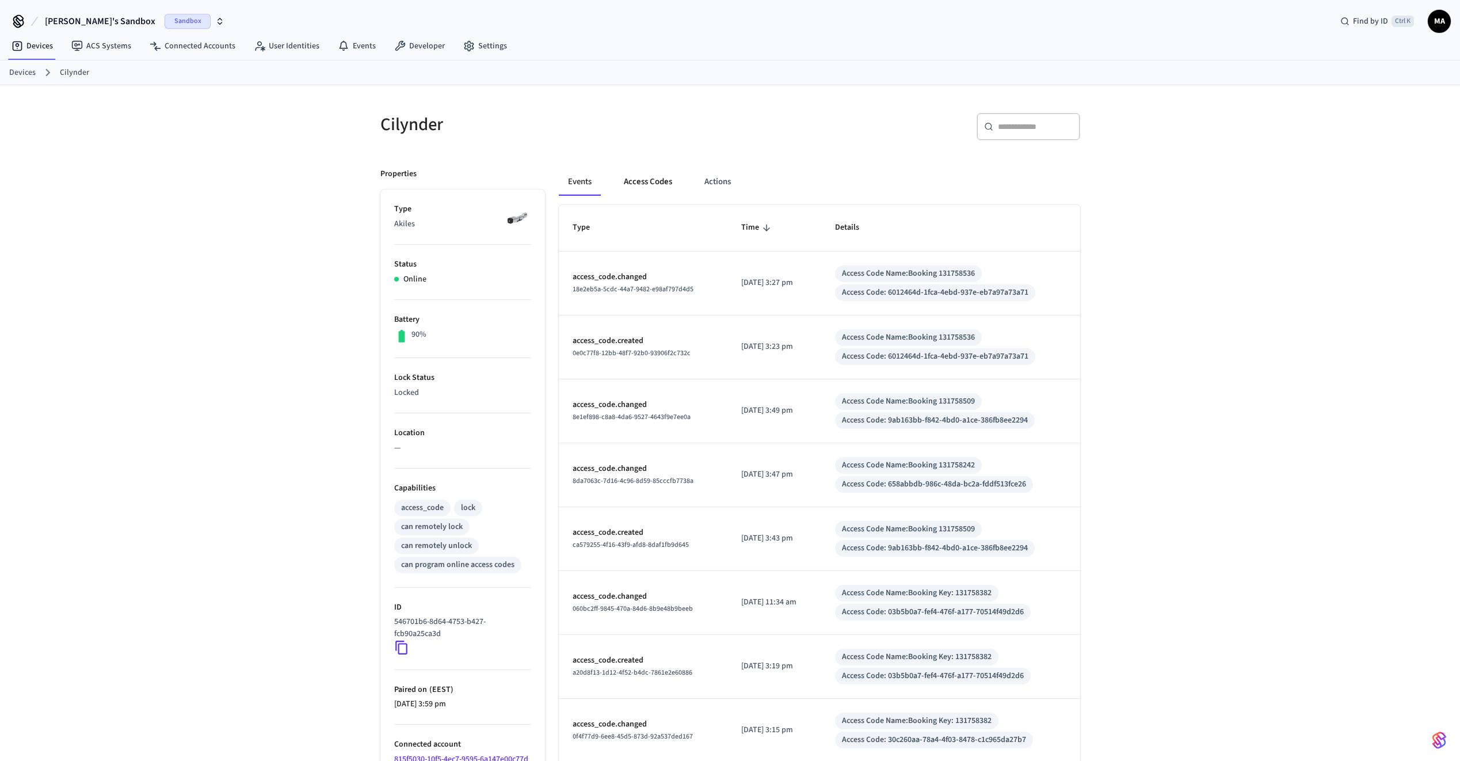
click at [640, 182] on button "Access Codes" at bounding box center [648, 182] width 67 height 28
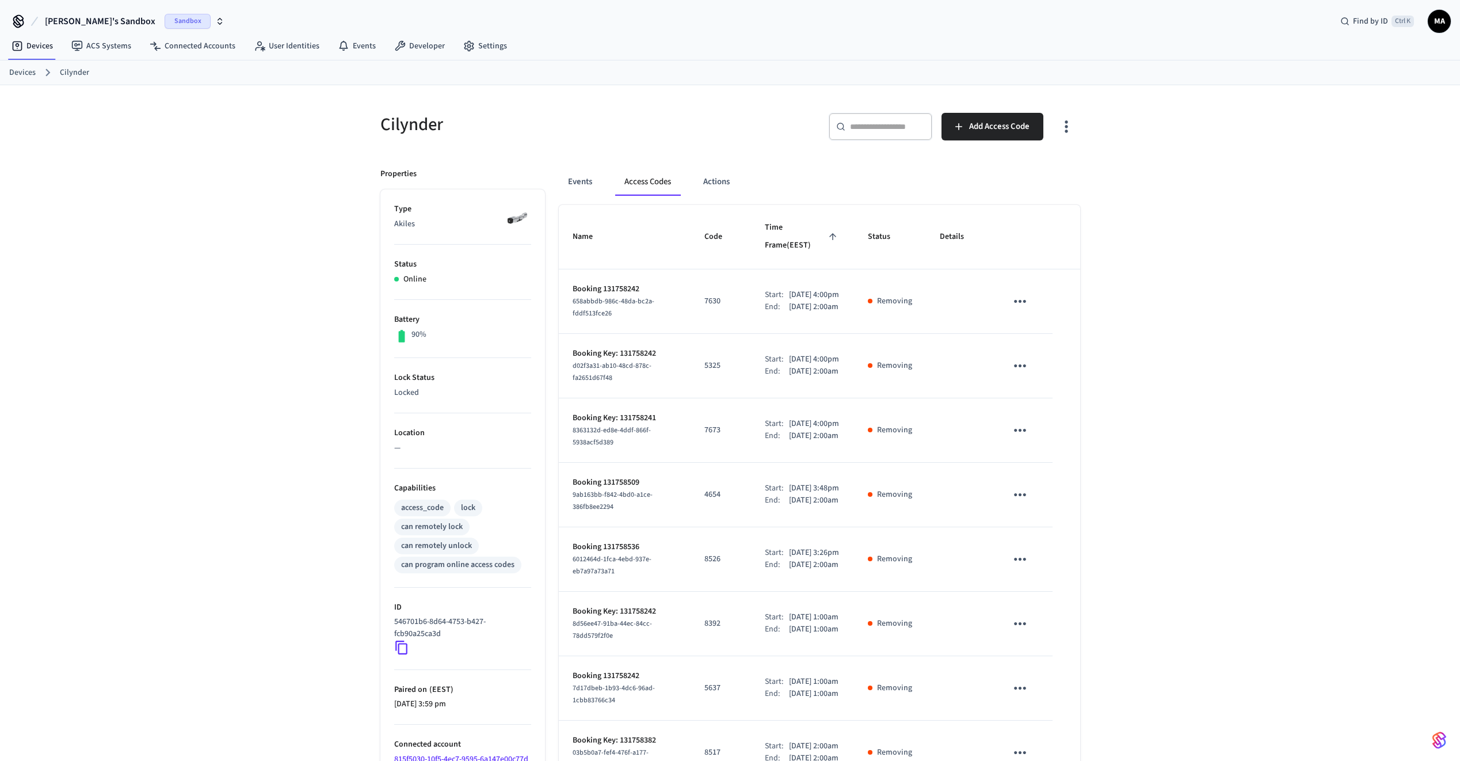
click at [18, 73] on link "Devices" at bounding box center [22, 73] width 26 height 12
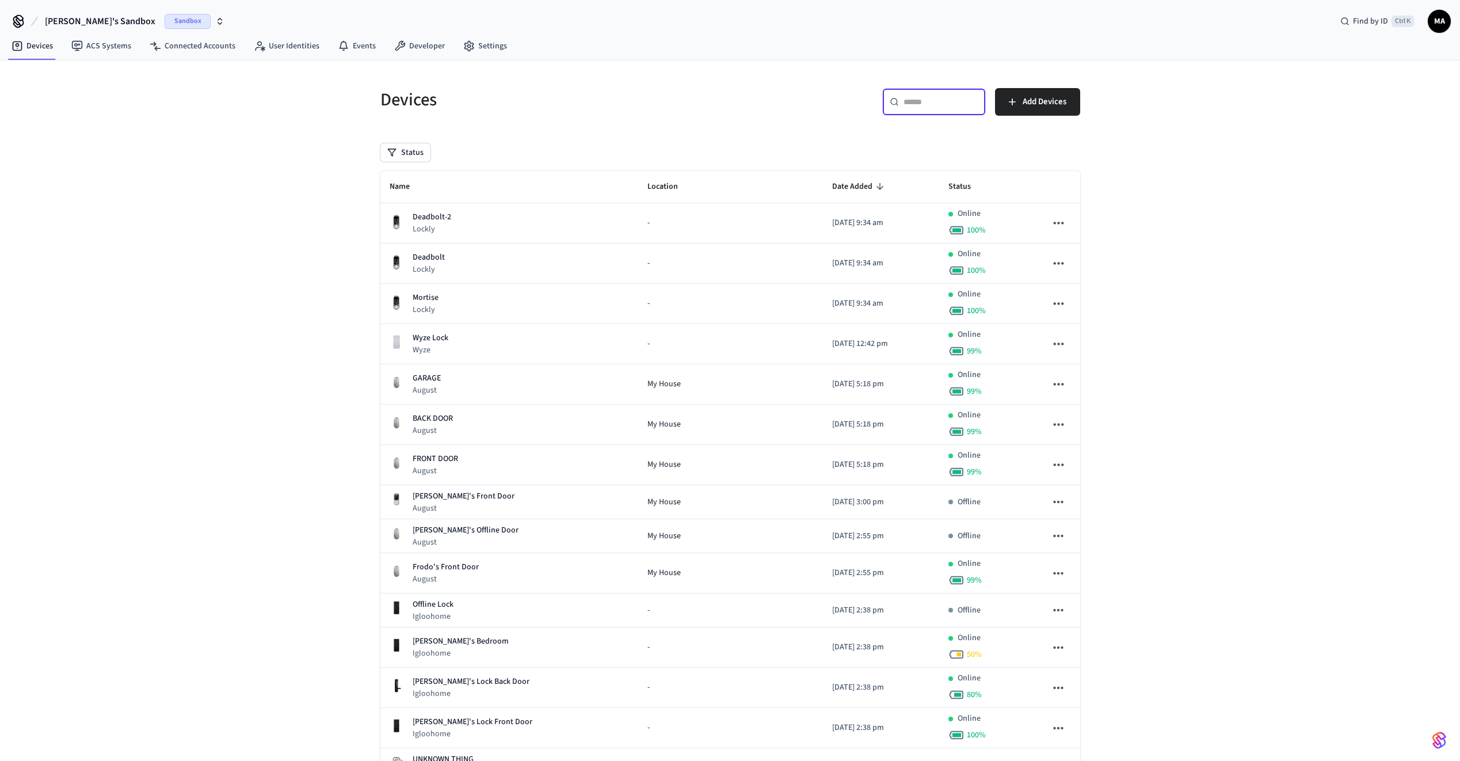
click at [907, 99] on input "text" at bounding box center [940, 102] width 75 height 12
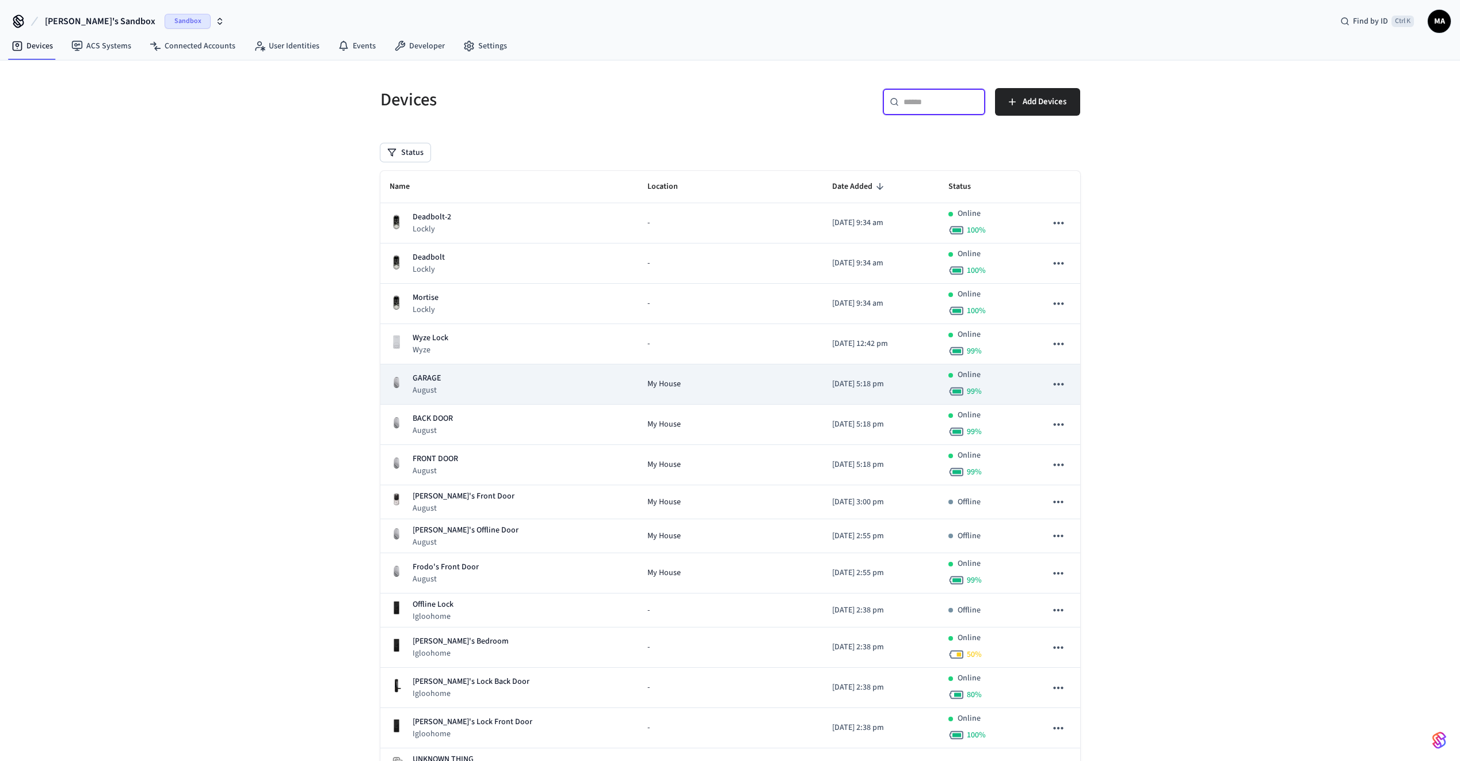
click at [548, 392] on div "GARAGE August" at bounding box center [510, 384] width 240 height 24
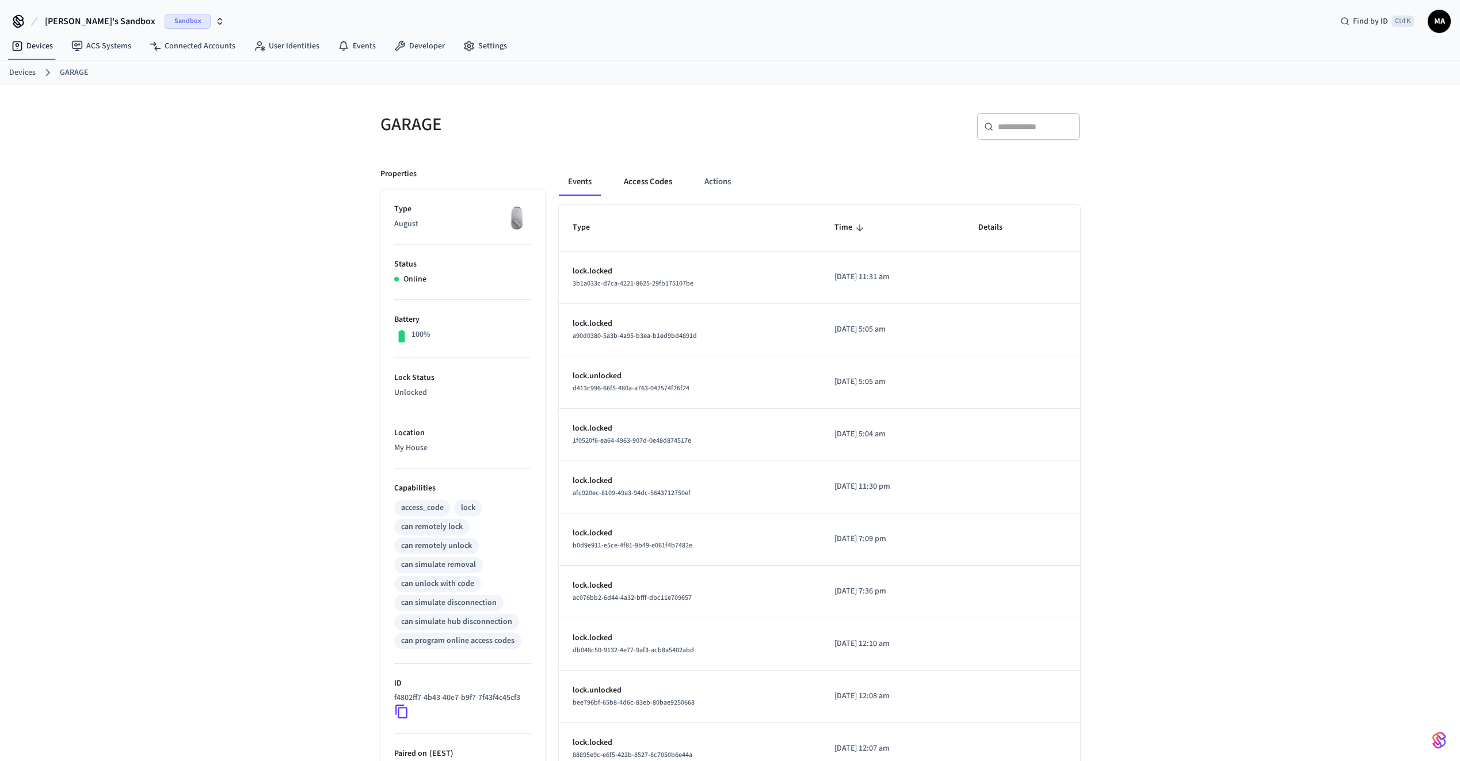
click at [653, 186] on button "Access Codes" at bounding box center [648, 182] width 67 height 28
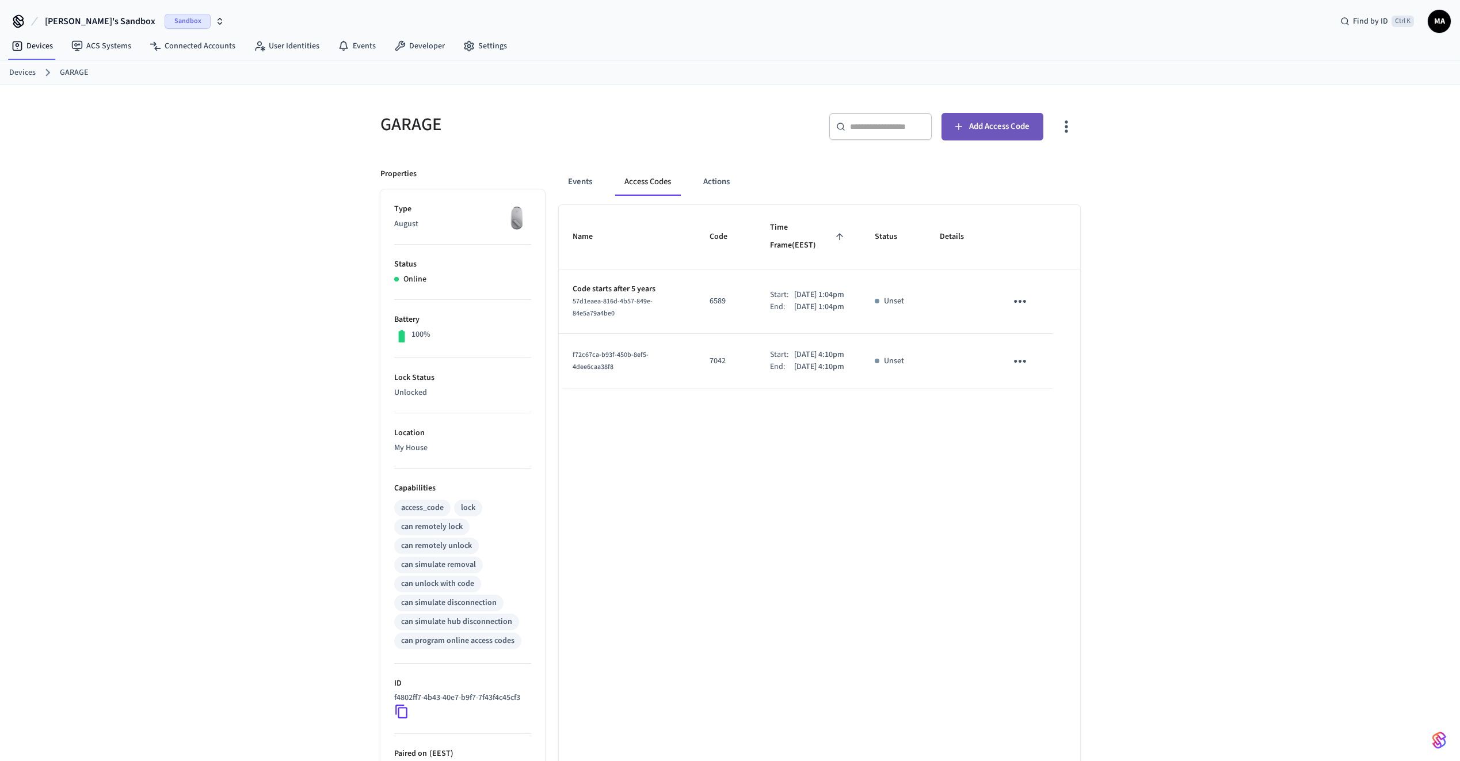
click at [992, 115] on button "Add Access Code" at bounding box center [992, 127] width 102 height 28
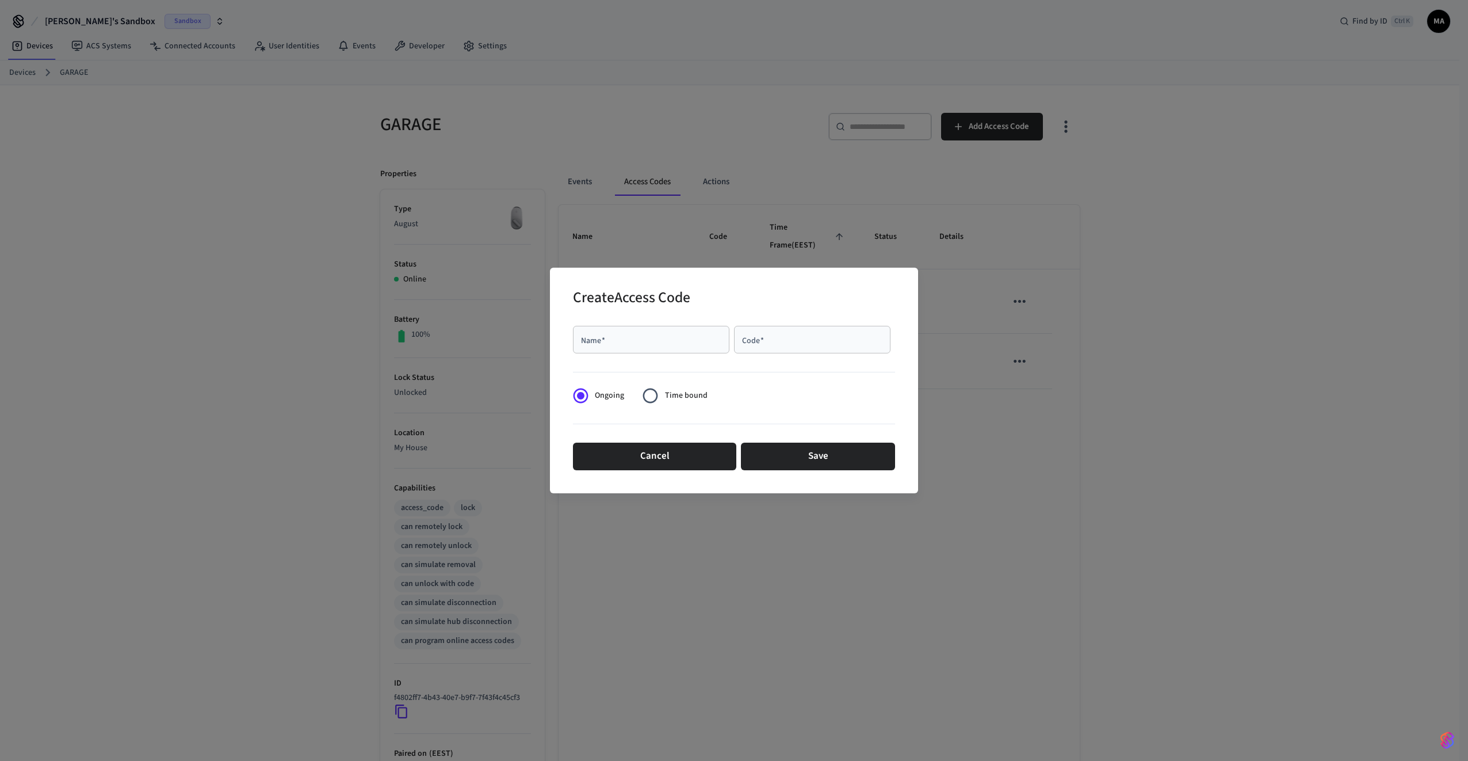
click at [701, 349] on div "Name   *" at bounding box center [651, 340] width 157 height 28
type input "****"
click at [751, 348] on div "Code   *" at bounding box center [812, 340] width 157 height 28
type input "****"
click at [819, 451] on button "Save" at bounding box center [818, 456] width 154 height 28
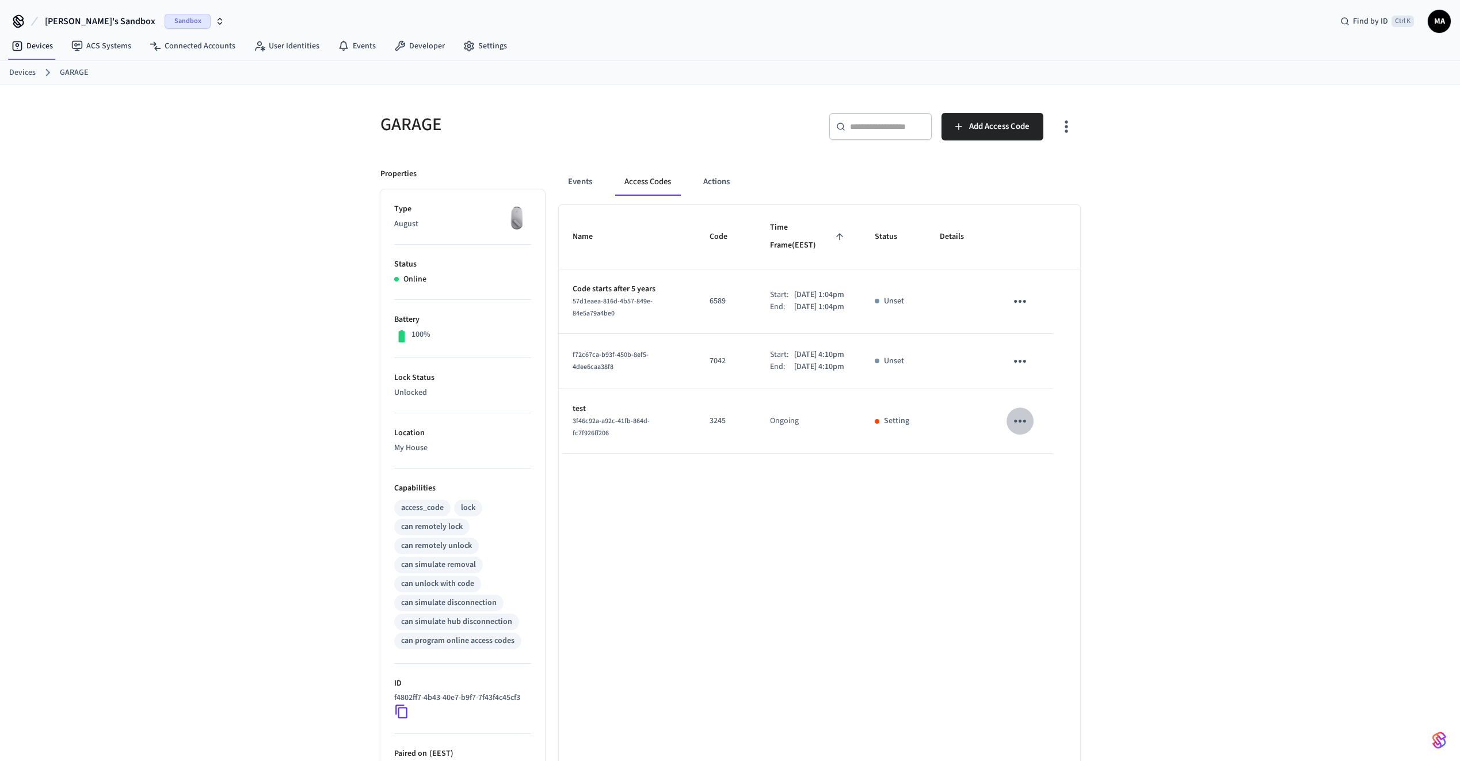
drag, startPoint x: 815, startPoint y: 512, endPoint x: 1016, endPoint y: 432, distance: 216.7
click at [1016, 430] on icon "sticky table" at bounding box center [1020, 421] width 18 height 18
click at [1051, 468] on li "Edit" at bounding box center [1065, 470] width 90 height 31
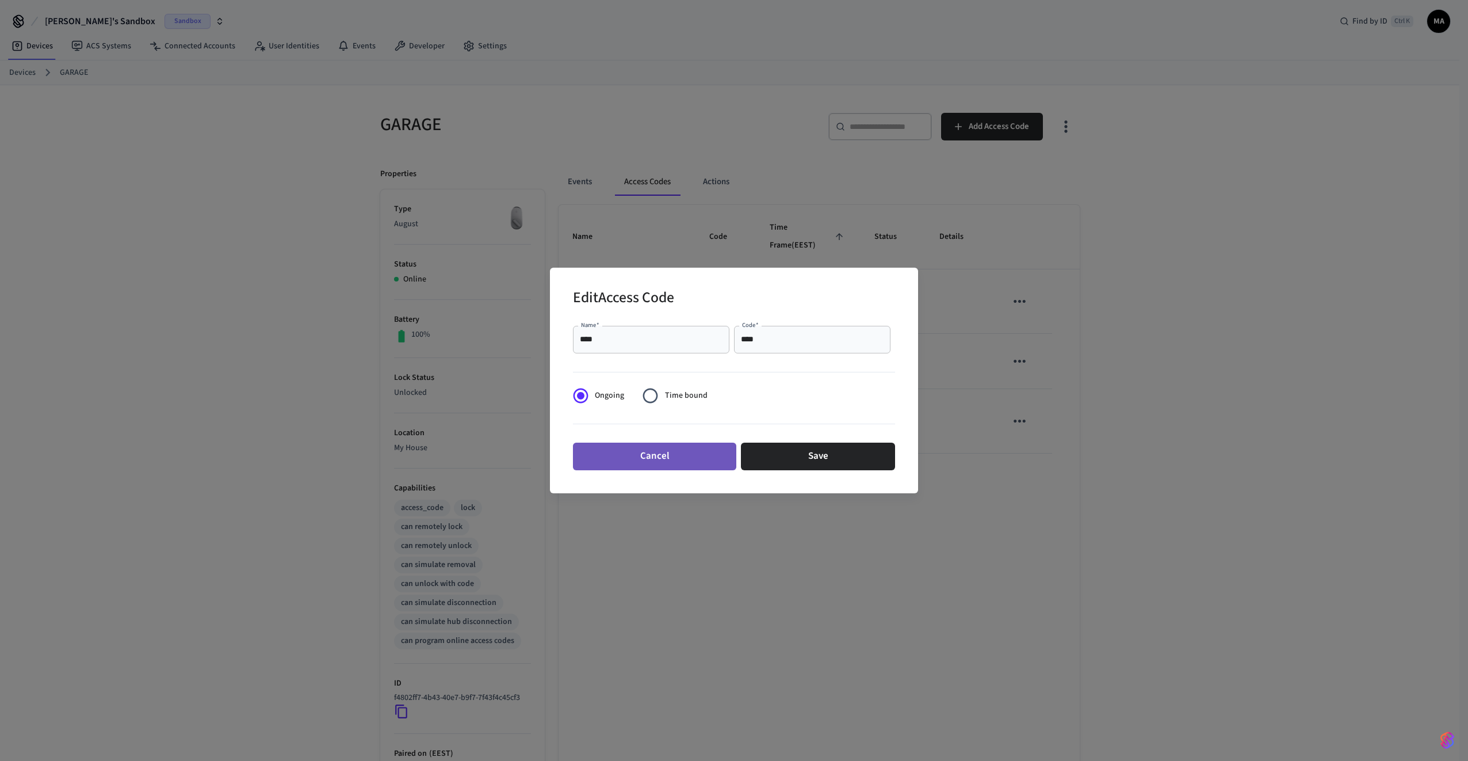
click at [711, 449] on button "Cancel" at bounding box center [654, 456] width 163 height 28
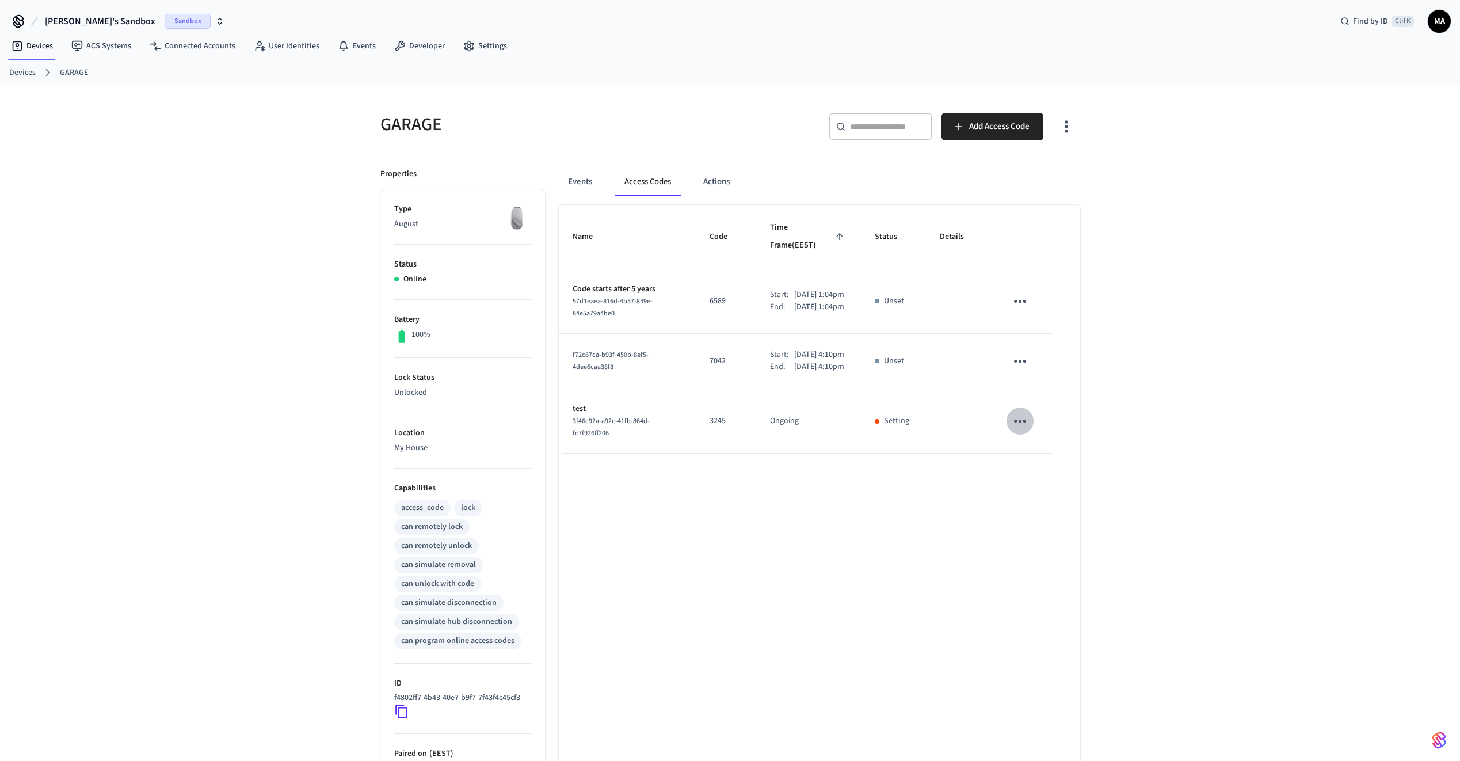
click at [1025, 422] on icon "sticky table" at bounding box center [1020, 420] width 12 height 3
click at [1071, 495] on li "Delete" at bounding box center [1068, 493] width 90 height 31
click at [751, 517] on div "Name Code Time Frame (EEST) Status Details Code starts after 5 years 57d1eaea-8…" at bounding box center [819, 551] width 521 height 693
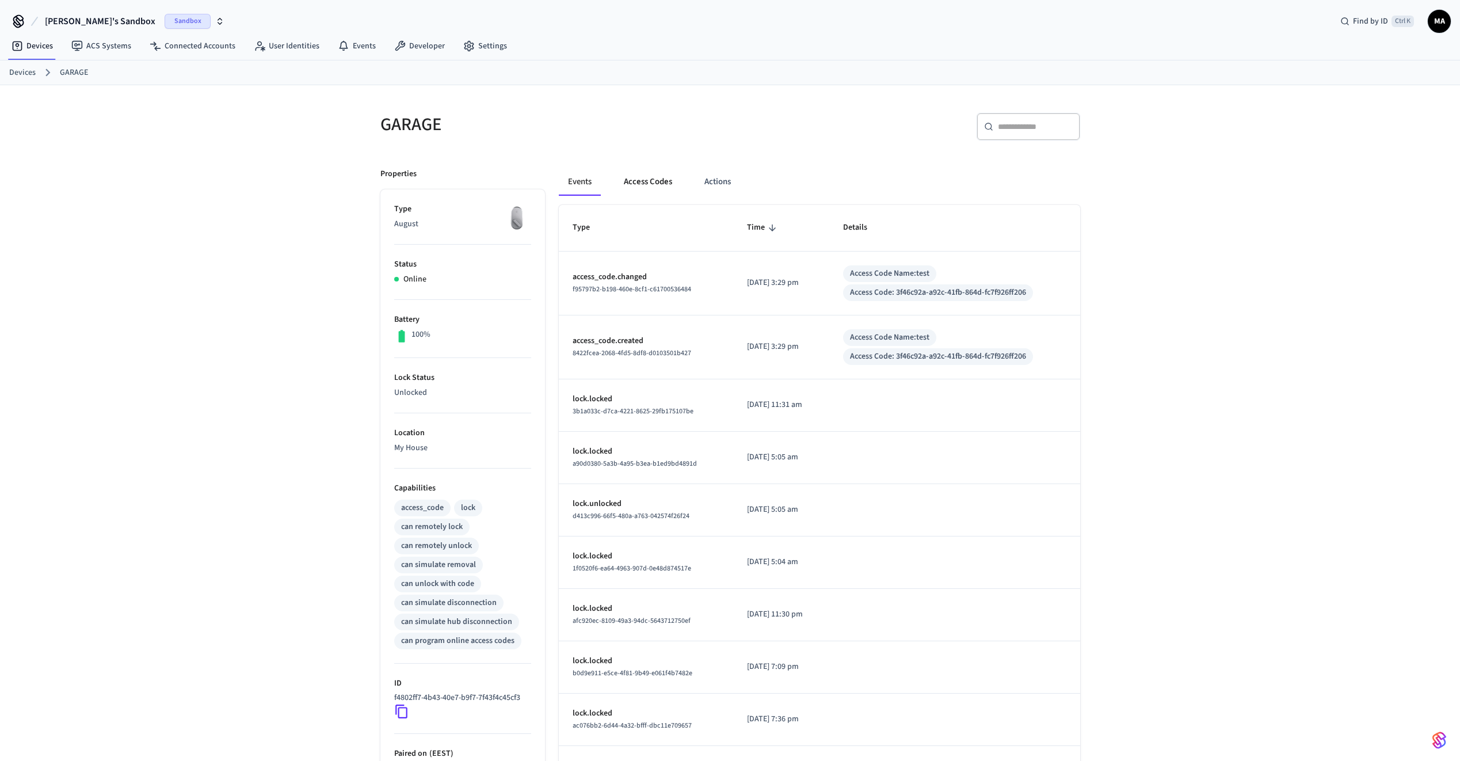
click at [655, 182] on button "Access Codes" at bounding box center [648, 182] width 67 height 28
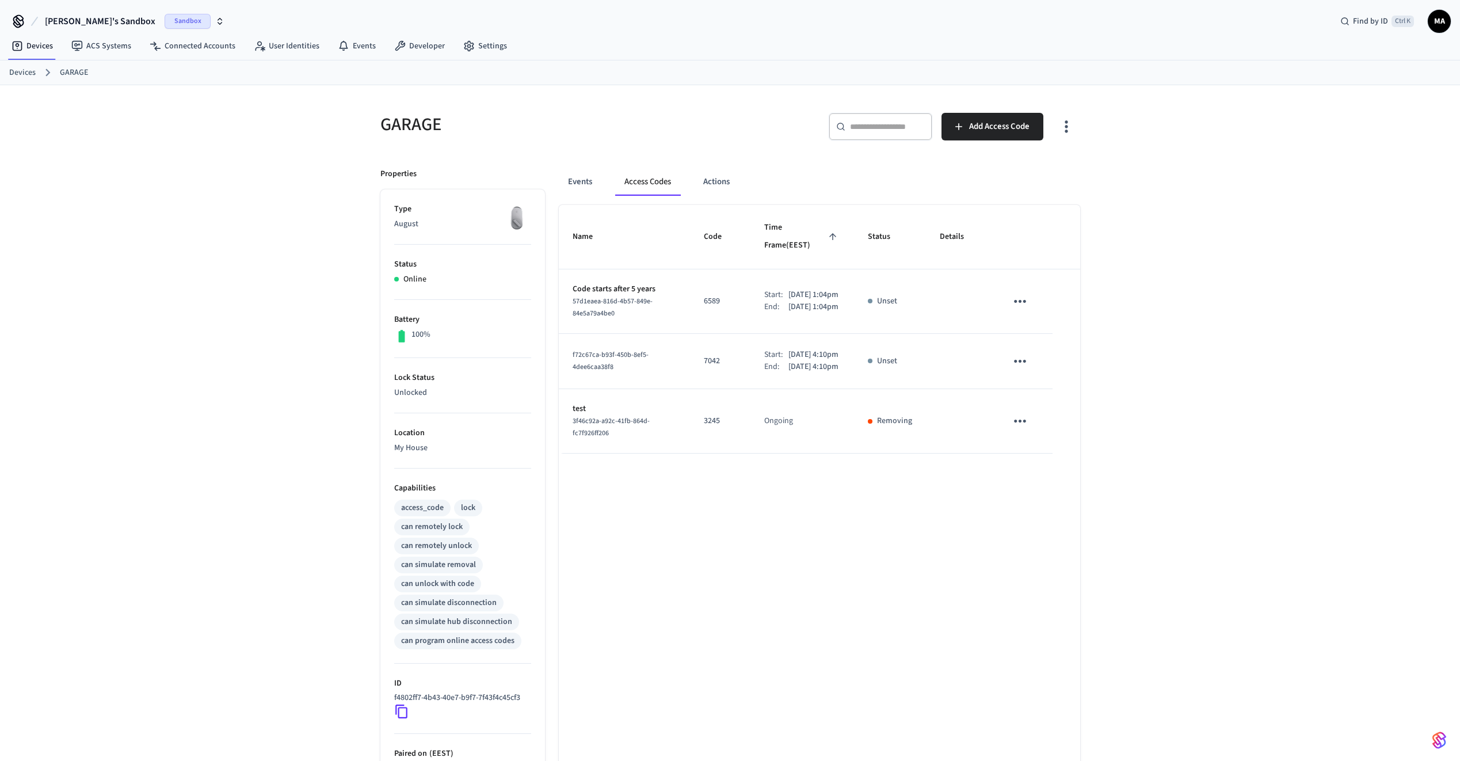
click at [30, 73] on link "Devices" at bounding box center [22, 73] width 26 height 12
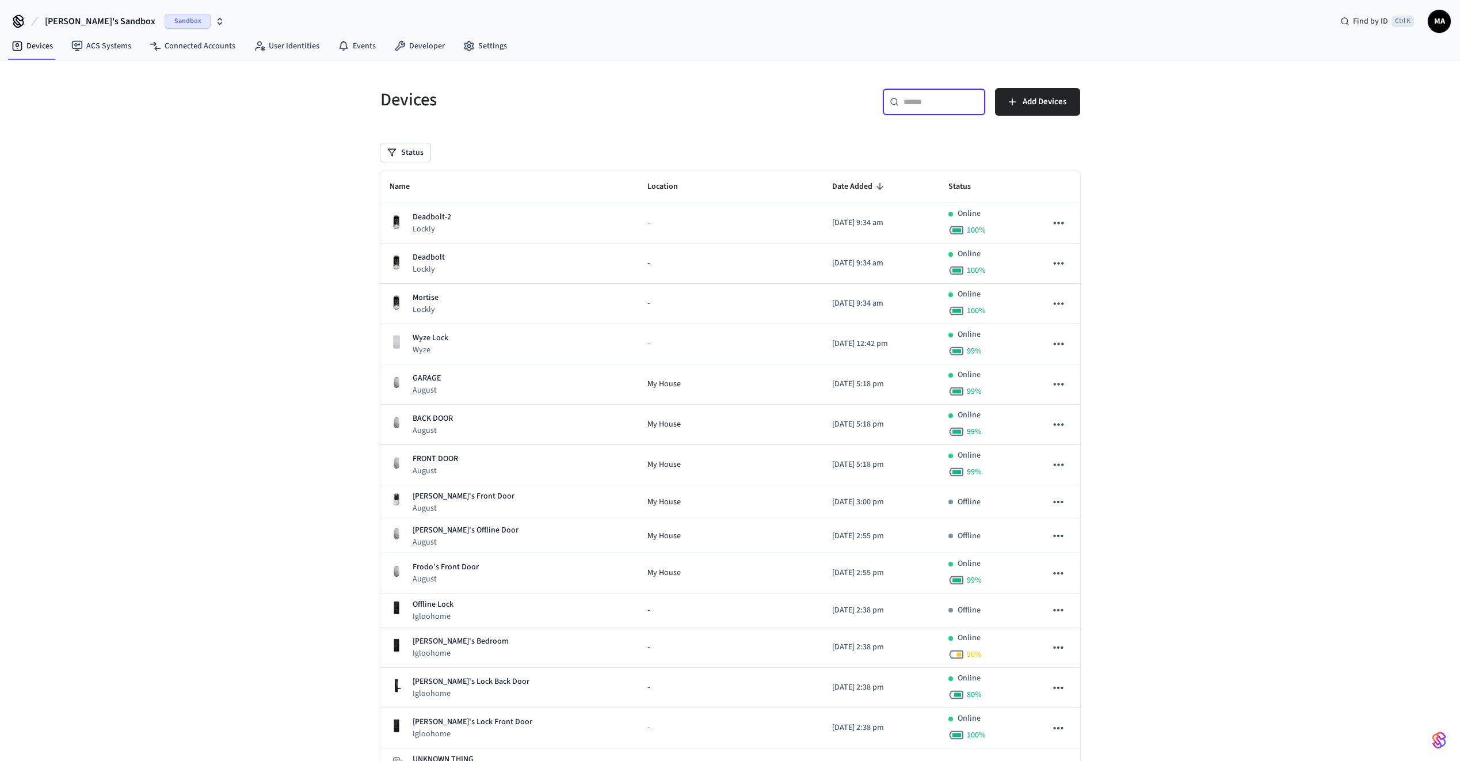
click at [912, 106] on input "text" at bounding box center [940, 102] width 75 height 12
paste input "**********"
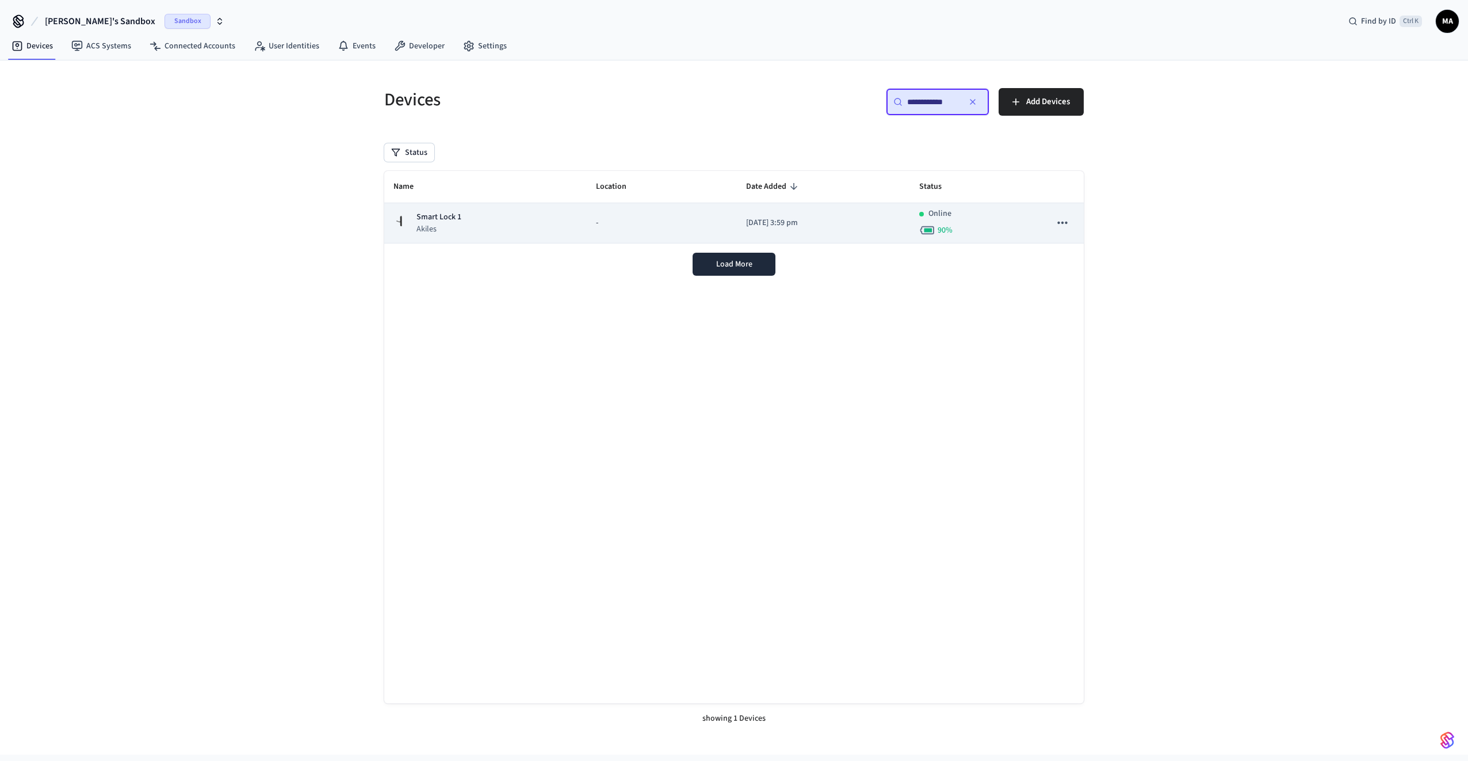
type input "**********"
click at [808, 234] on td "2025/07/16 at 3:59 pm" at bounding box center [823, 223] width 173 height 40
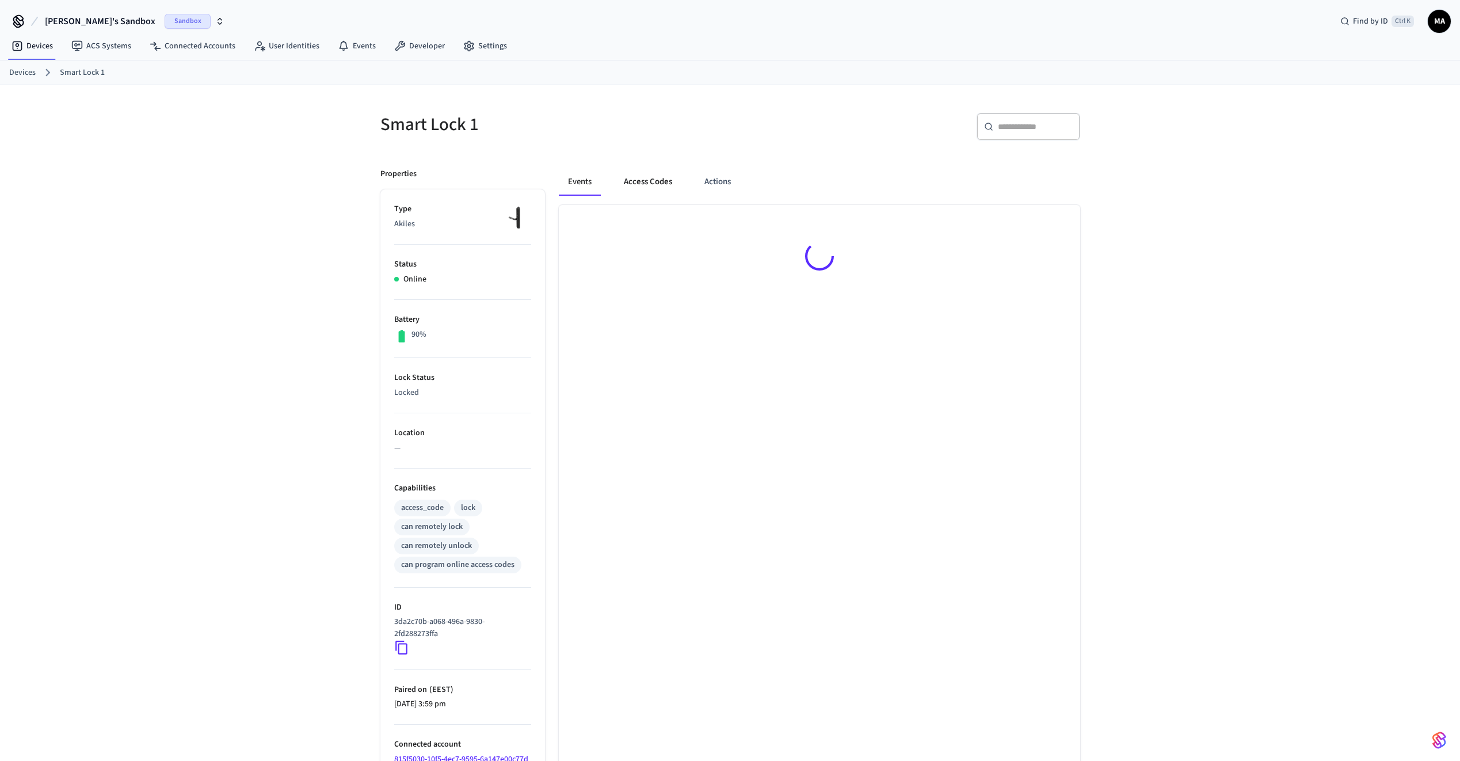
click at [651, 183] on button "Access Codes" at bounding box center [648, 182] width 67 height 28
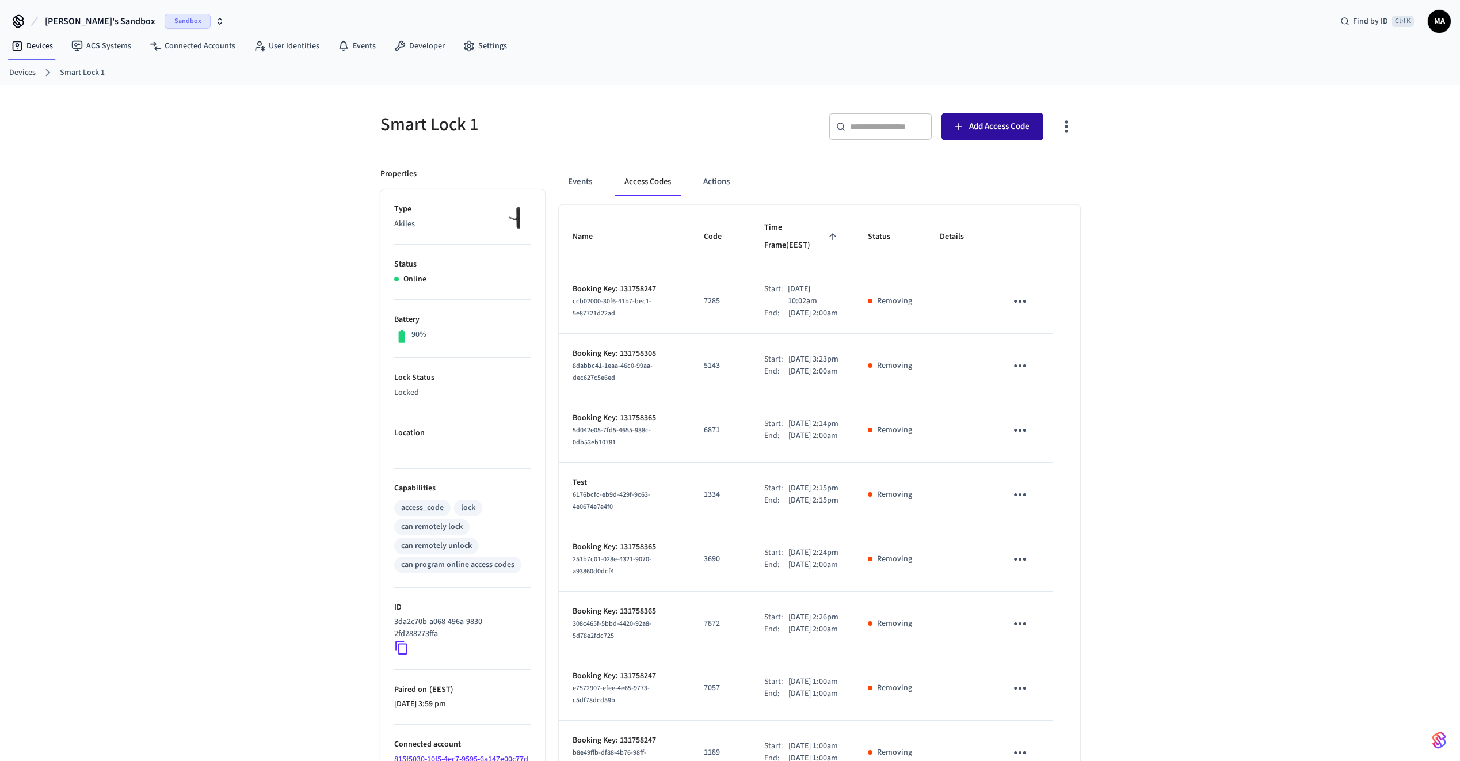
click at [963, 123] on icon "button" at bounding box center [959, 127] width 12 height 12
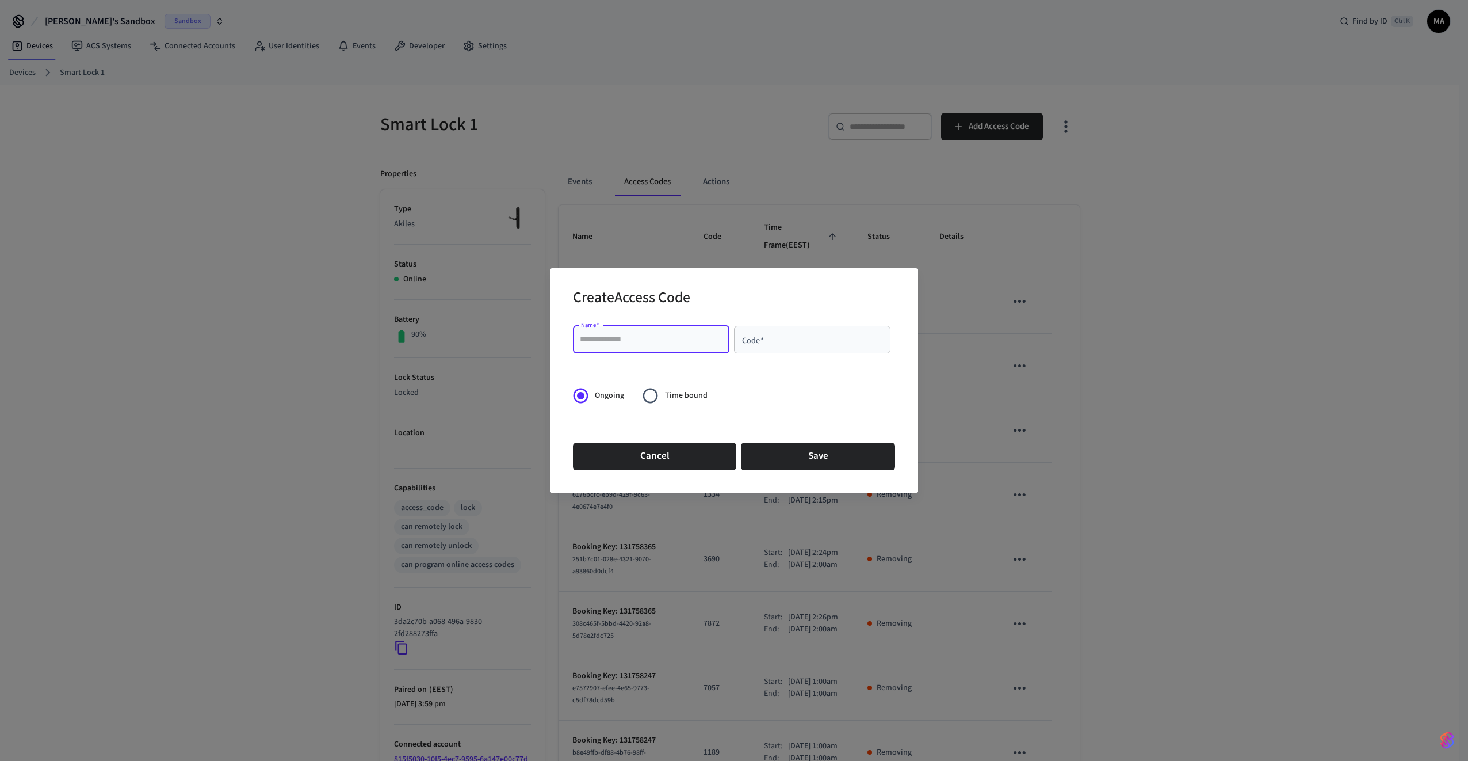
click at [715, 341] on input "Name   *" at bounding box center [651, 340] width 143 height 12
type input "****"
click at [793, 336] on input "Code   *" at bounding box center [812, 340] width 143 height 12
type input "****"
click at [683, 394] on span "Time bound" at bounding box center [686, 396] width 43 height 12
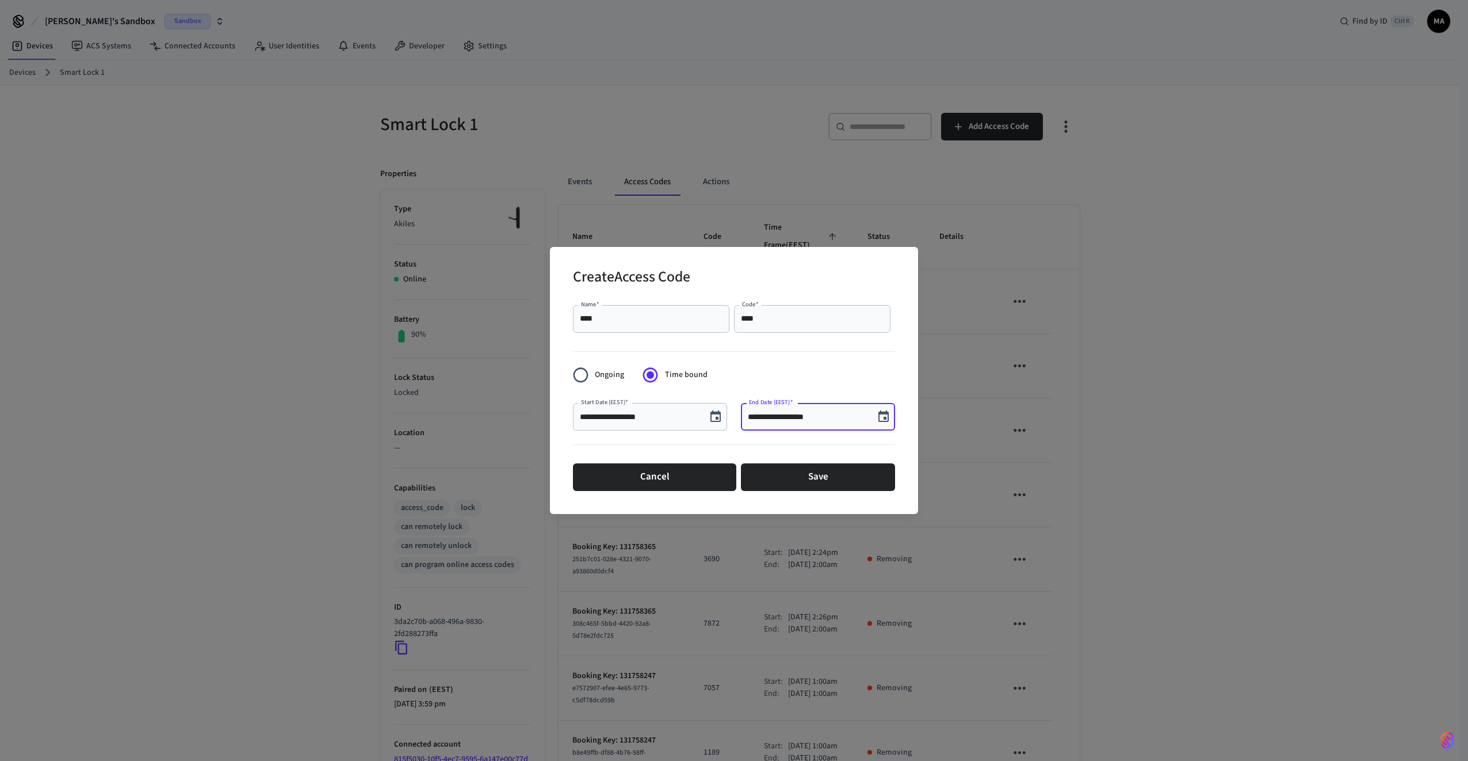
click at [823, 411] on input "**********" at bounding box center [808, 417] width 120 height 12
click at [884, 425] on button "Choose date, selected date is Oct 2, 2025" at bounding box center [883, 416] width 23 height 23
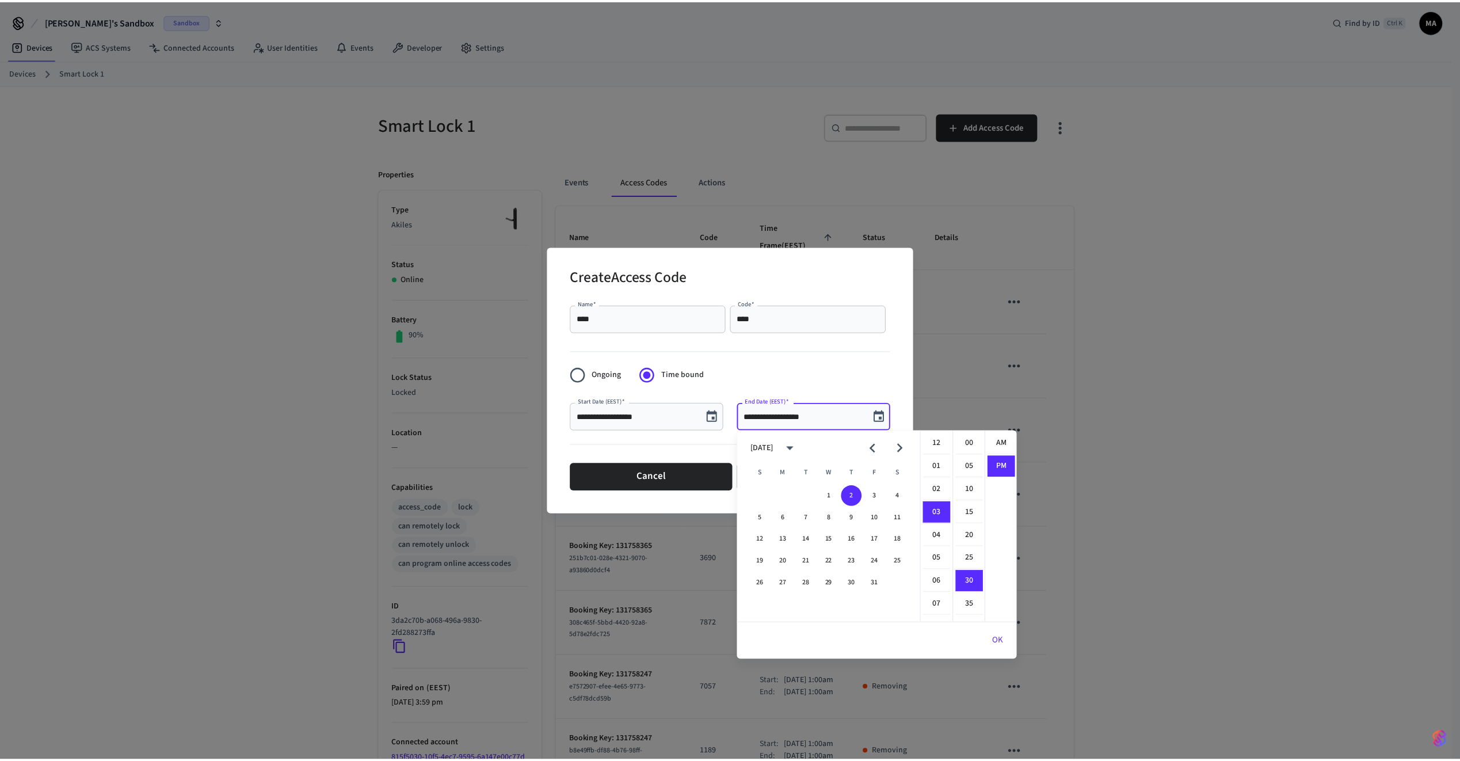
scroll to position [21, 0]
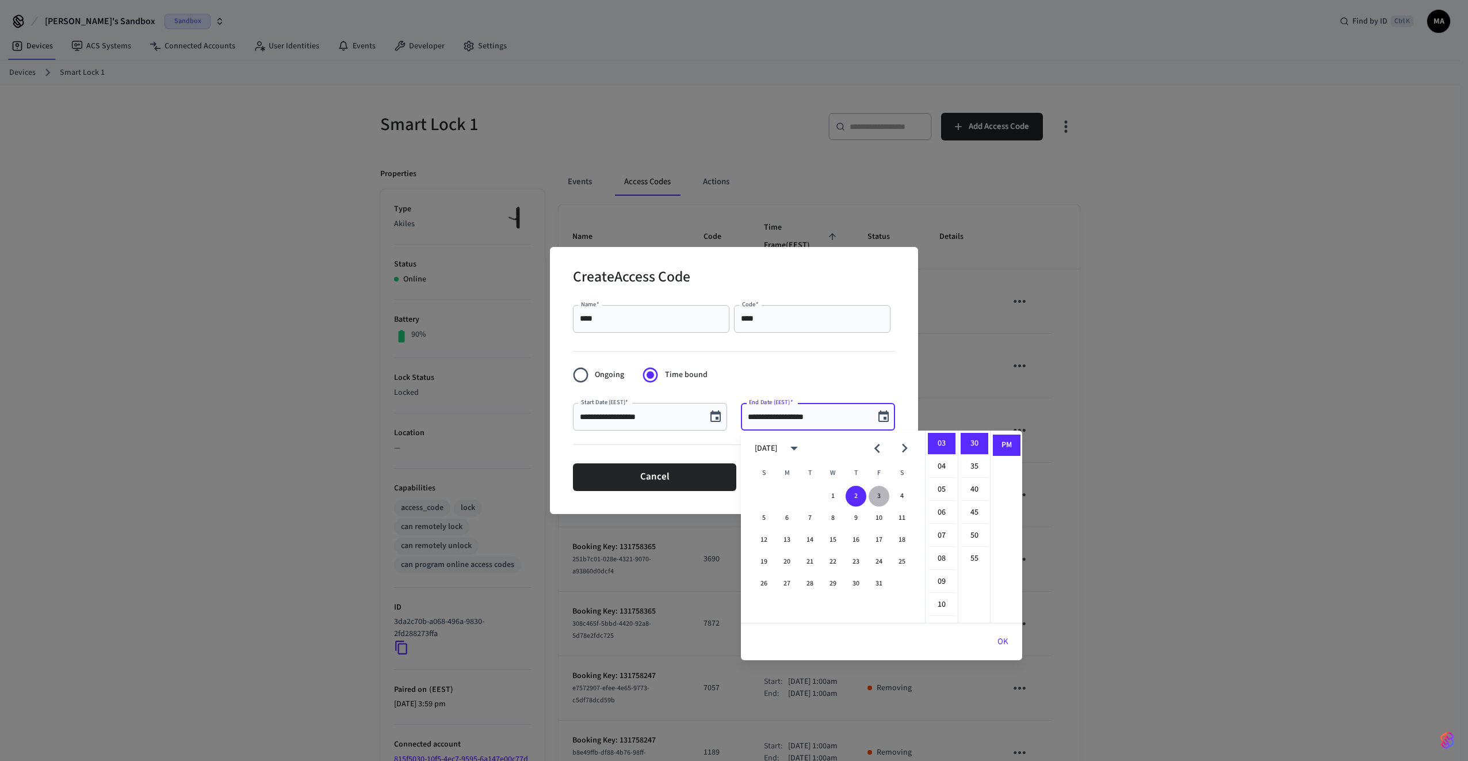
click at [883, 492] on button "3" at bounding box center [879, 496] width 21 height 21
type input "**********"
click at [846, 366] on form "**********" at bounding box center [734, 397] width 322 height 195
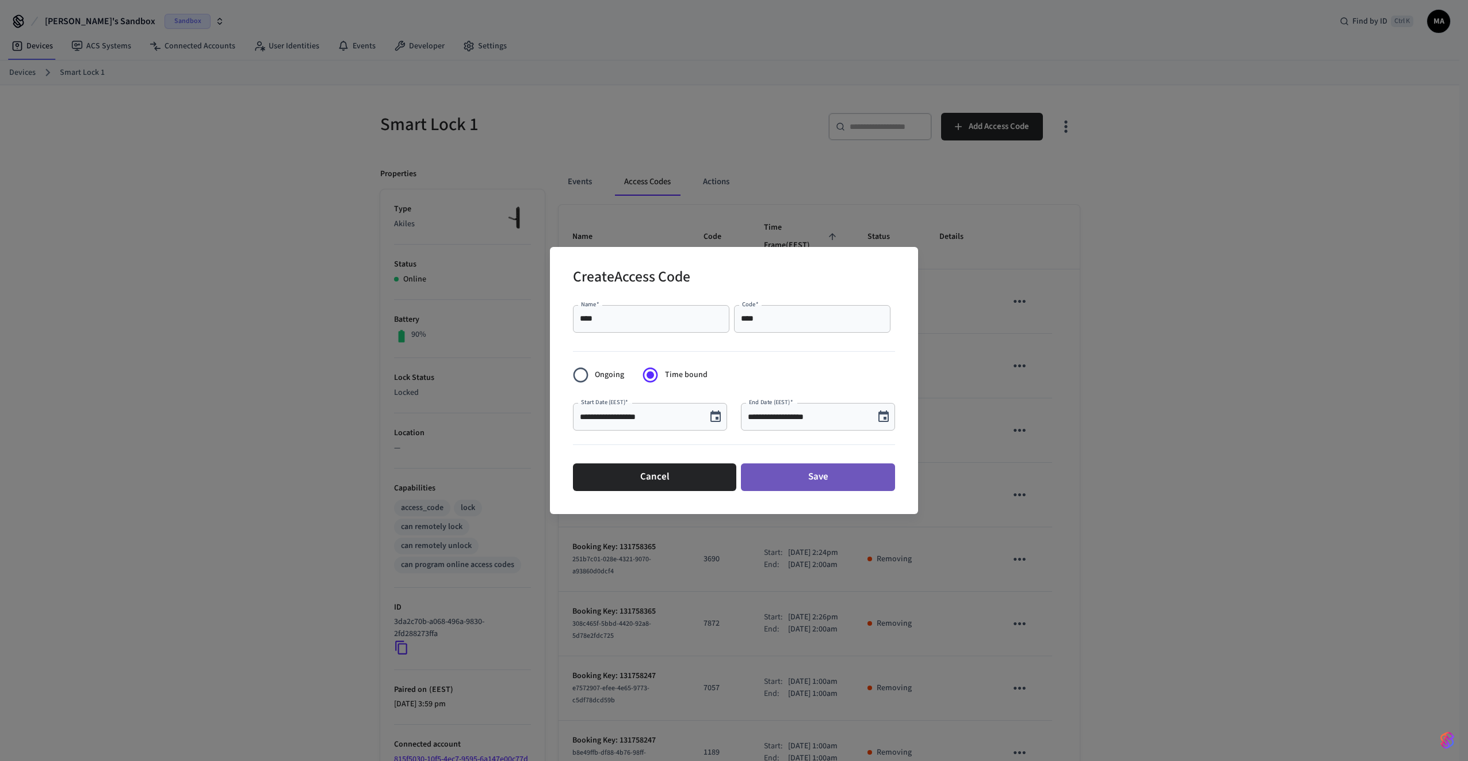
click at [856, 484] on button "Save" at bounding box center [818, 477] width 154 height 28
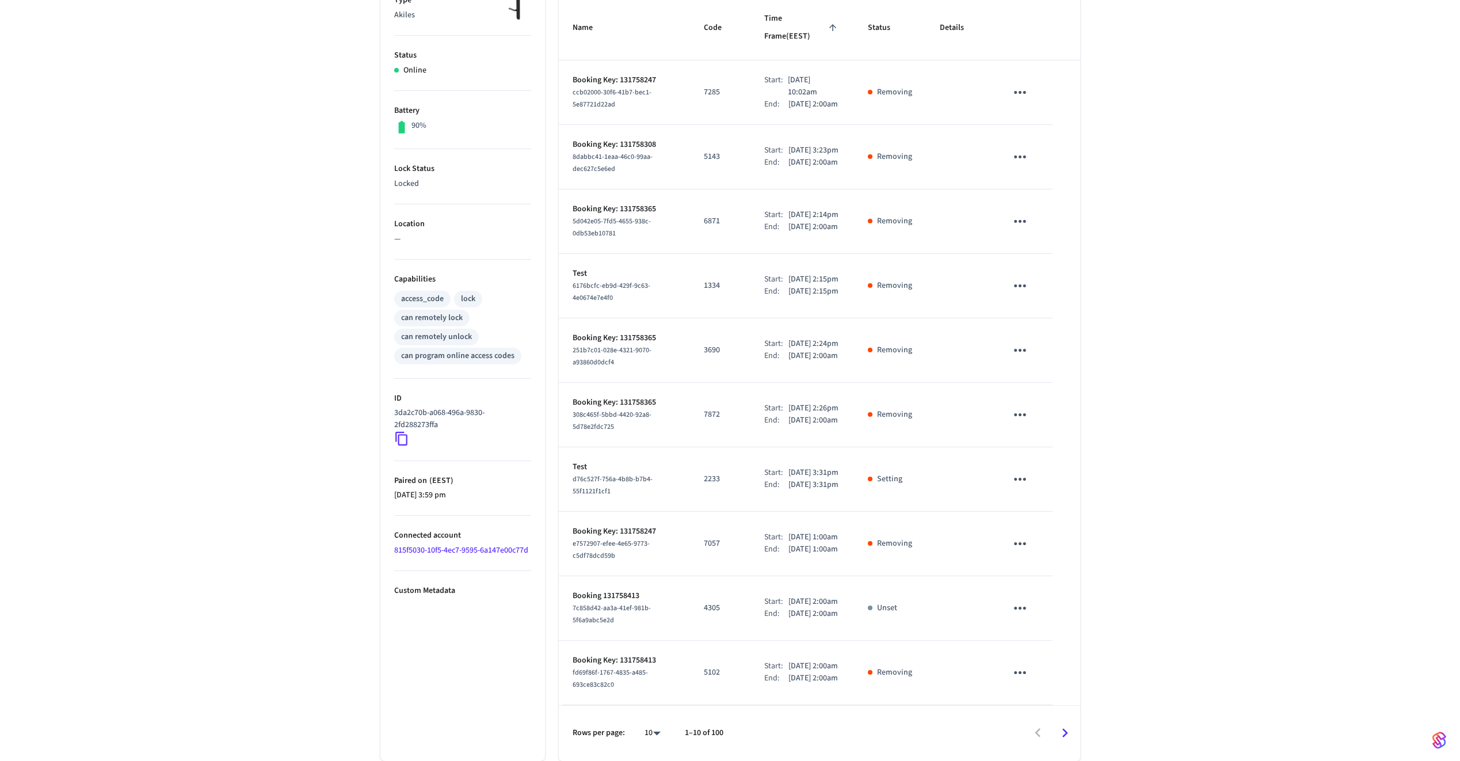
scroll to position [0, 0]
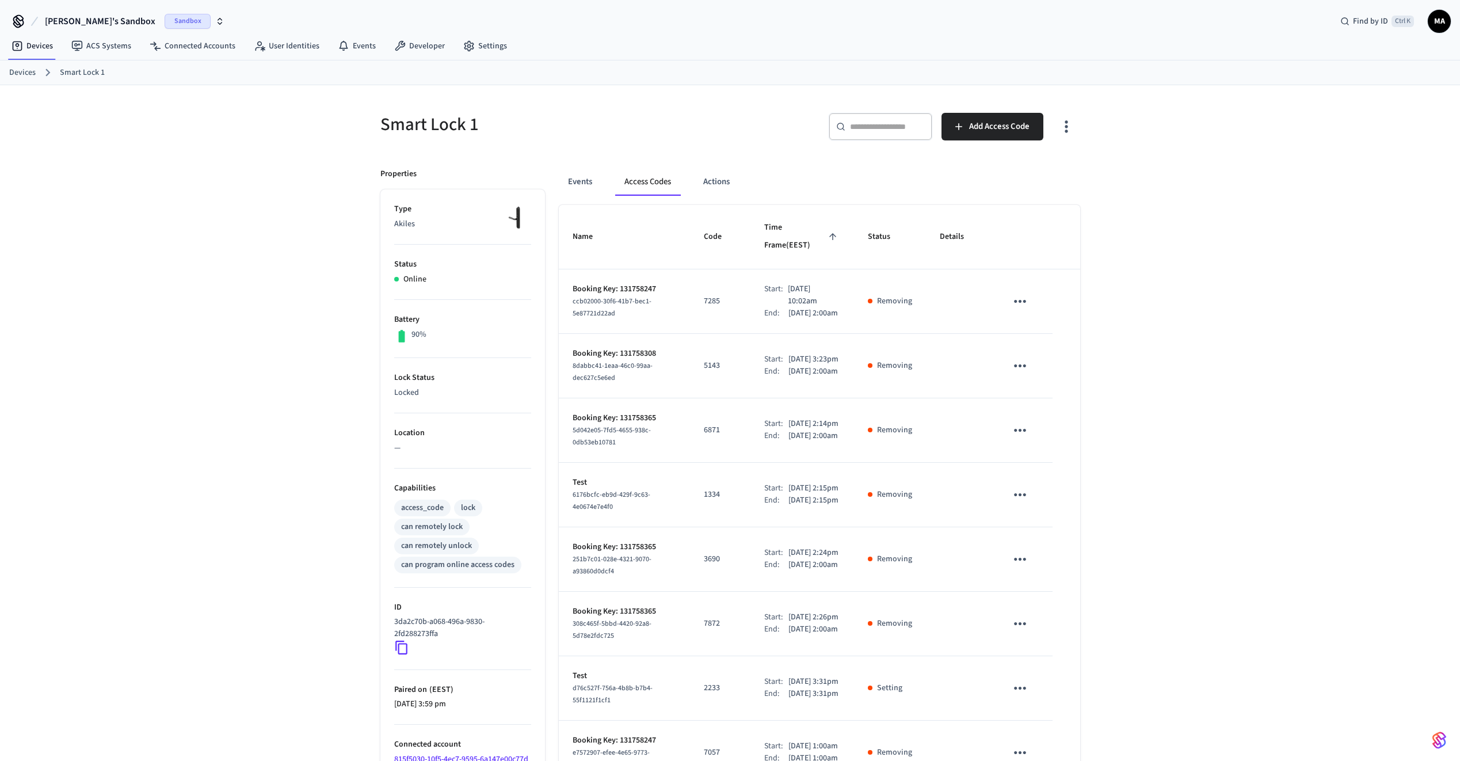
click at [807, 227] on span "Time Frame (EEST)" at bounding box center [802, 237] width 76 height 36
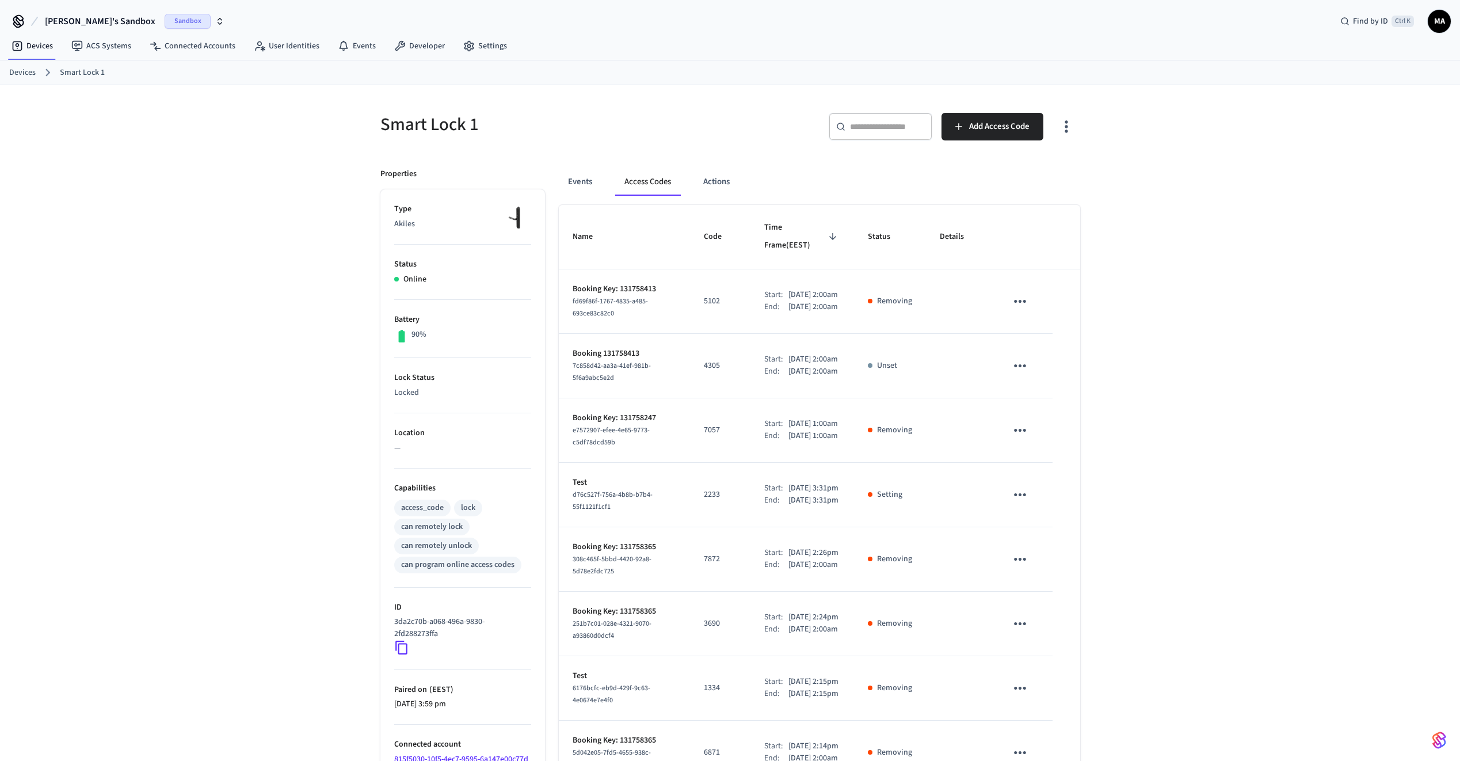
click at [807, 227] on span "Time Frame (EEST)" at bounding box center [802, 237] width 76 height 36
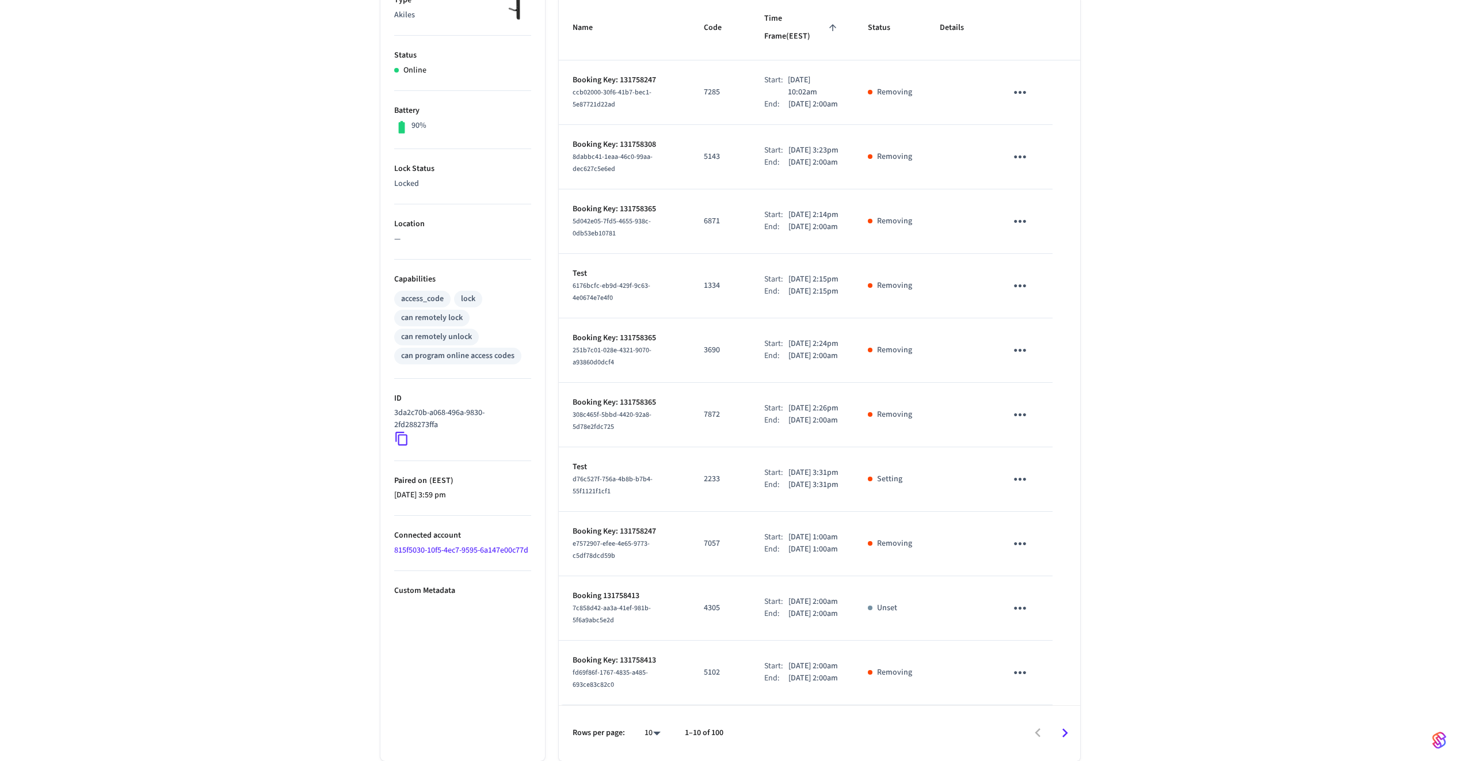
scroll to position [312, 0]
click at [891, 473] on p "Setting" at bounding box center [889, 479] width 25 height 12
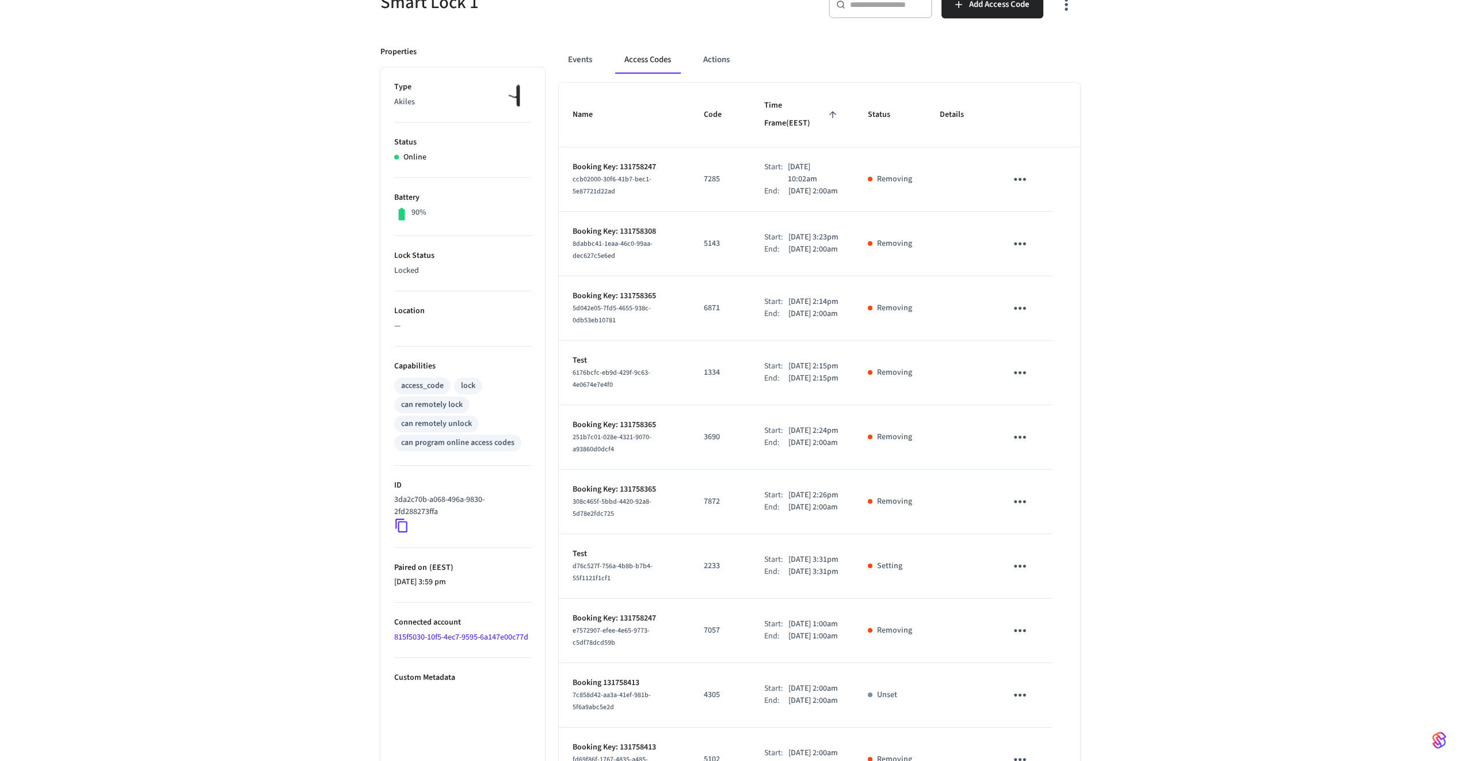
scroll to position [0, 0]
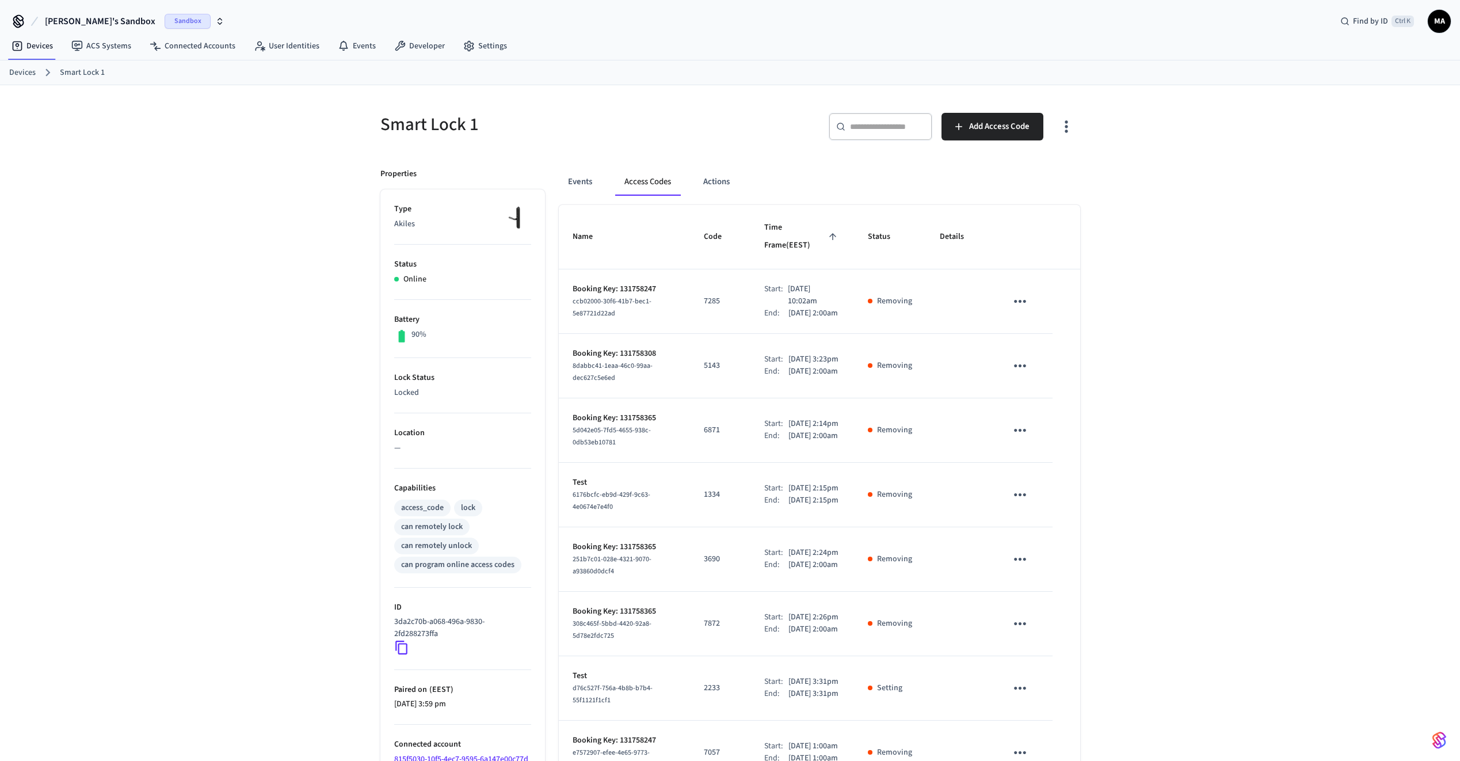
click at [19, 73] on link "Devices" at bounding box center [22, 73] width 26 height 12
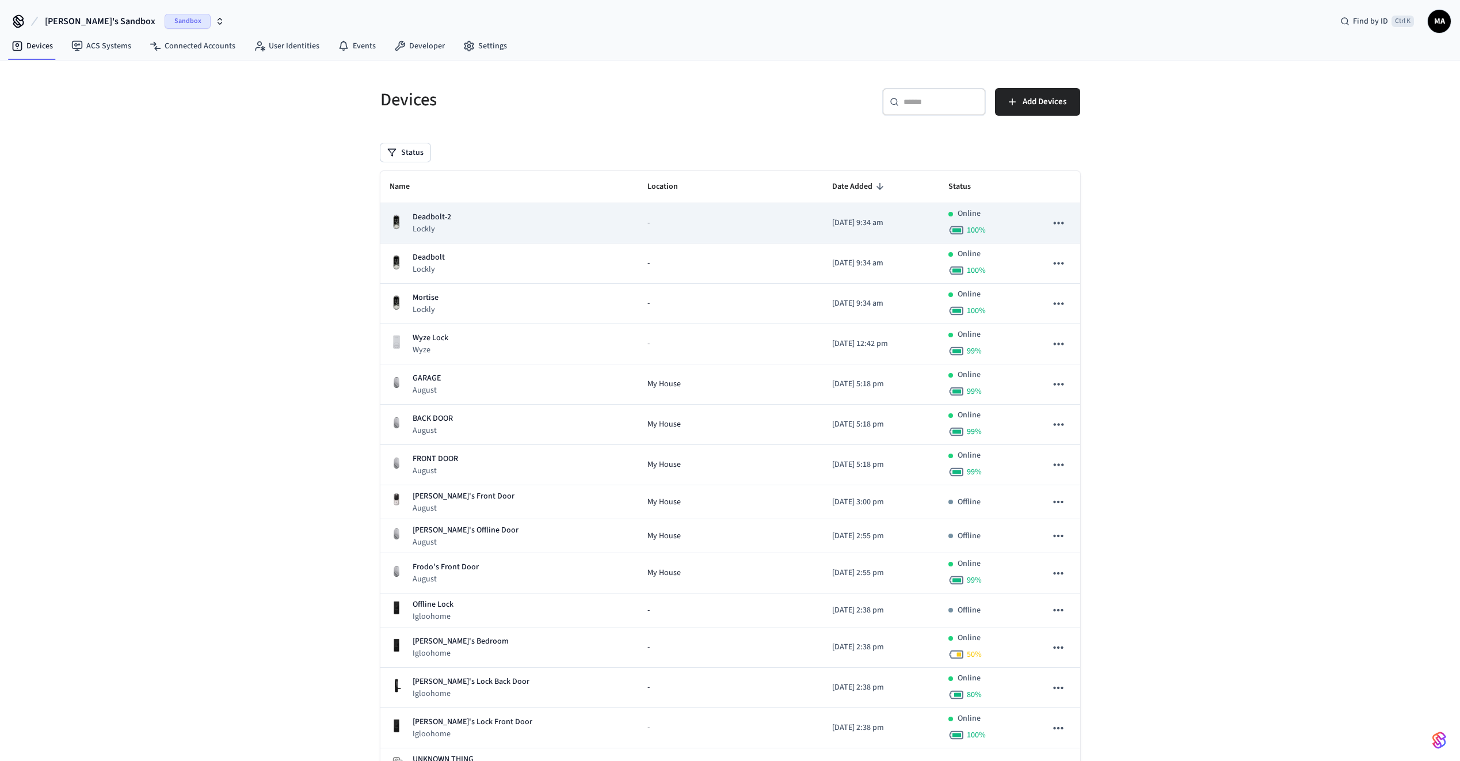
click at [617, 229] on div "Deadbolt-2 Lockly" at bounding box center [510, 223] width 240 height 24
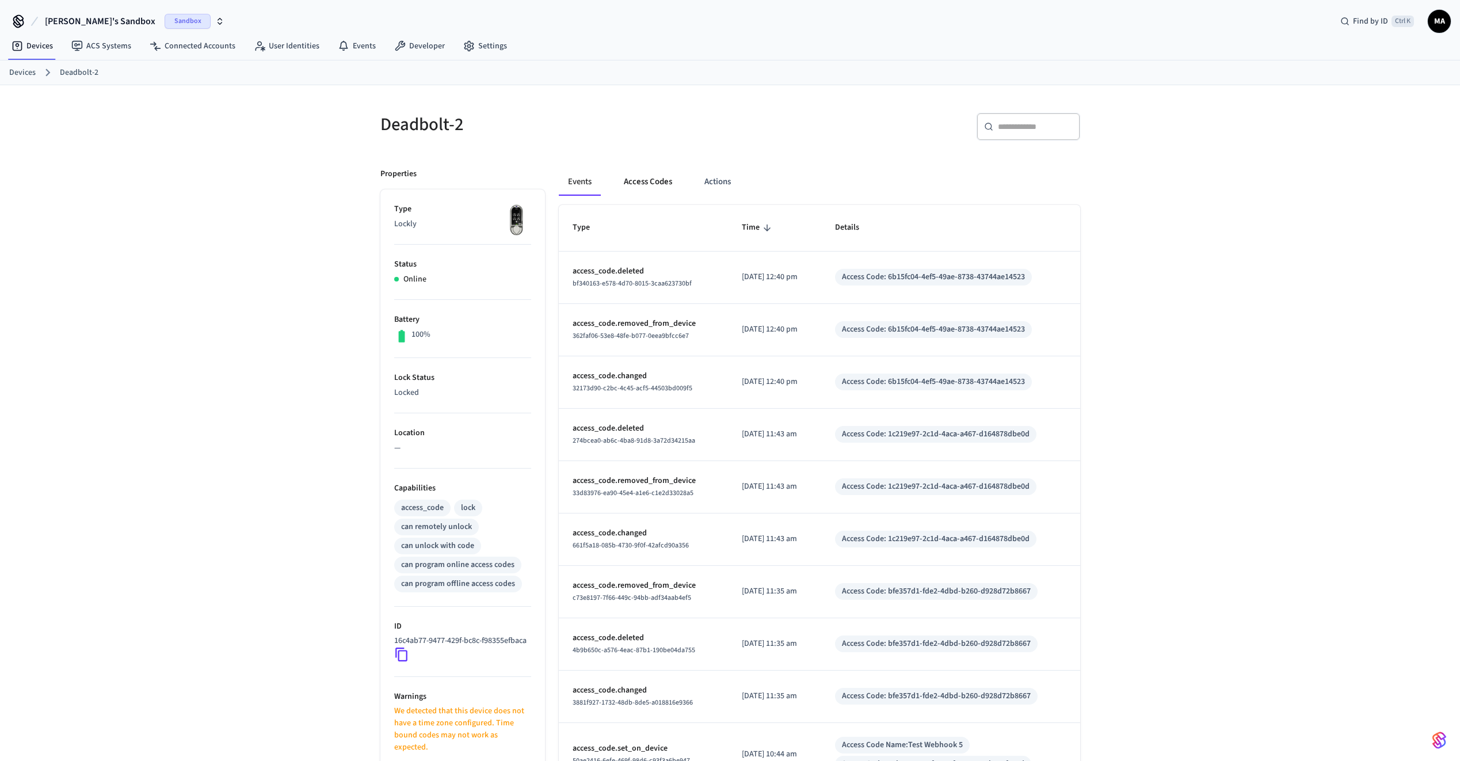
click at [642, 186] on button "Access Codes" at bounding box center [648, 182] width 67 height 28
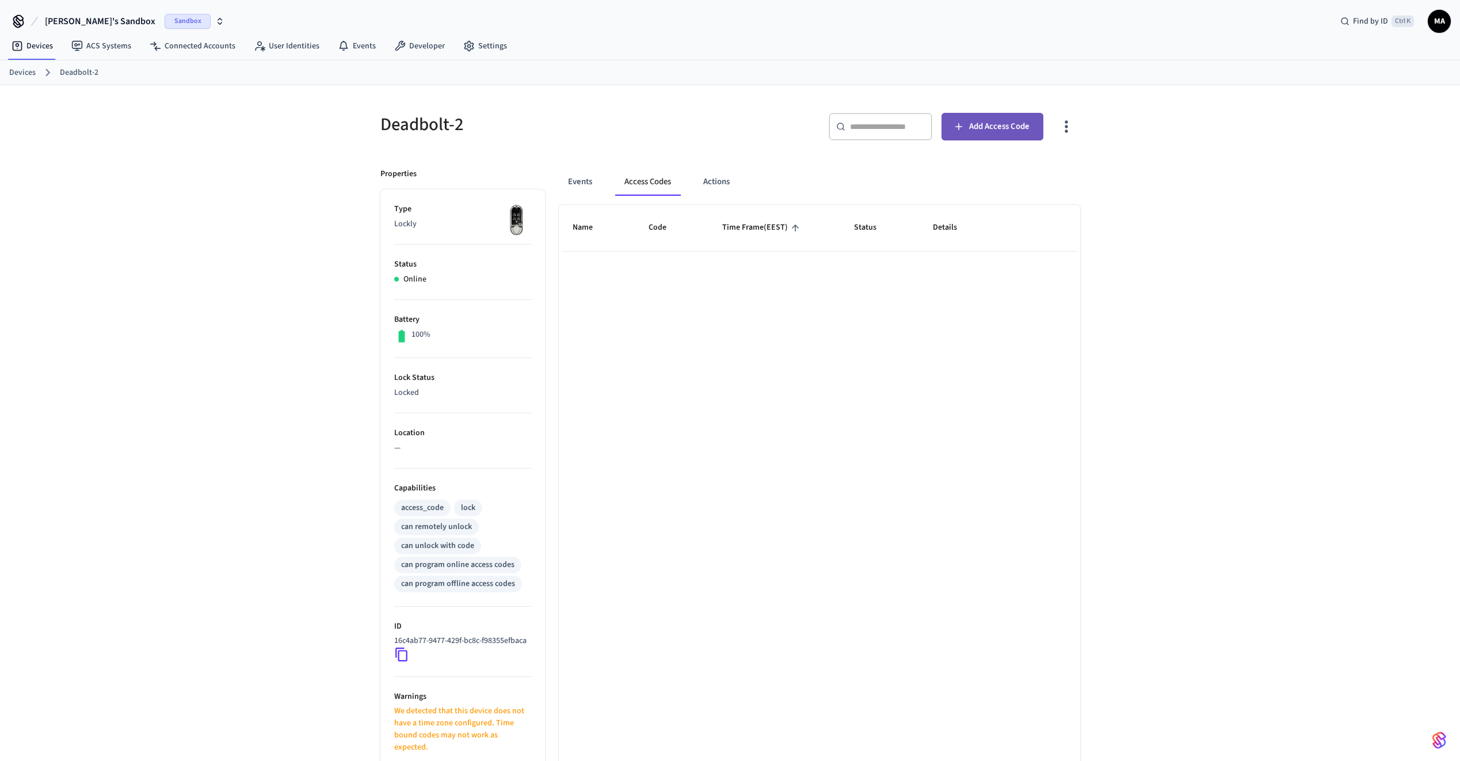
click at [1001, 129] on span "Add Access Code" at bounding box center [999, 126] width 60 height 15
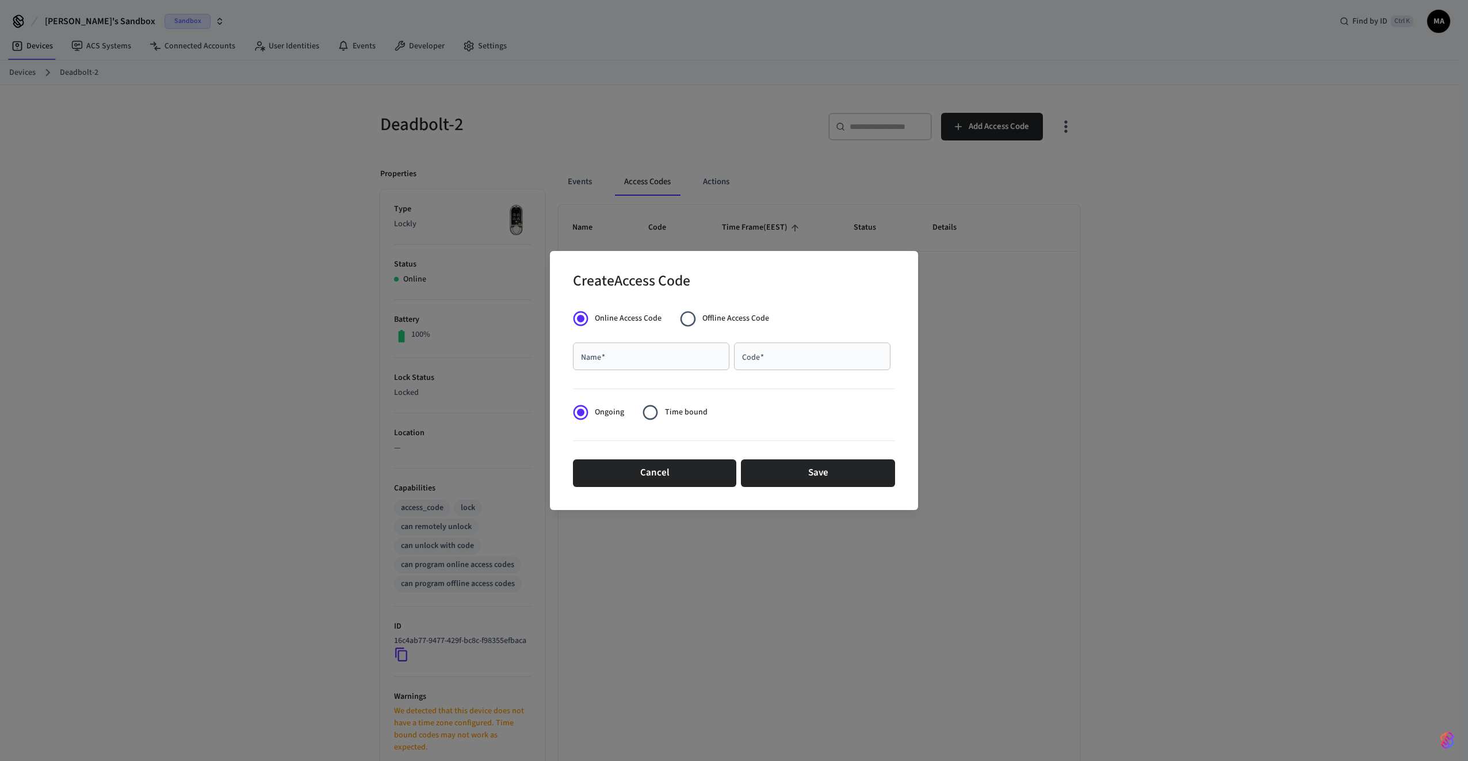
click at [684, 364] on div "Name   *" at bounding box center [651, 356] width 157 height 28
type input "****"
click at [812, 352] on input "Code   *" at bounding box center [812, 356] width 143 height 12
type input "******"
click at [842, 475] on button "Save" at bounding box center [818, 473] width 154 height 28
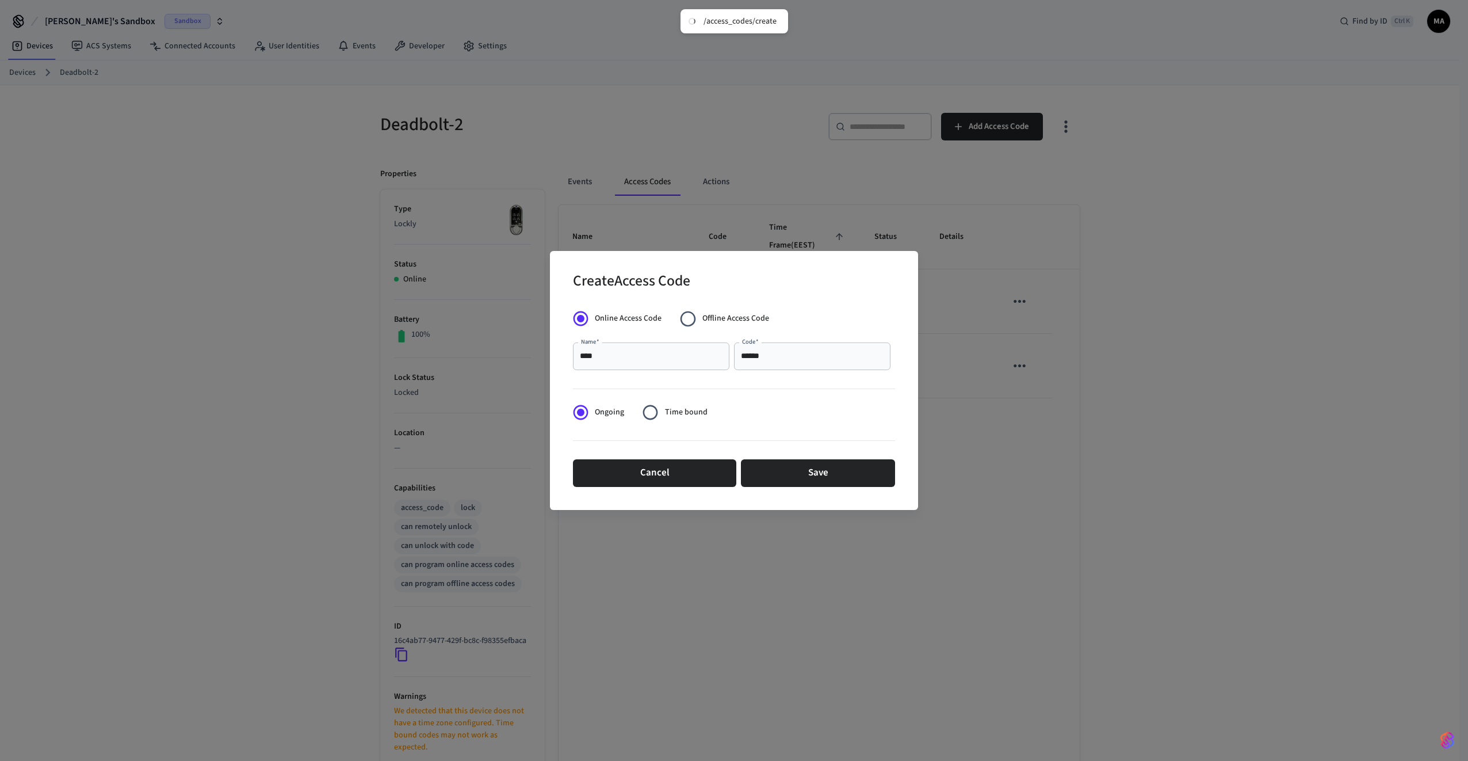
click at [741, 152] on div "Create Access Code Online Access Code Offline Access Code Name   * **** Name   …" at bounding box center [734, 380] width 1468 height 761
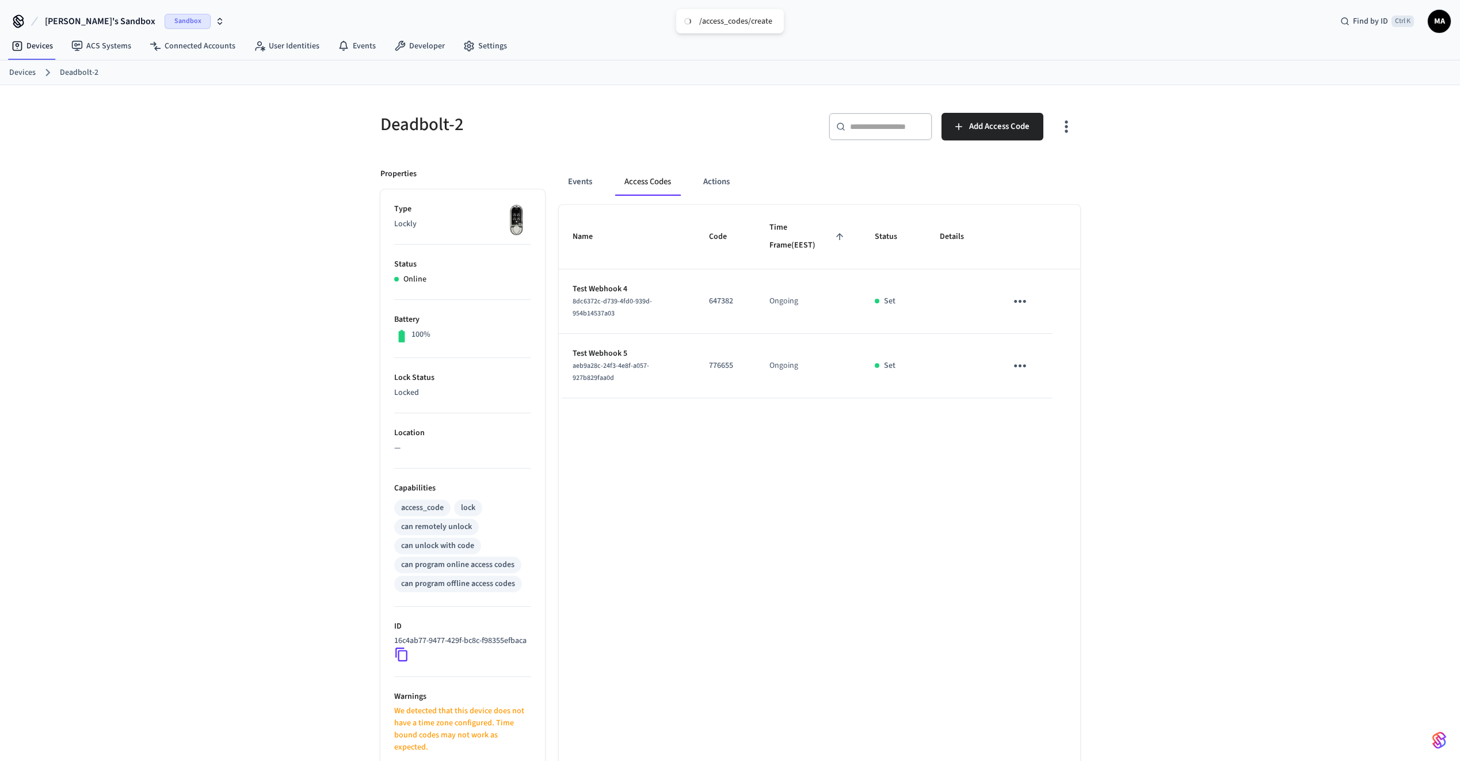
click at [770, 369] on td "Ongoing" at bounding box center [807, 366] width 105 height 64
click at [734, 430] on p "123333" at bounding box center [725, 430] width 33 height 12
drag, startPoint x: 734, startPoint y: 430, endPoint x: 685, endPoint y: 375, distance: 73.4
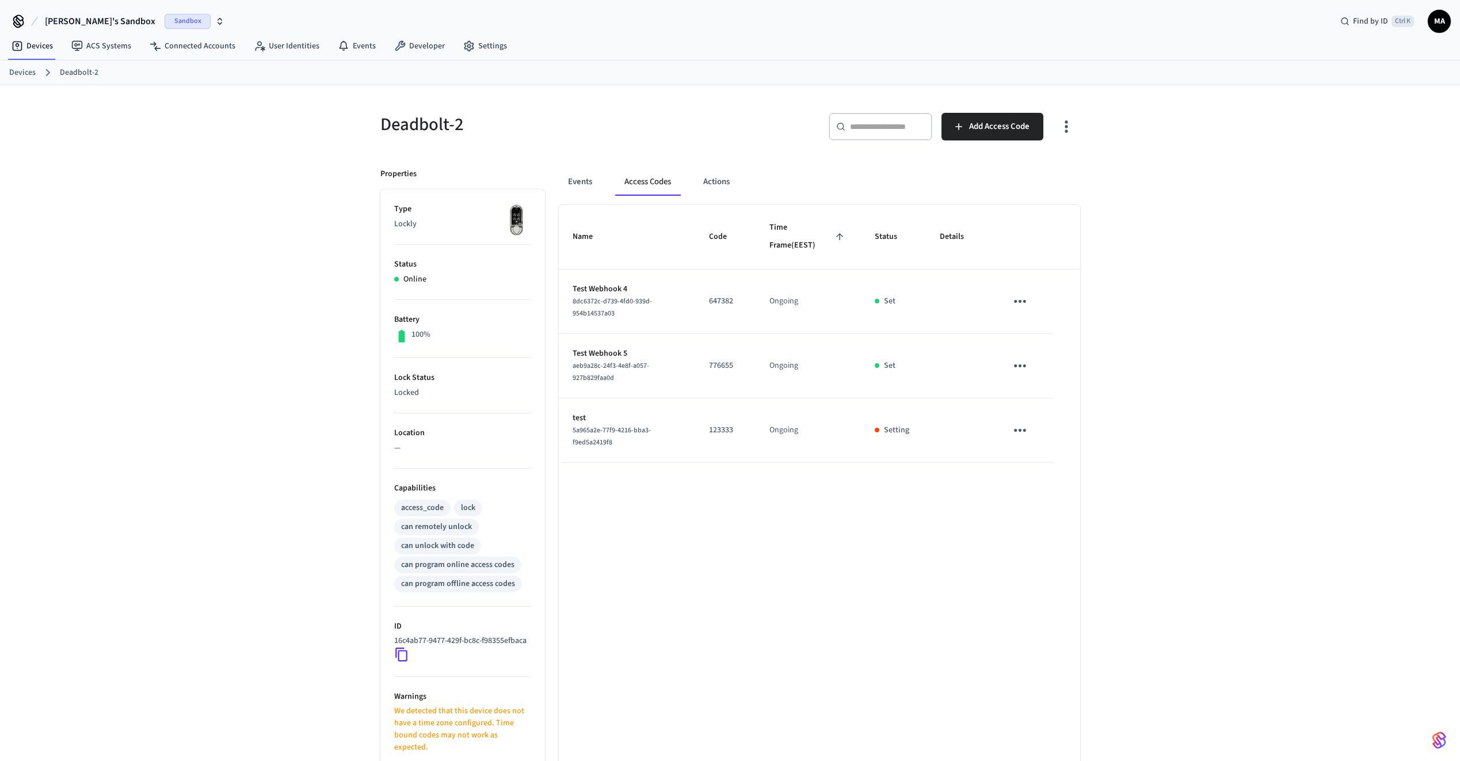
click at [685, 375] on td "Test Webhook 5 aeb9a28c-24f3-4e8f-a057-927b829faa0d" at bounding box center [627, 366] width 137 height 64
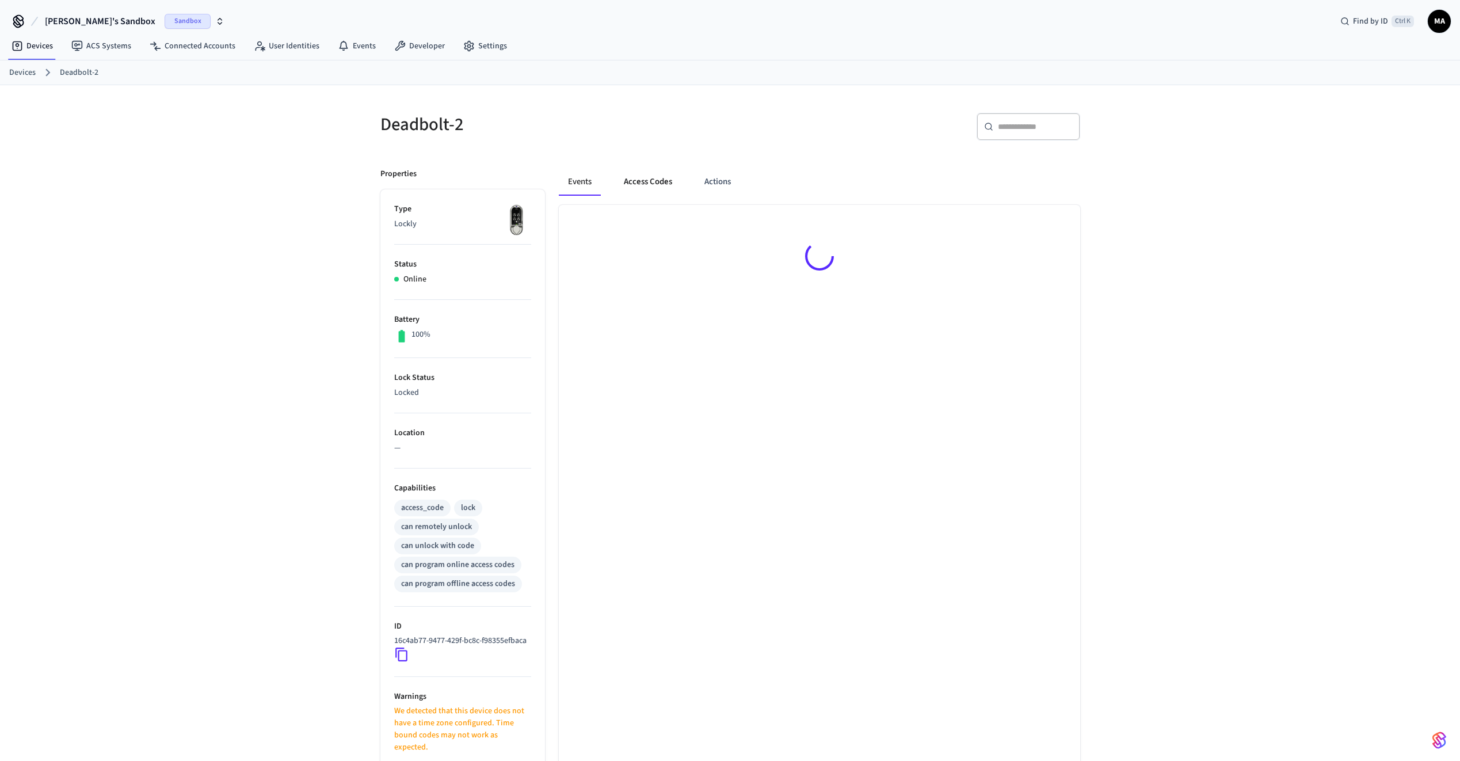
click at [648, 175] on button "Access Codes" at bounding box center [648, 182] width 67 height 28
